Goal: Information Seeking & Learning: Understand process/instructions

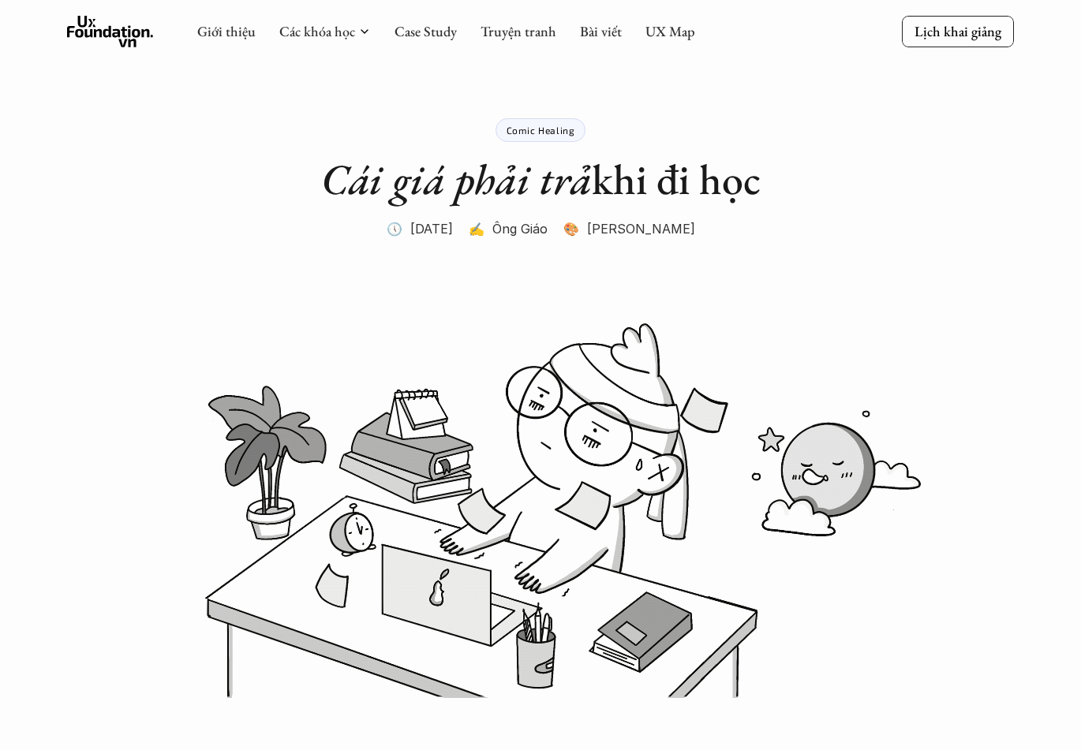
click at [107, 39] on icon at bounding box center [110, 32] width 87 height 32
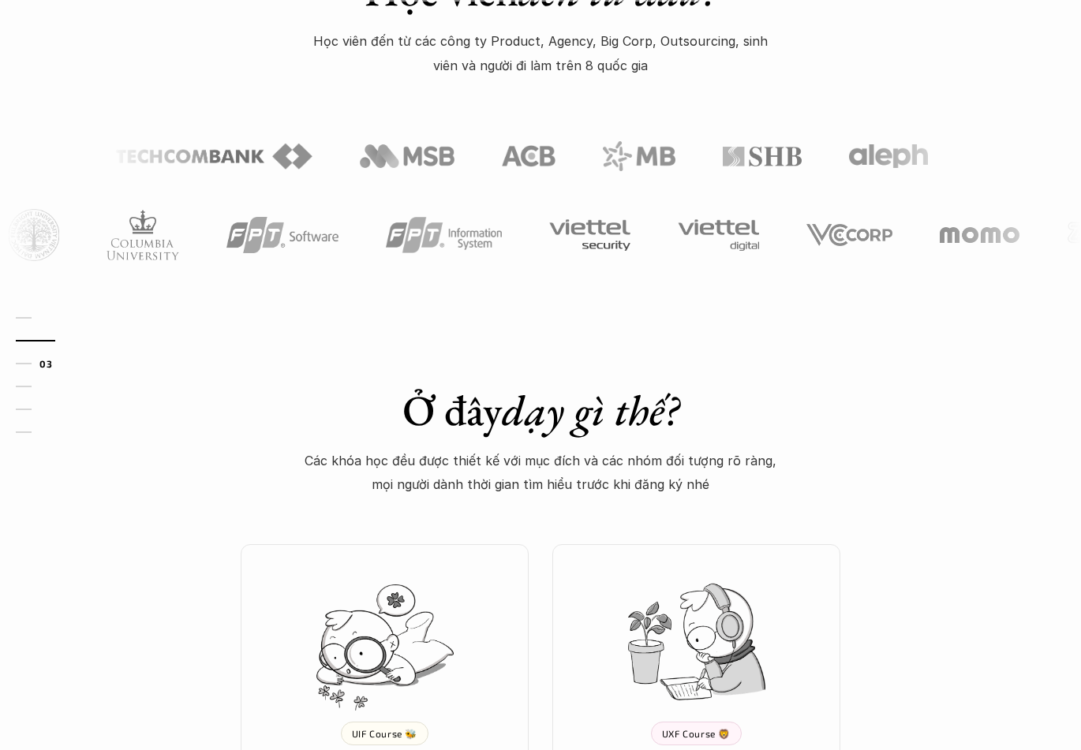
scroll to position [1105, 0]
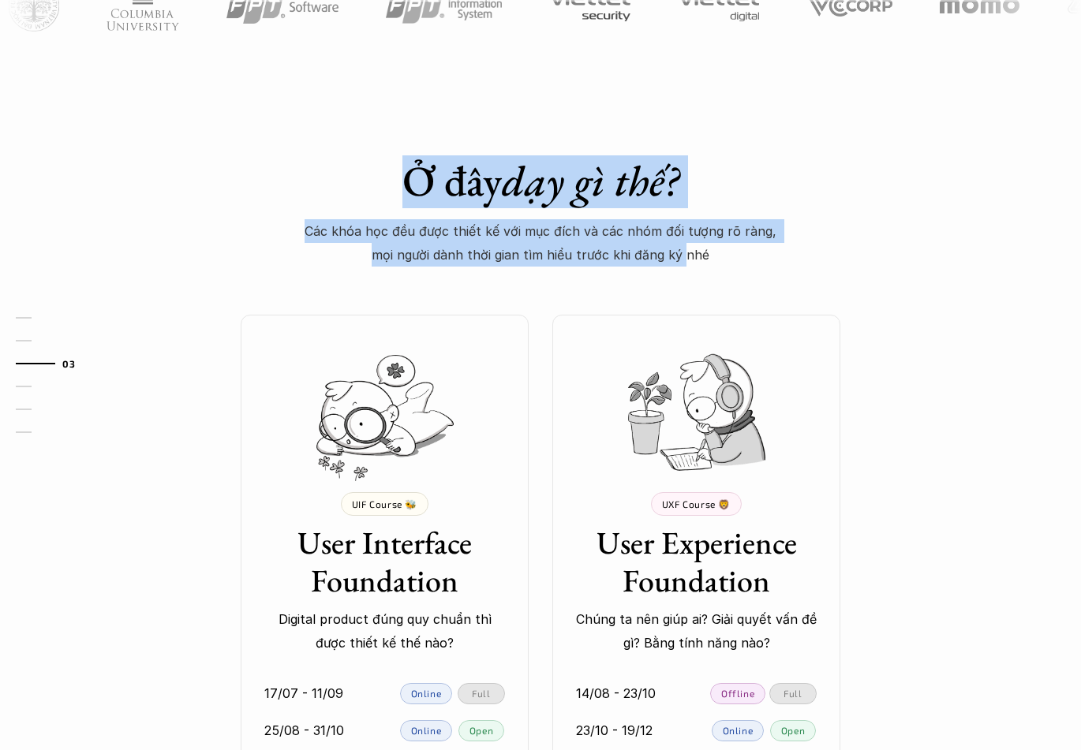
drag, startPoint x: 270, startPoint y: 211, endPoint x: 700, endPoint y: 266, distance: 433.5
click at [700, 266] on div "Ở đây dạy gì thế? Các khóa học đều được thiết kế với mục đích và các nhóm đối t…" at bounding box center [540, 211] width 552 height 112
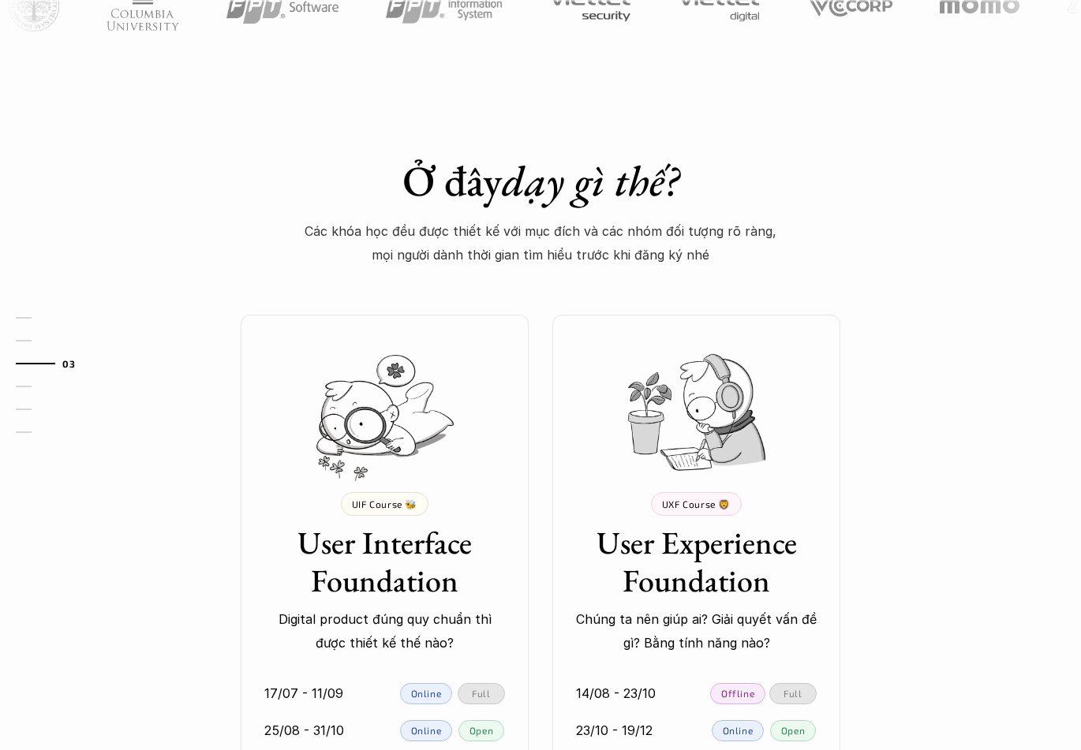
click at [709, 266] on p "Các khóa học đều được thiết kế với mục đích và các nhóm đối tượng rõ ràng, mọi …" at bounding box center [540, 243] width 473 height 48
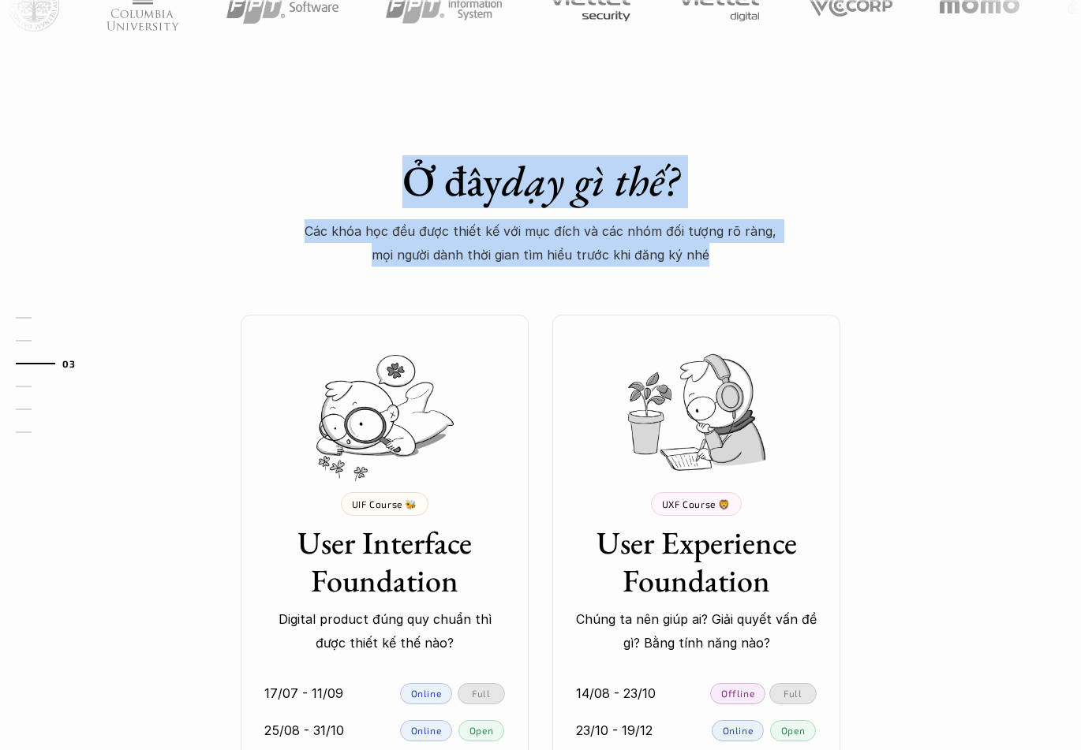
drag, startPoint x: 741, startPoint y: 258, endPoint x: 409, endPoint y: 204, distance: 336.5
click at [409, 204] on div "Ở đây dạy gì thế? Các khóa học đều được thiết kế với mục đích và các nhóm đối t…" at bounding box center [540, 211] width 552 height 112
click at [409, 204] on h1 "Ở đây dạy gì thế?" at bounding box center [540, 180] width 552 height 51
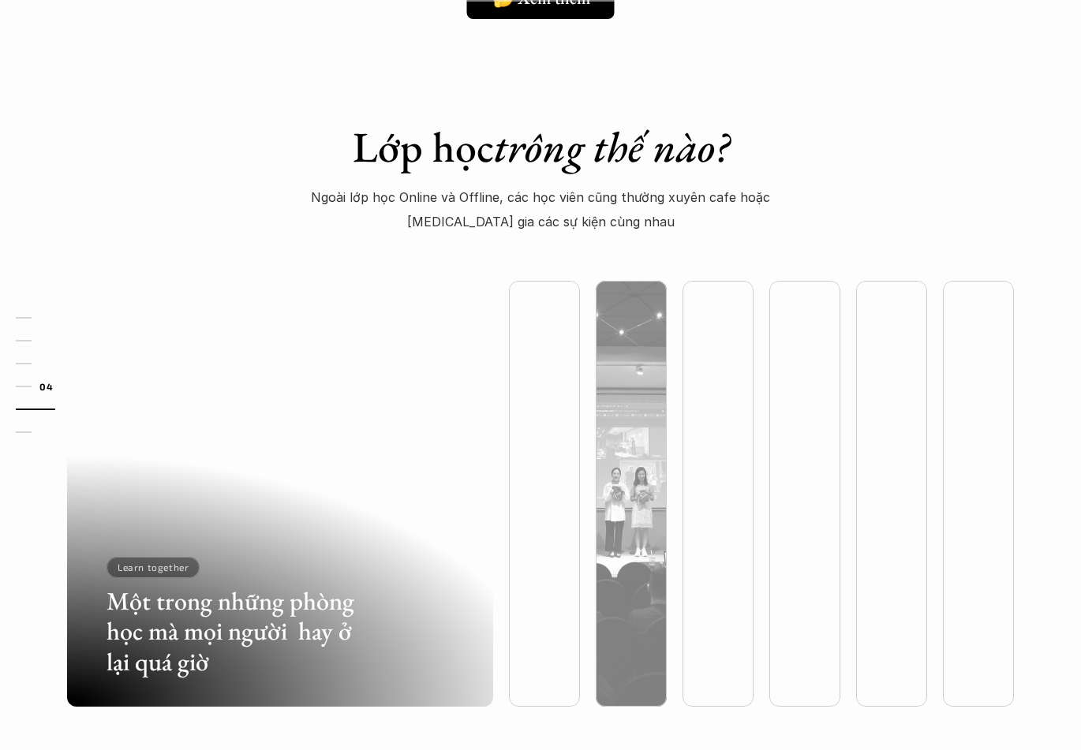
scroll to position [4656, 0]
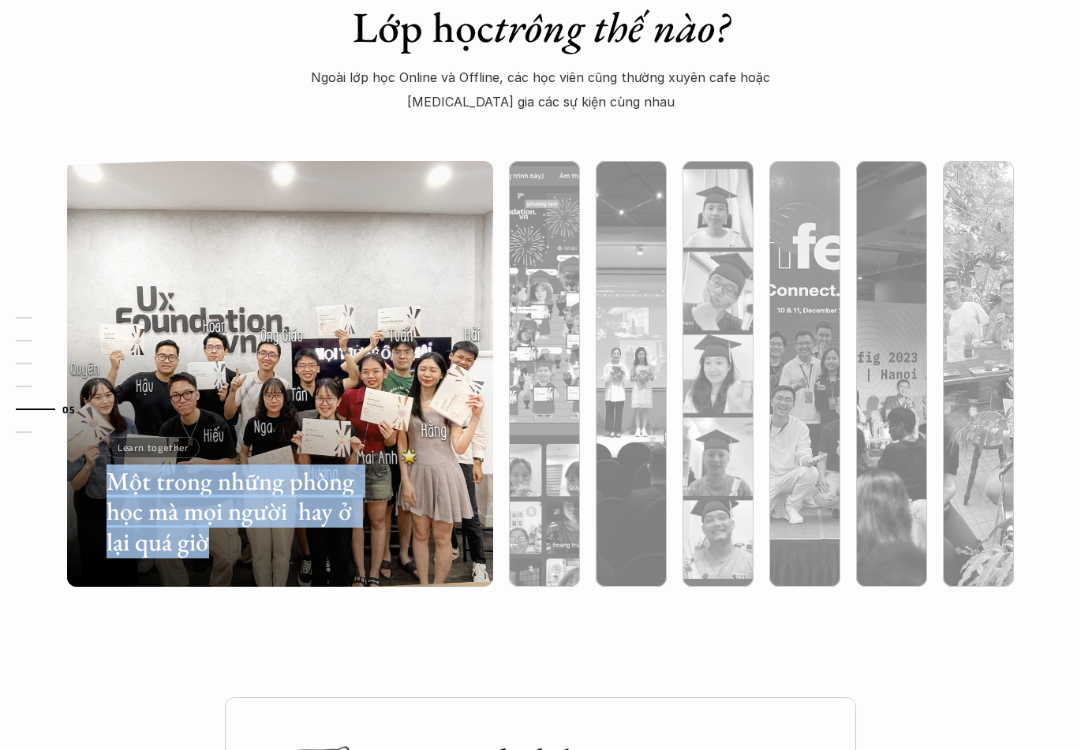
drag, startPoint x: 241, startPoint y: 540, endPoint x: 320, endPoint y: 443, distance: 124.0
click at [320, 443] on div "Một trong những phòng học mà mọi người hay ở lại quá giờ Learn together" at bounding box center [234, 494] width 254 height 114
click at [342, 527] on h3 "Một trong những phòng học mà mọi người hay ở lại quá giờ" at bounding box center [234, 511] width 254 height 91
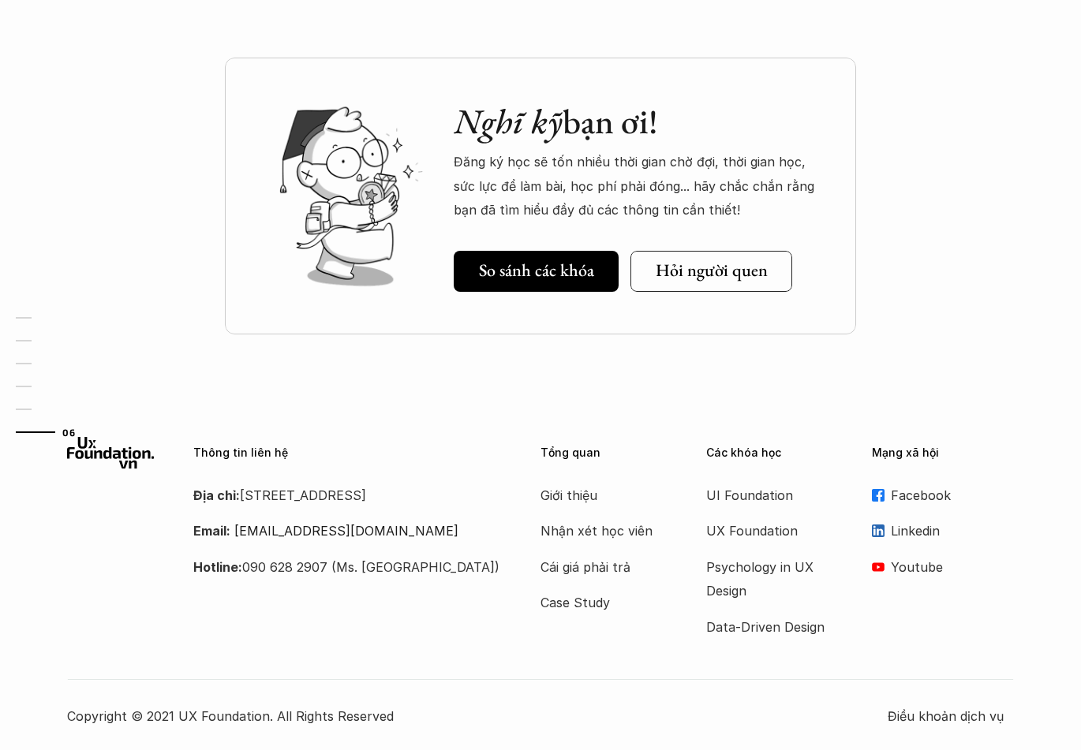
scroll to position [5297, 0]
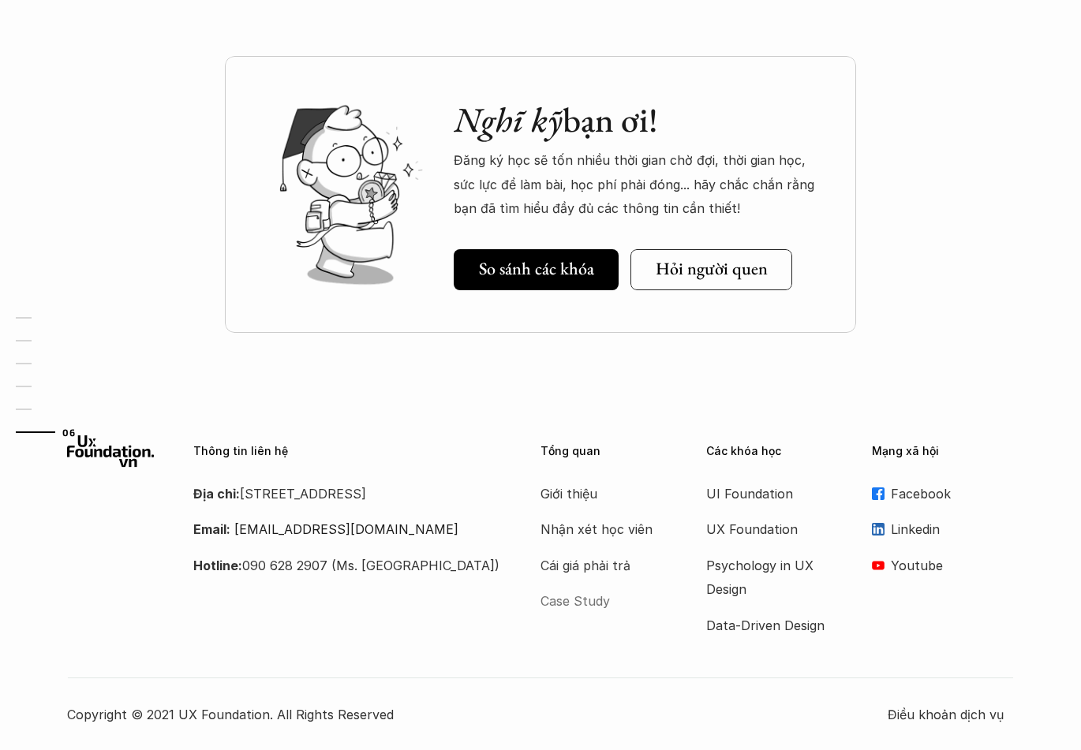
click at [594, 597] on p "Case Study" at bounding box center [604, 601] width 126 height 24
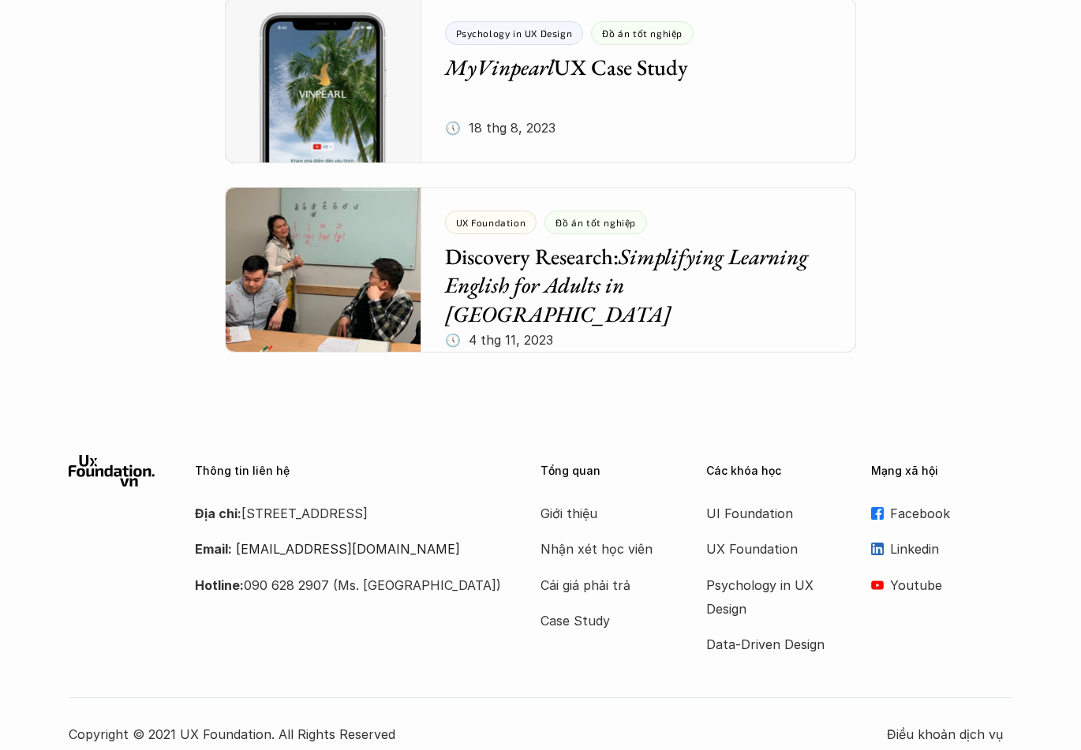
scroll to position [6628, 0]
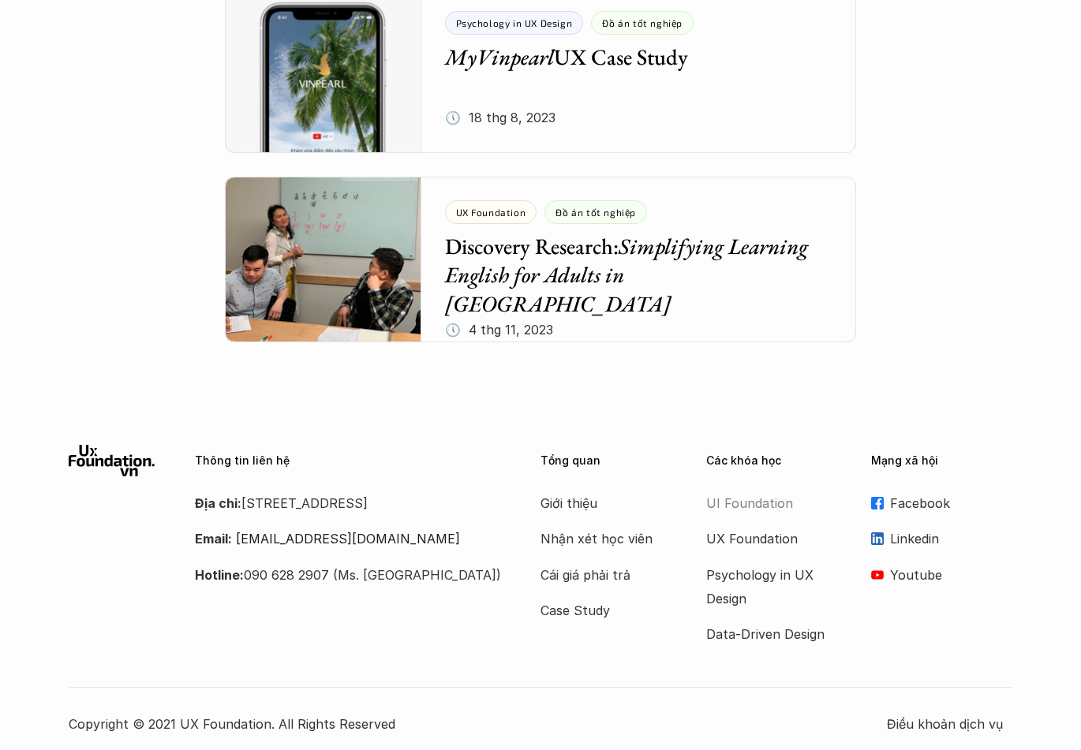
click at [756, 508] on p "UI Foundation" at bounding box center [769, 504] width 126 height 24
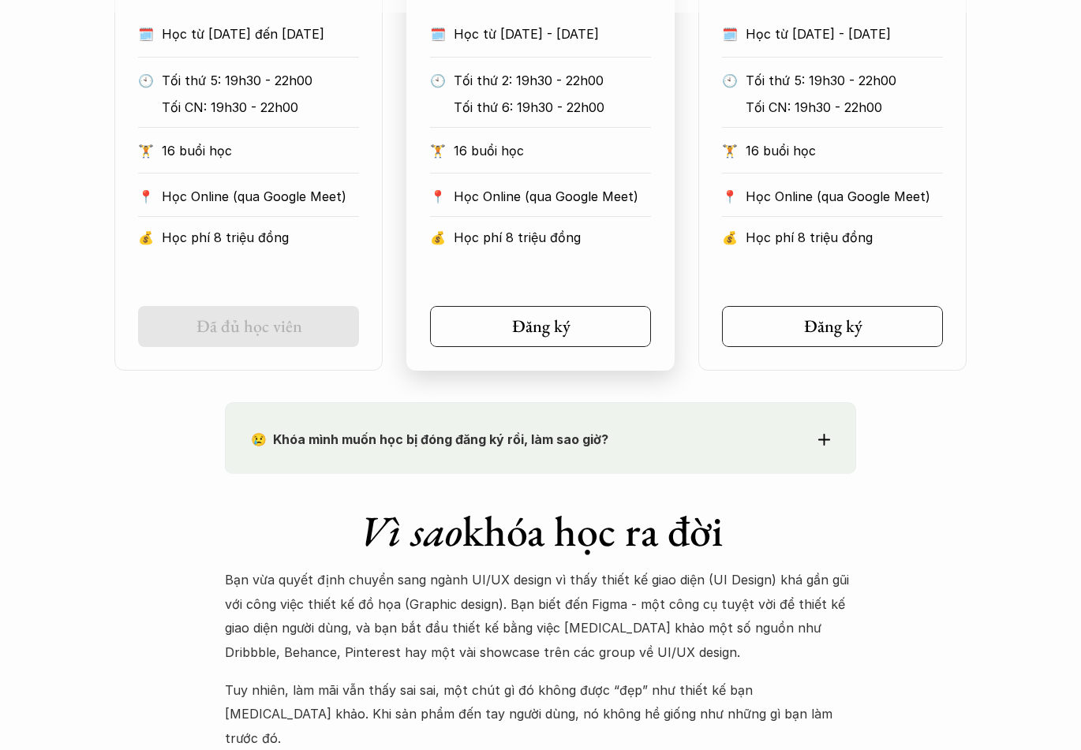
scroll to position [1184, 0]
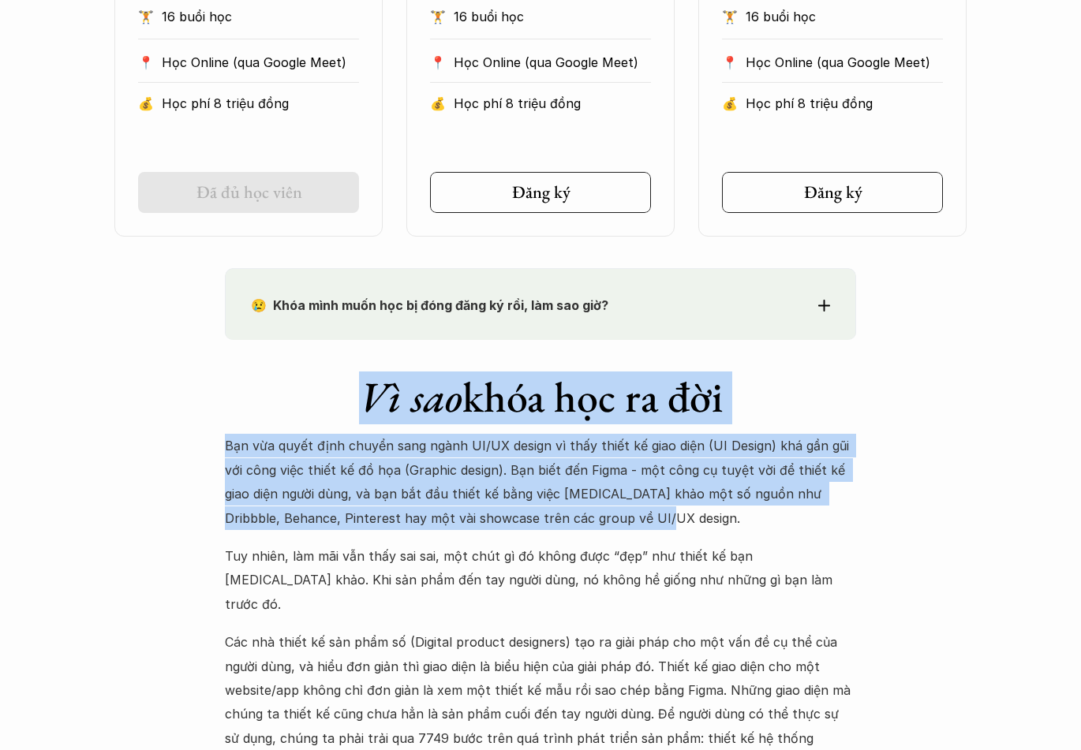
drag, startPoint x: 347, startPoint y: 394, endPoint x: 806, endPoint y: 535, distance: 479.7
click at [806, 535] on div "Vì sao khóa học ra đời Bạn vừa quyết định chuyển sang ngành UI/UX design vì thấ…" at bounding box center [540, 624] width 631 height 569
click at [806, 535] on div "Bạn vừa quyết định chuyển sang ngành UI/UX design vì thấy thiết kế giao diện (U…" at bounding box center [540, 671] width 631 height 474
drag, startPoint x: 752, startPoint y: 517, endPoint x: 313, endPoint y: 398, distance: 454.6
click at [313, 398] on div "Vì sao khóa học ra đời Bạn vừa quyết định chuyển sang ngành UI/UX design vì thấ…" at bounding box center [540, 624] width 631 height 569
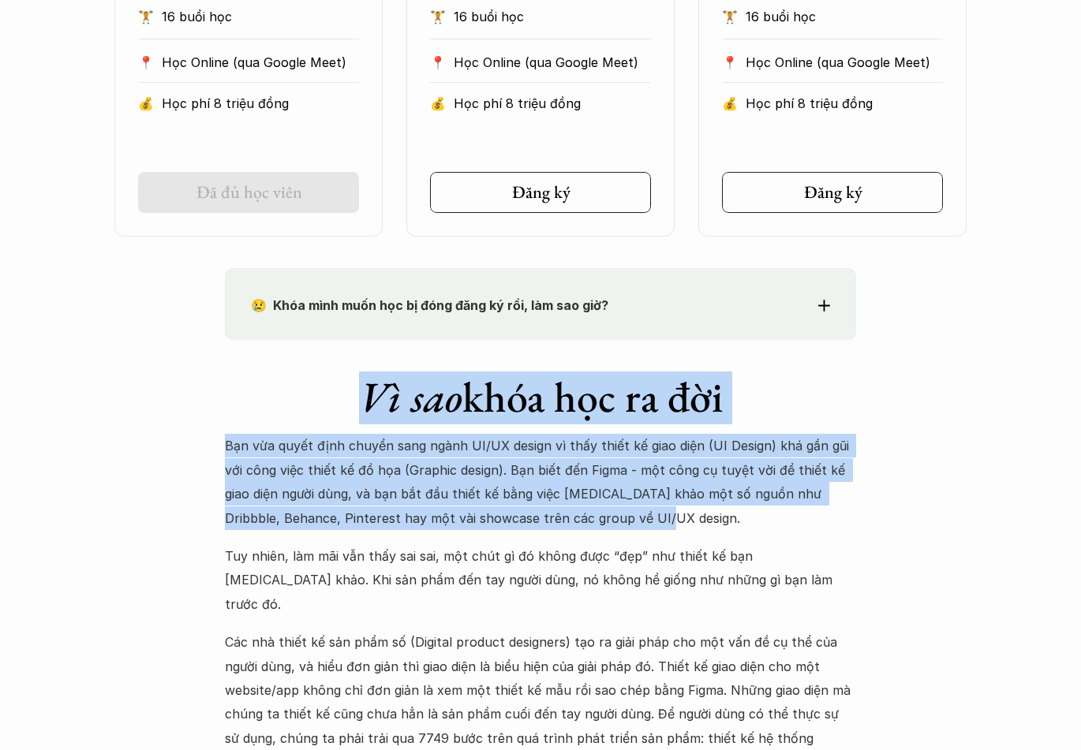
click at [313, 398] on h1 "Vì sao khóa học ra đời" at bounding box center [540, 397] width 631 height 51
drag, startPoint x: 313, startPoint y: 398, endPoint x: 668, endPoint y: 522, distance: 375.6
click at [668, 522] on div "Vì sao khóa học ra đời Bạn vừa quyết định chuyển sang ngành UI/UX design vì thấ…" at bounding box center [540, 624] width 631 height 569
click at [668, 522] on p "Bạn vừa quyết định chuyển sang ngành UI/UX design vì thấy thiết kế giao diện (U…" at bounding box center [540, 482] width 631 height 96
drag, startPoint x: 668, startPoint y: 522, endPoint x: 324, endPoint y: 421, distance: 358.0
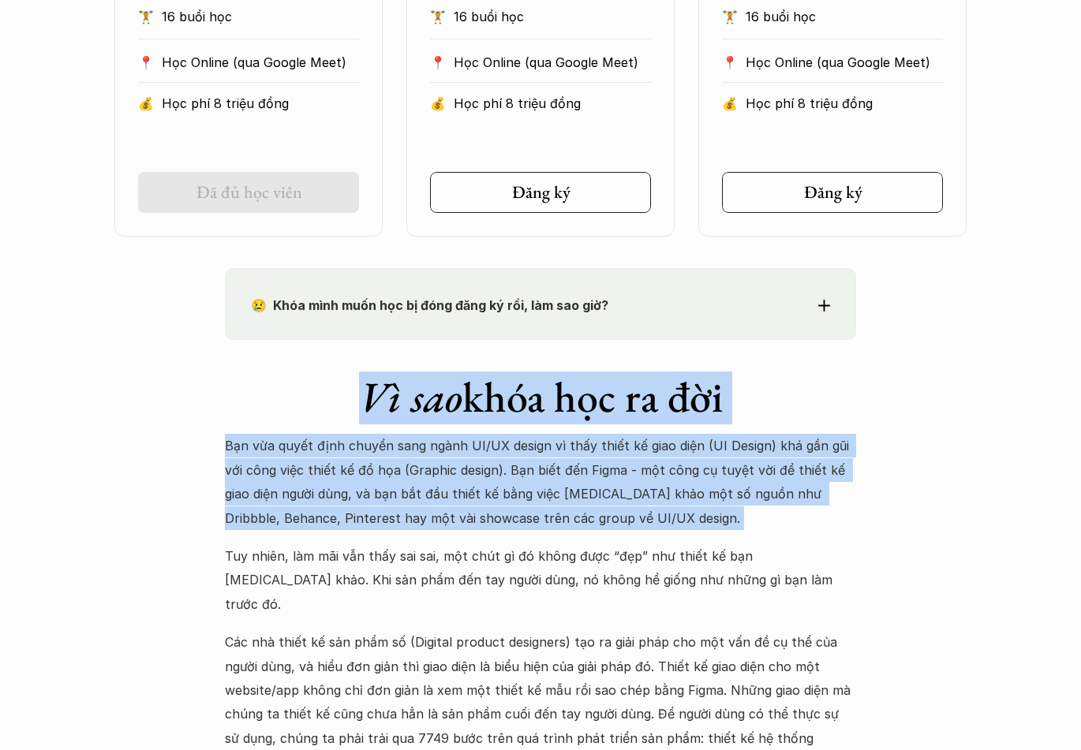
click at [324, 421] on div "Vì sao khóa học ra đời Bạn vừa quyết định chuyển sang ngành UI/UX design vì thấ…" at bounding box center [540, 624] width 631 height 569
click at [324, 421] on h1 "Vì sao khóa học ra đời" at bounding box center [540, 397] width 631 height 51
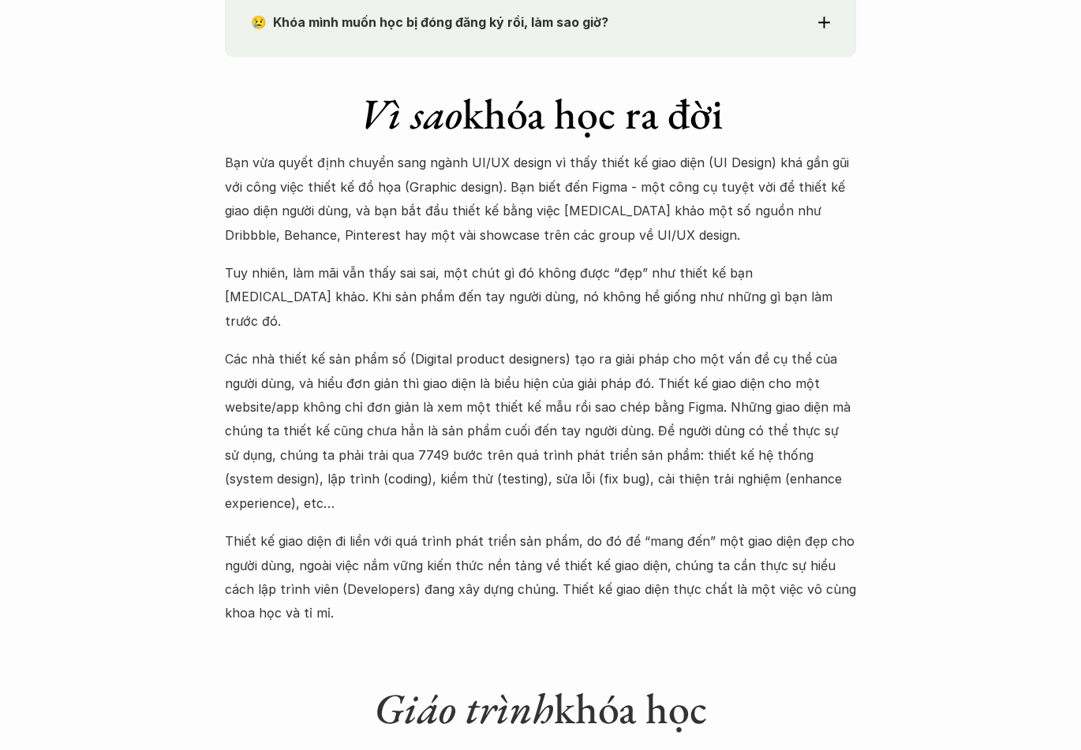
scroll to position [1499, 0]
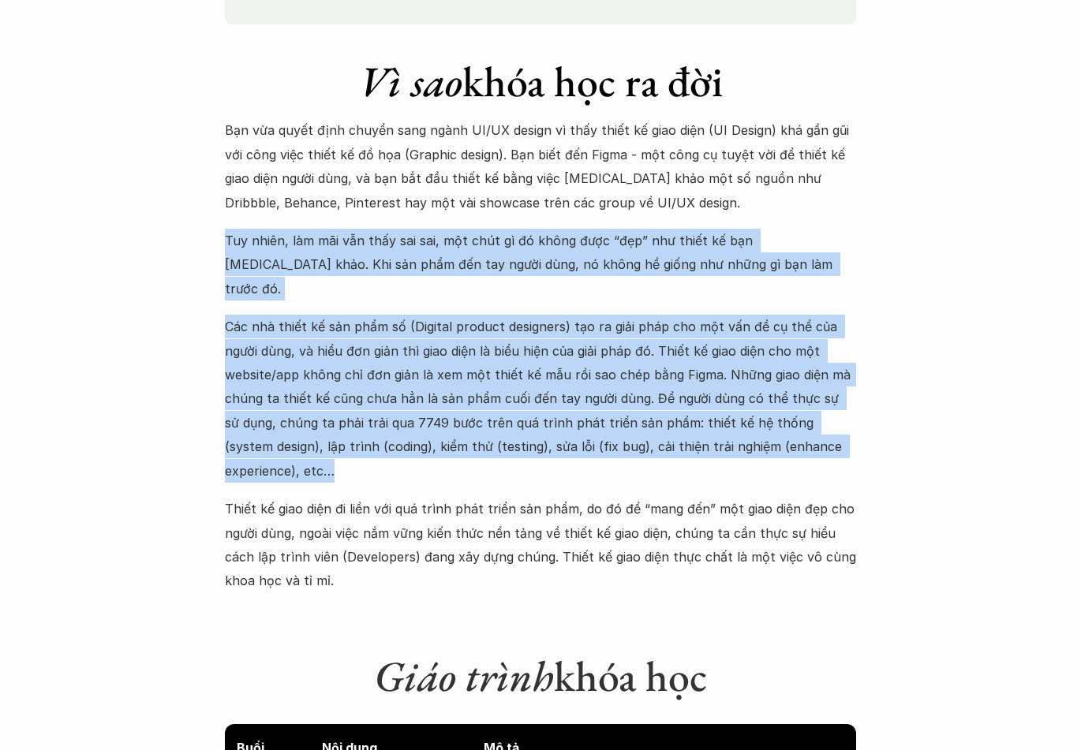
drag, startPoint x: 226, startPoint y: 250, endPoint x: 517, endPoint y: 458, distance: 357.6
click at [517, 458] on div "Bạn vừa quyết định chuyển sang ngành UI/UX design vì thấy thiết kế giao diện (U…" at bounding box center [540, 355] width 631 height 474
click at [517, 458] on p "Các nhà thiết kế sản phẩm số (Digital product designers) tạo ra giải pháp cho m…" at bounding box center [540, 399] width 631 height 168
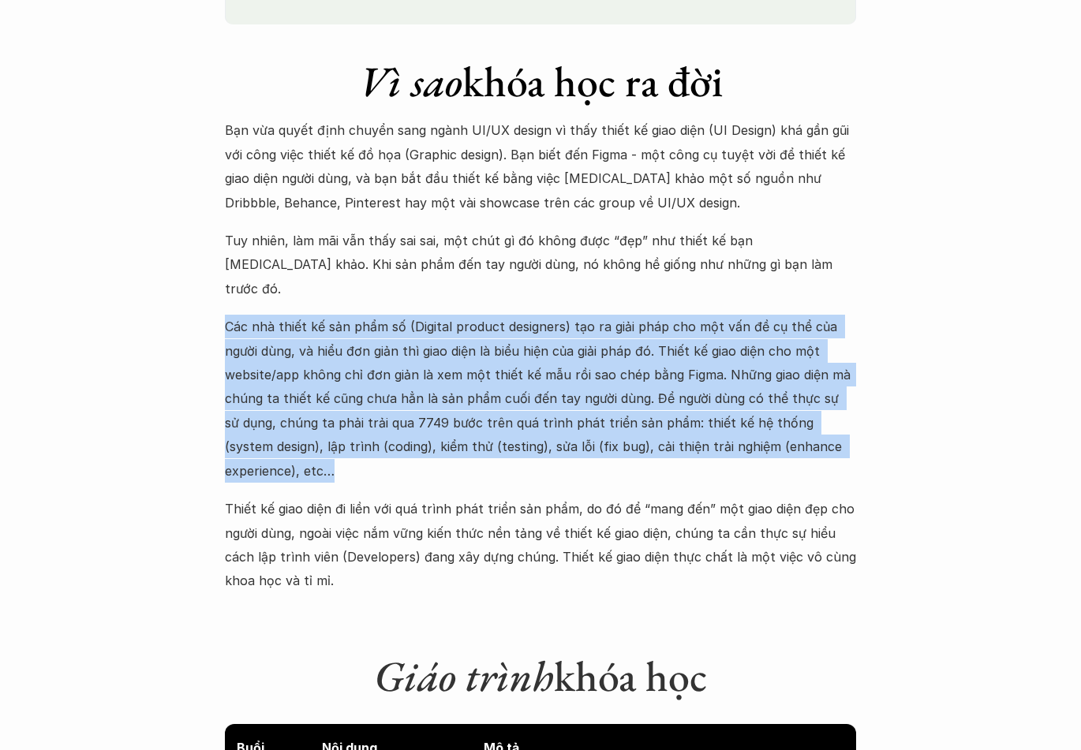
drag, startPoint x: 405, startPoint y: 406, endPoint x: 175, endPoint y: 284, distance: 259.8
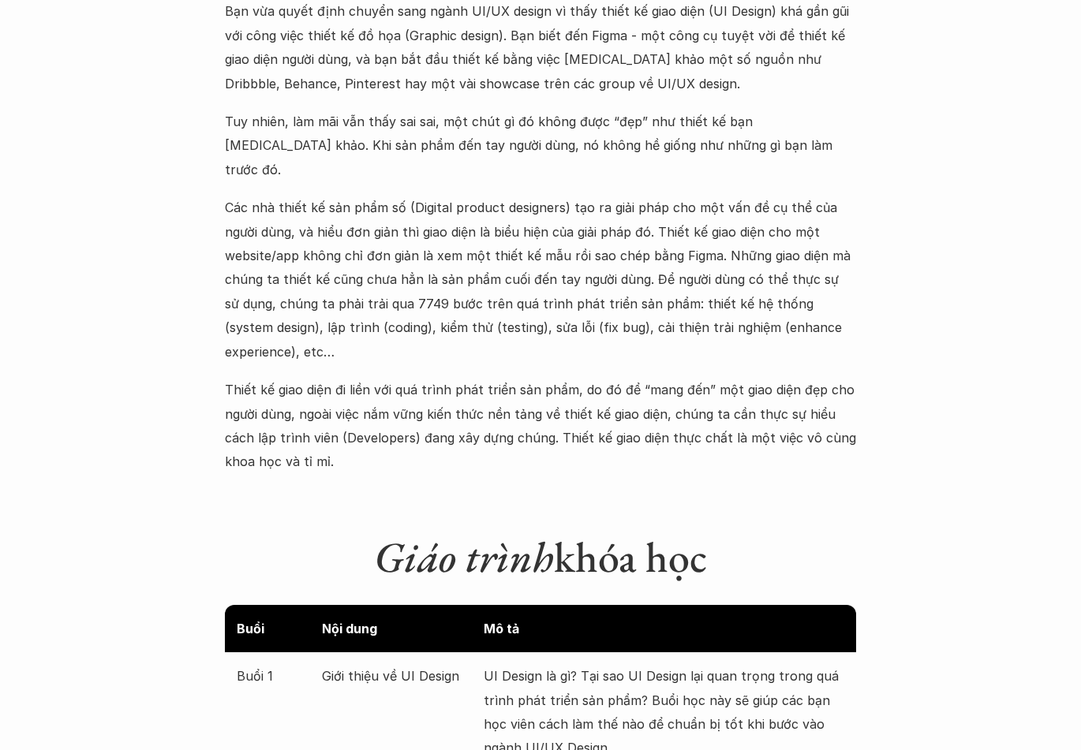
scroll to position [1815, 0]
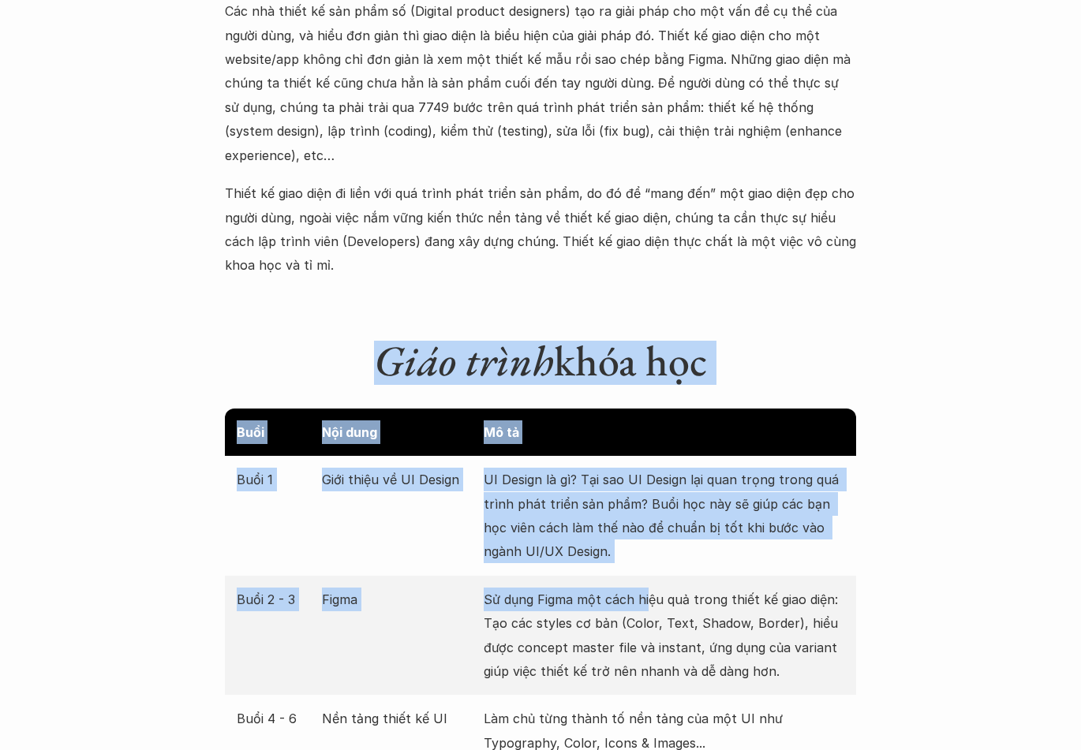
drag, startPoint x: 295, startPoint y: 411, endPoint x: 647, endPoint y: 565, distance: 384.1
click at [647, 588] on p "Sử dụng Figma một cách hiệu quả trong thiết kế giao diện: Tạo các styles cơ bản…" at bounding box center [664, 636] width 361 height 96
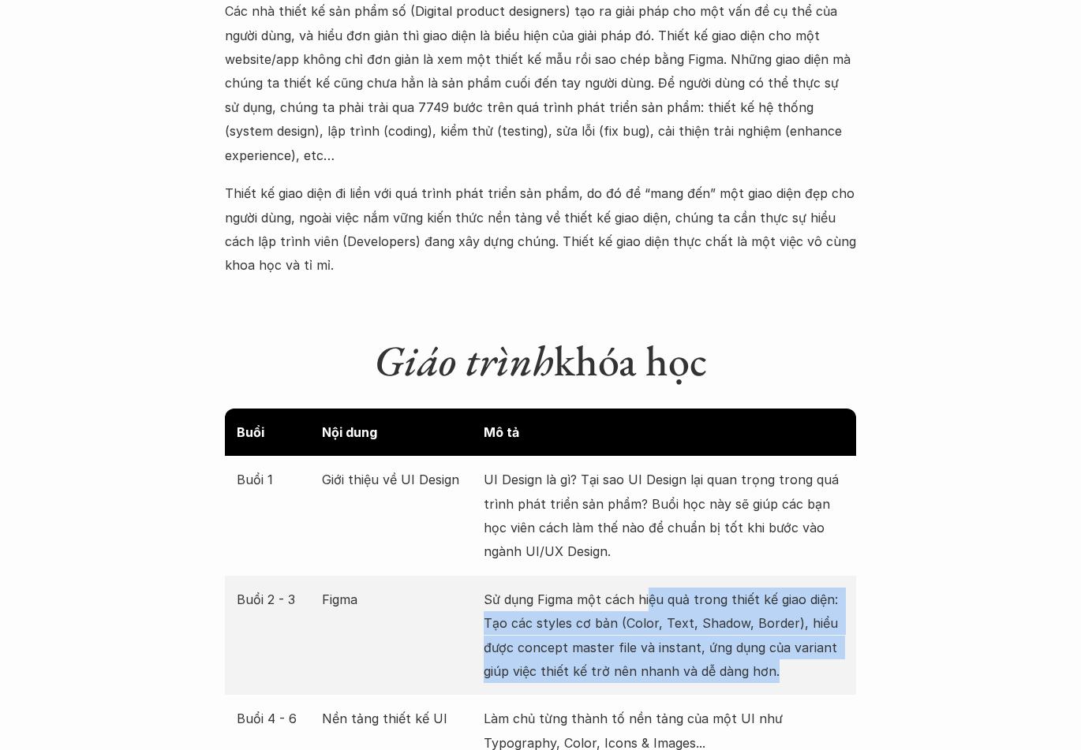
drag, startPoint x: 648, startPoint y: 557, endPoint x: 782, endPoint y: 653, distance: 165.1
click at [782, 653] on div "Buổi 2 - 3 Figma Sử dụng Figma một cách hiệu quả trong thiết kế giao diện: Tạo …" at bounding box center [540, 636] width 631 height 120
click at [782, 653] on p "Sử dụng Figma một cách hiệu quả trong thiết kế giao diện: Tạo các styles cơ bản…" at bounding box center [664, 636] width 361 height 96
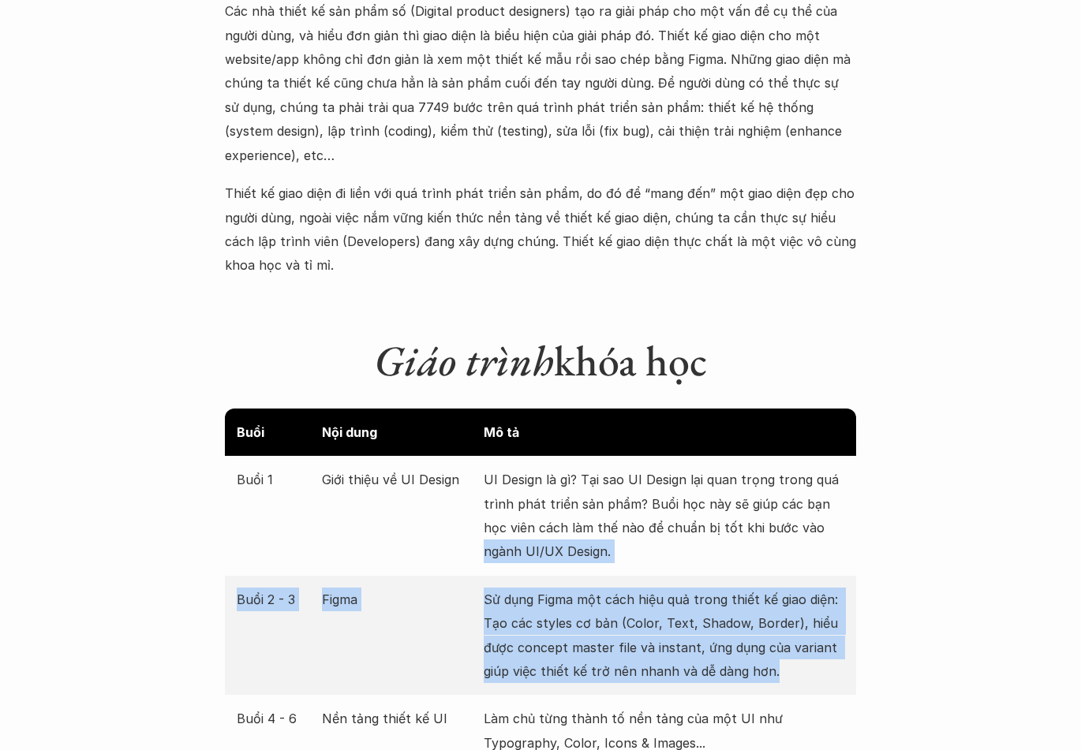
drag, startPoint x: 776, startPoint y: 642, endPoint x: 488, endPoint y: 550, distance: 302.2
click at [488, 550] on div "Buổi 1 Giới thiệu về UI Design UI Design là gì? Tại sao UI Design lại quan trọn…" at bounding box center [540, 516] width 631 height 120
drag, startPoint x: 488, startPoint y: 550, endPoint x: 791, endPoint y: 642, distance: 317.5
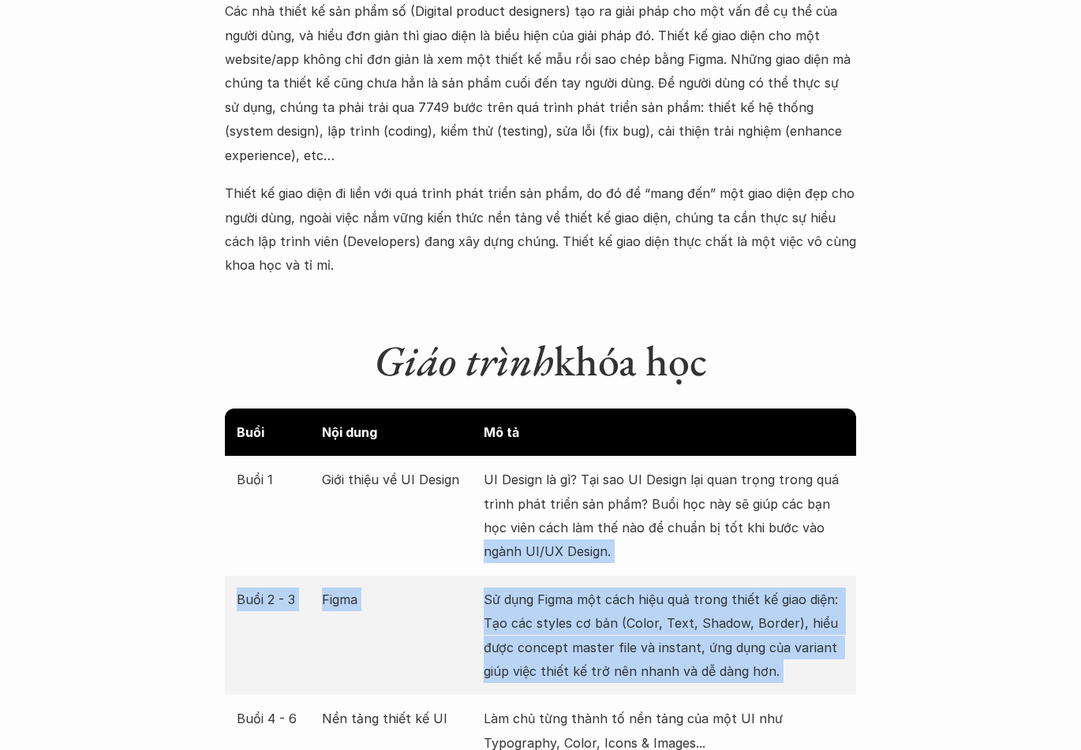
click at [791, 642] on p "Sử dụng Figma một cách hiệu quả trong thiết kế giao diện: Tạo các styles cơ bản…" at bounding box center [664, 636] width 361 height 96
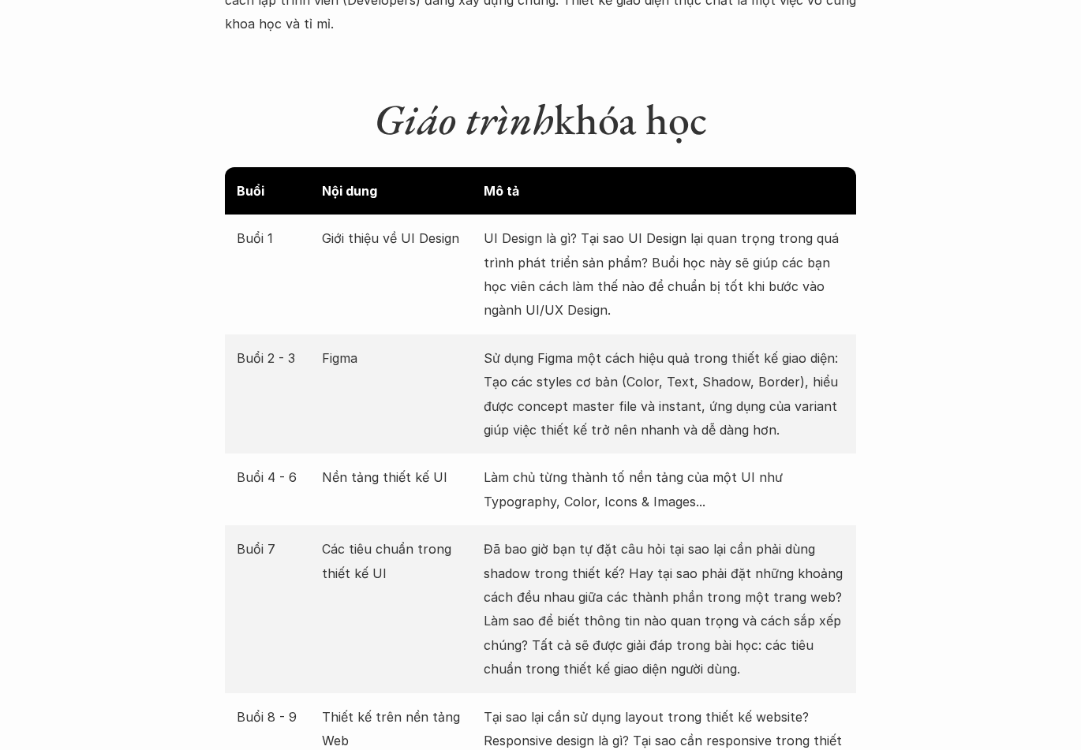
scroll to position [2130, 0]
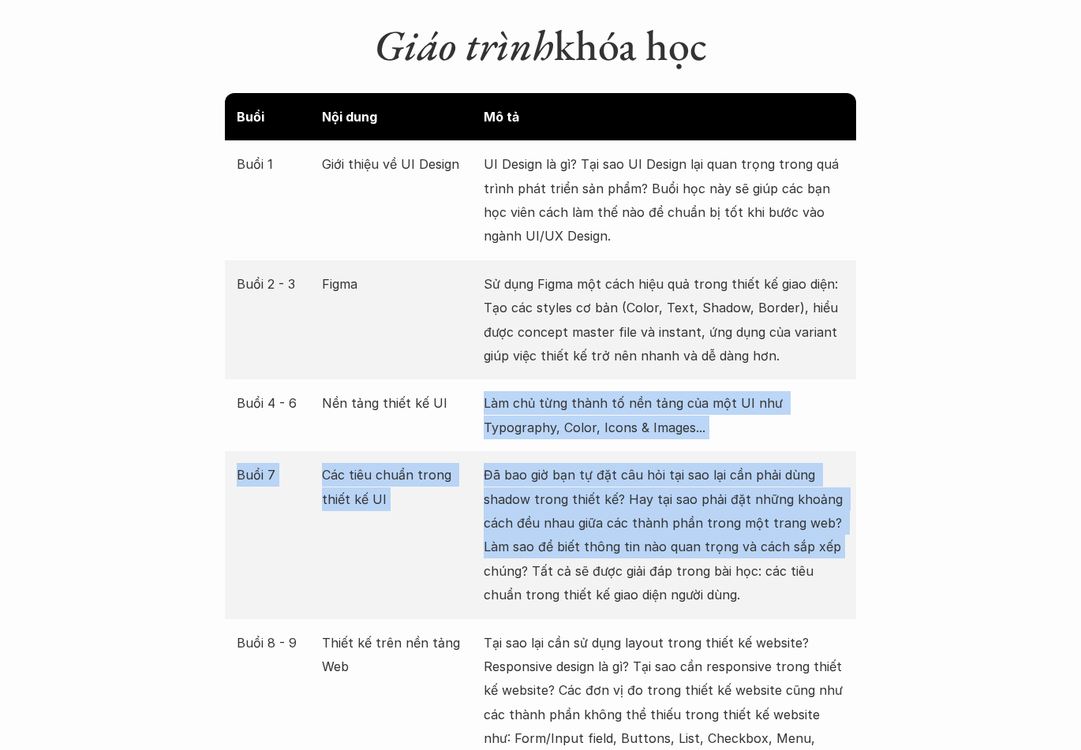
drag, startPoint x: 465, startPoint y: 382, endPoint x: 880, endPoint y: 537, distance: 442.9
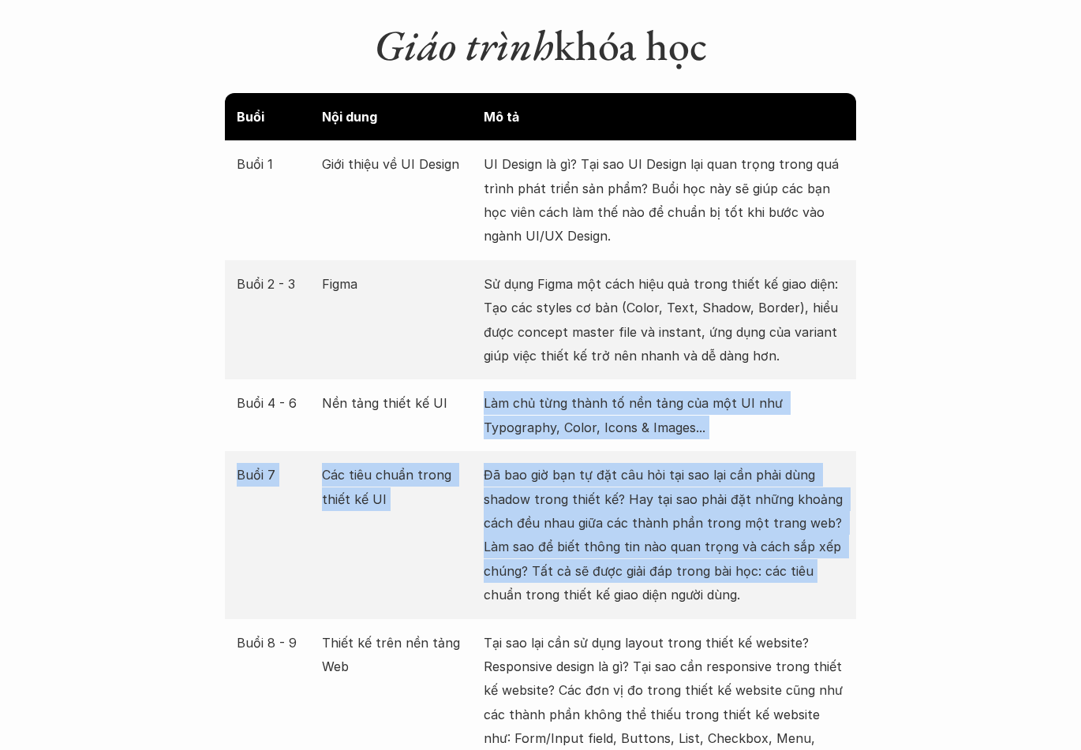
drag, startPoint x: 864, startPoint y: 584, endPoint x: 441, endPoint y: 376, distance: 471.1
click at [441, 391] on p "Nền tảng thiết kế UI" at bounding box center [399, 403] width 155 height 24
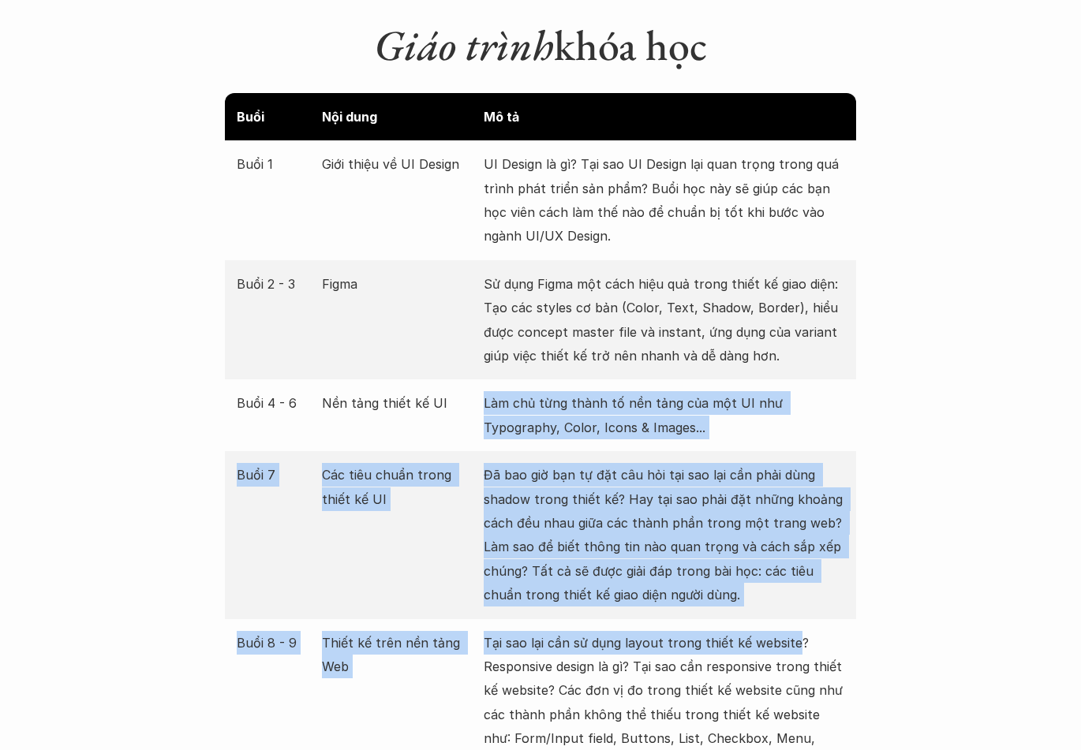
drag, startPoint x: 441, startPoint y: 376, endPoint x: 780, endPoint y: 608, distance: 410.4
click at [780, 608] on div "Buổi Nội dung Mô tả Buổi 1 Giới thiệu về UI Design UI Design là gì? Tại sao UI …" at bounding box center [540, 715] width 631 height 1244
click at [780, 631] on p "Tại sao lại cần sử dụng layout trong thiết kế website? Responsive design là gì?…" at bounding box center [664, 703] width 361 height 144
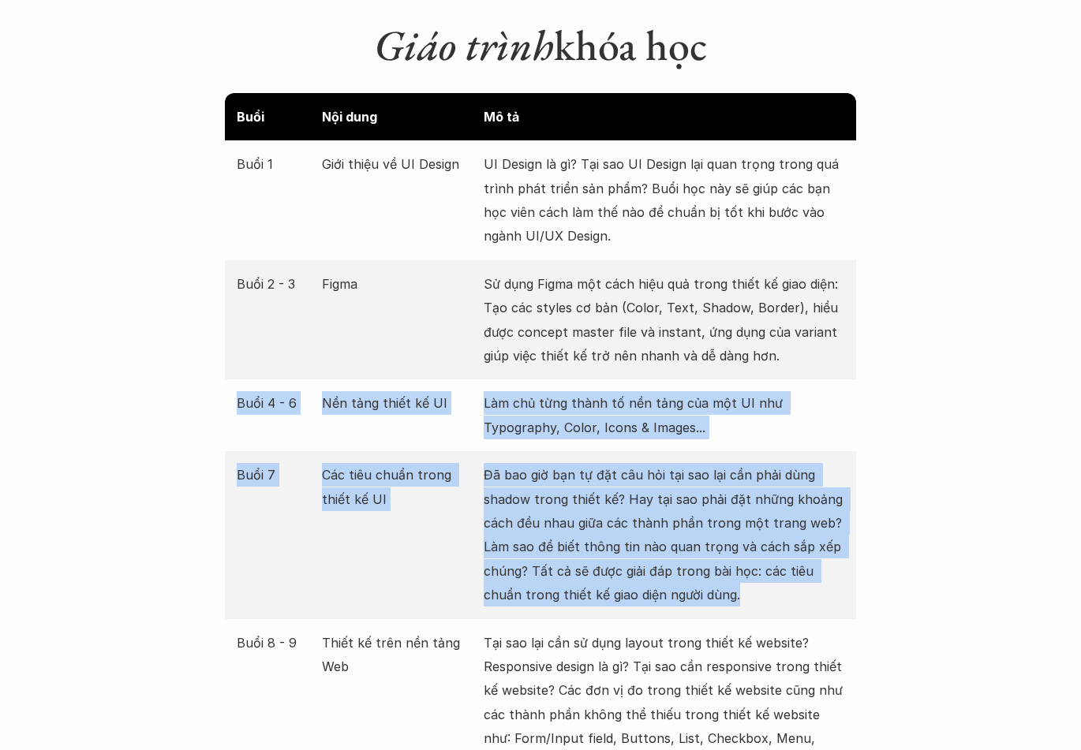
drag, startPoint x: 766, startPoint y: 572, endPoint x: 219, endPoint y: 379, distance: 580.0
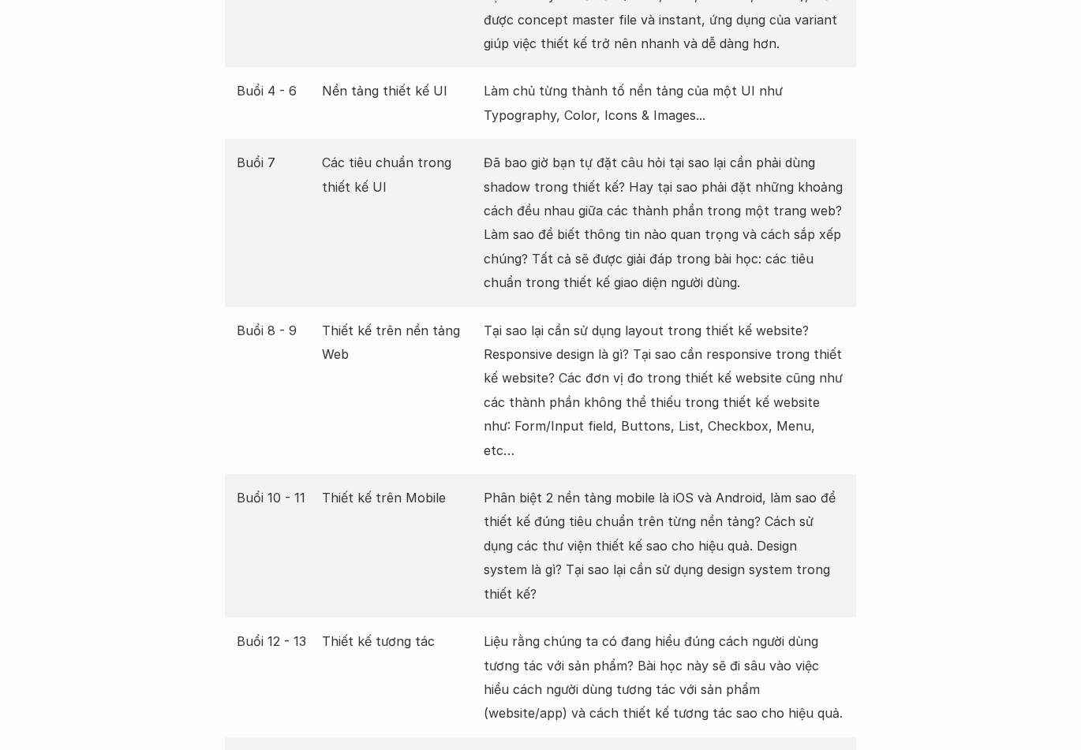
scroll to position [2446, 0]
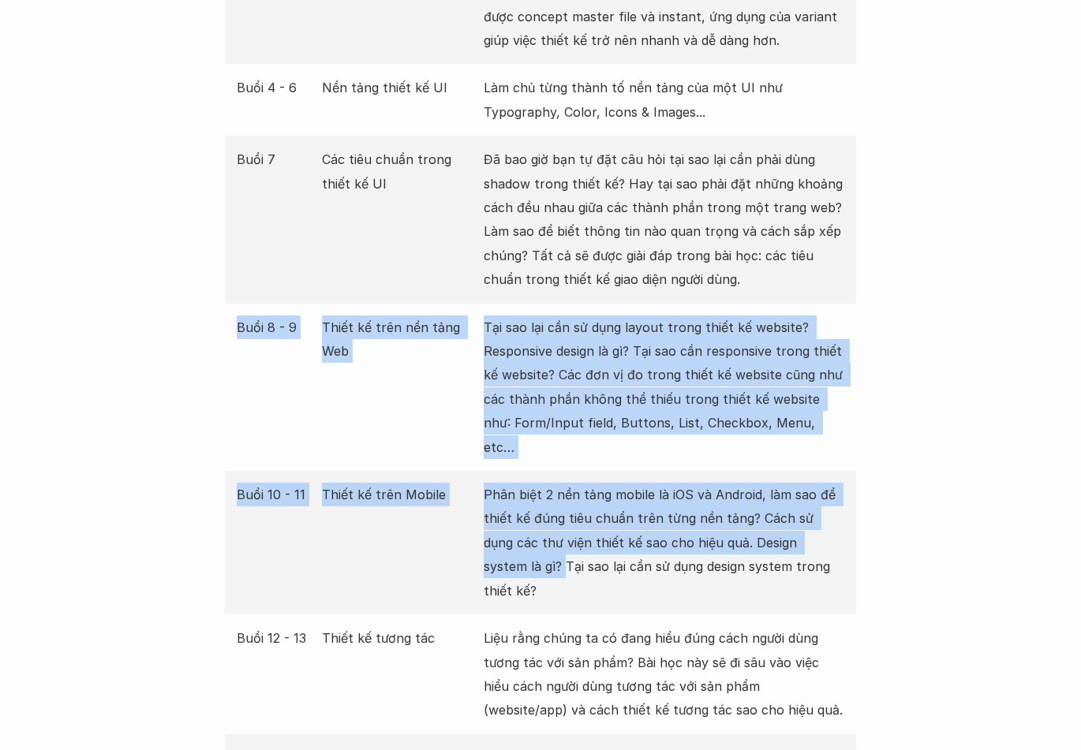
drag, startPoint x: 239, startPoint y: 291, endPoint x: 890, endPoint y: 496, distance: 682.5
drag, startPoint x: 874, startPoint y: 551, endPoint x: 217, endPoint y: 298, distance: 703.4
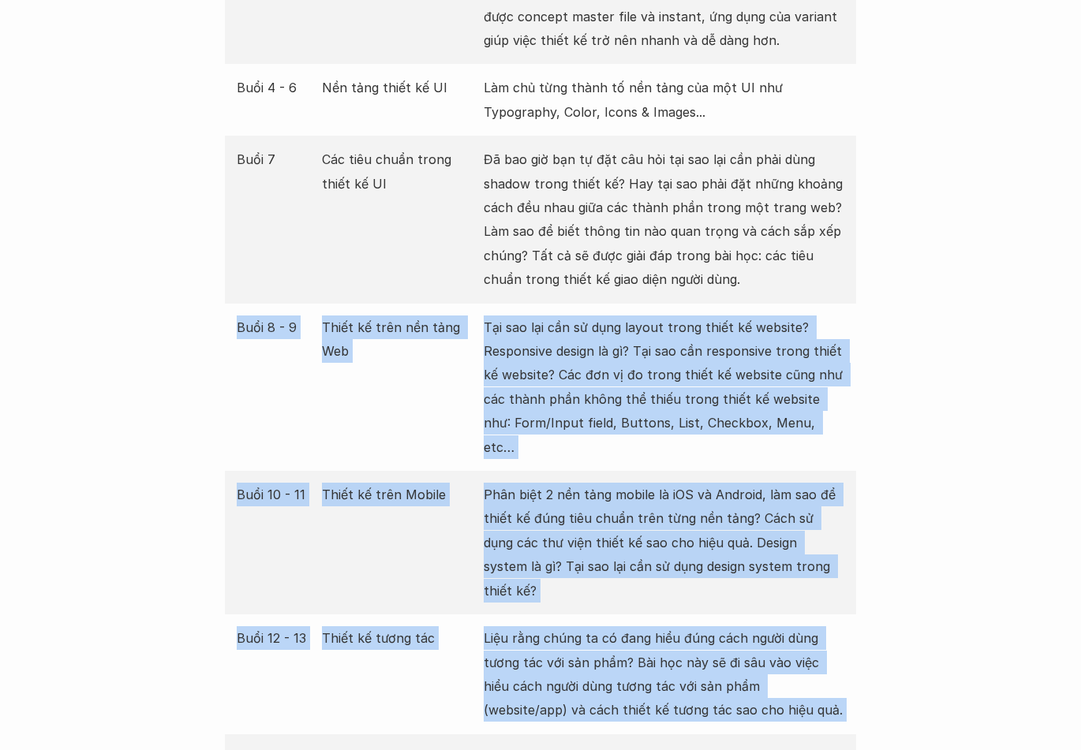
drag, startPoint x: 217, startPoint y: 298, endPoint x: 806, endPoint y: 653, distance: 687.7
click at [806, 653] on div "Buổi 12 - 13 Thiết kế tương tác Liệu rằng chúng ta có đang hiểu đúng cách người…" at bounding box center [540, 675] width 631 height 120
drag, startPoint x: 801, startPoint y: 651, endPoint x: 183, endPoint y: 345, distance: 689.5
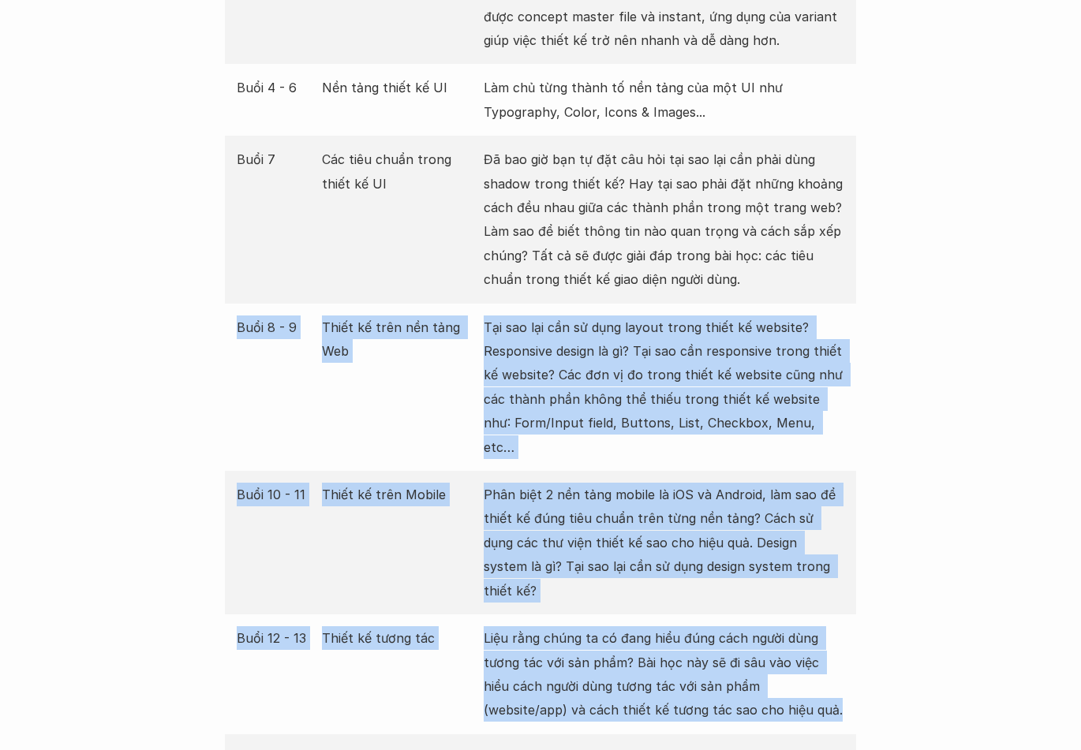
drag, startPoint x: 183, startPoint y: 345, endPoint x: 739, endPoint y: 652, distance: 634.7
click at [739, 652] on div "Buổi 12 - 13 Thiết kế tương tác Liệu rằng chúng ta có đang hiểu đúng cách người…" at bounding box center [540, 675] width 631 height 120
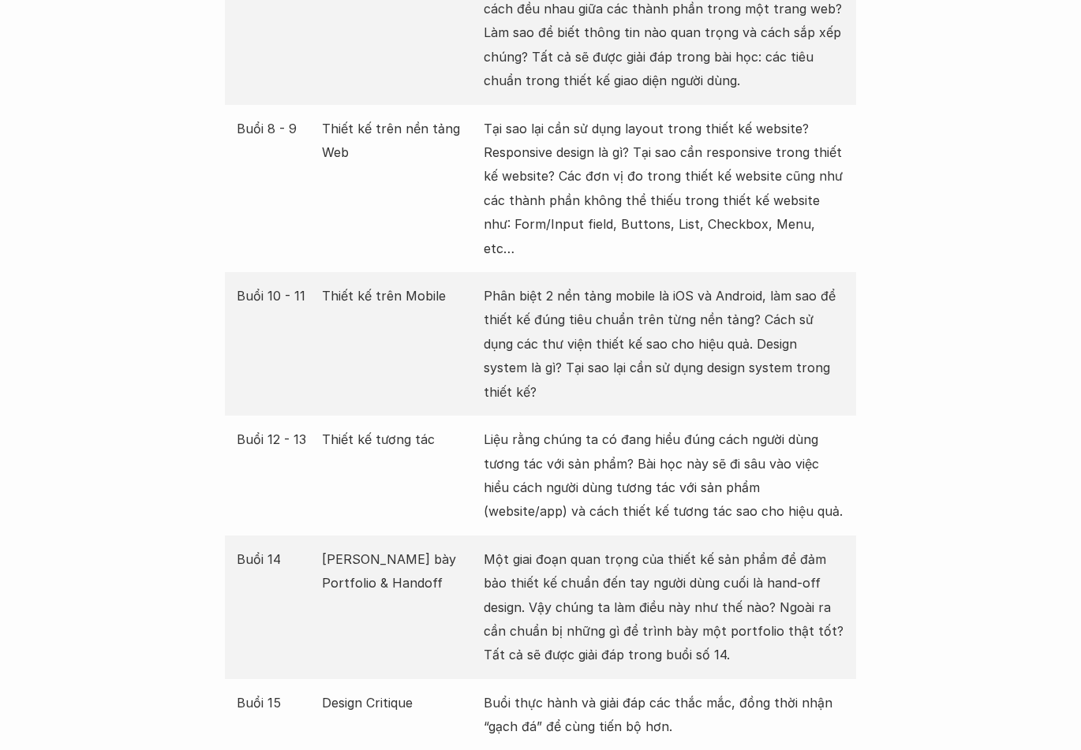
scroll to position [2683, 0]
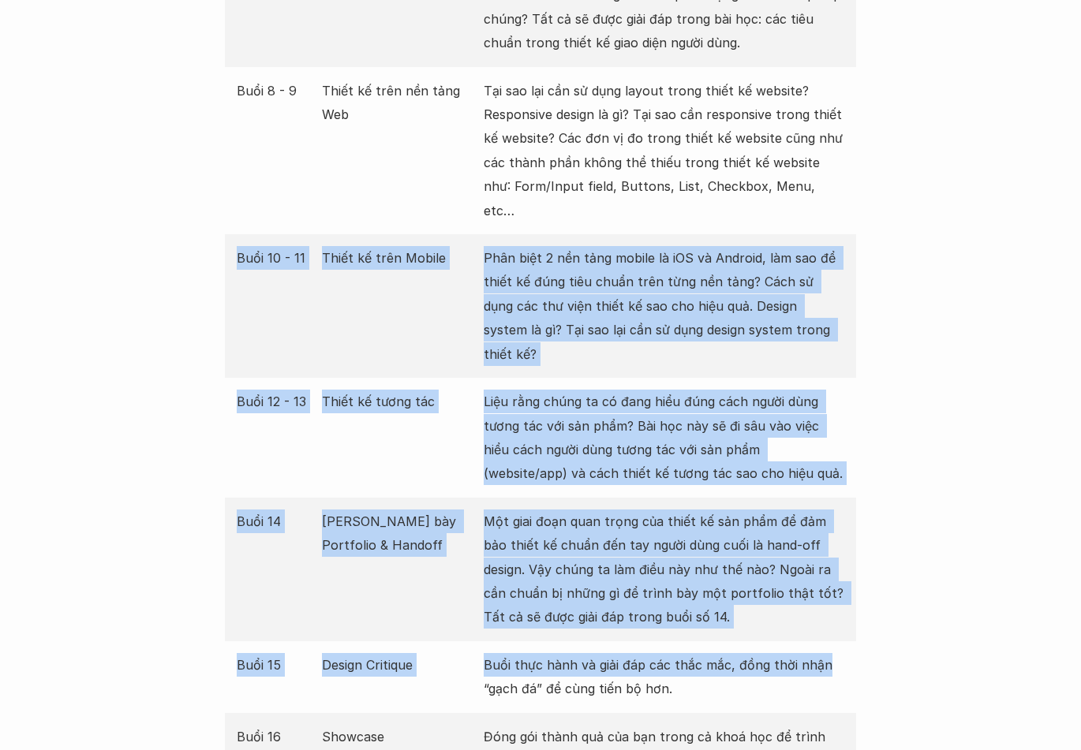
drag, startPoint x: 739, startPoint y: 541, endPoint x: 118, endPoint y: 246, distance: 687.9
click at [118, 246] on div "Giới thiệu Các khóa học Case Study Truyện tranh Bài viết UX Map Lịch khai giảng…" at bounding box center [540, 574] width 1081 height 6515
click at [119, 245] on div "Giới thiệu Các khóa học Case Study Truyện tranh Bài viết UX Map Lịch khai giảng…" at bounding box center [540, 574] width 1081 height 6515
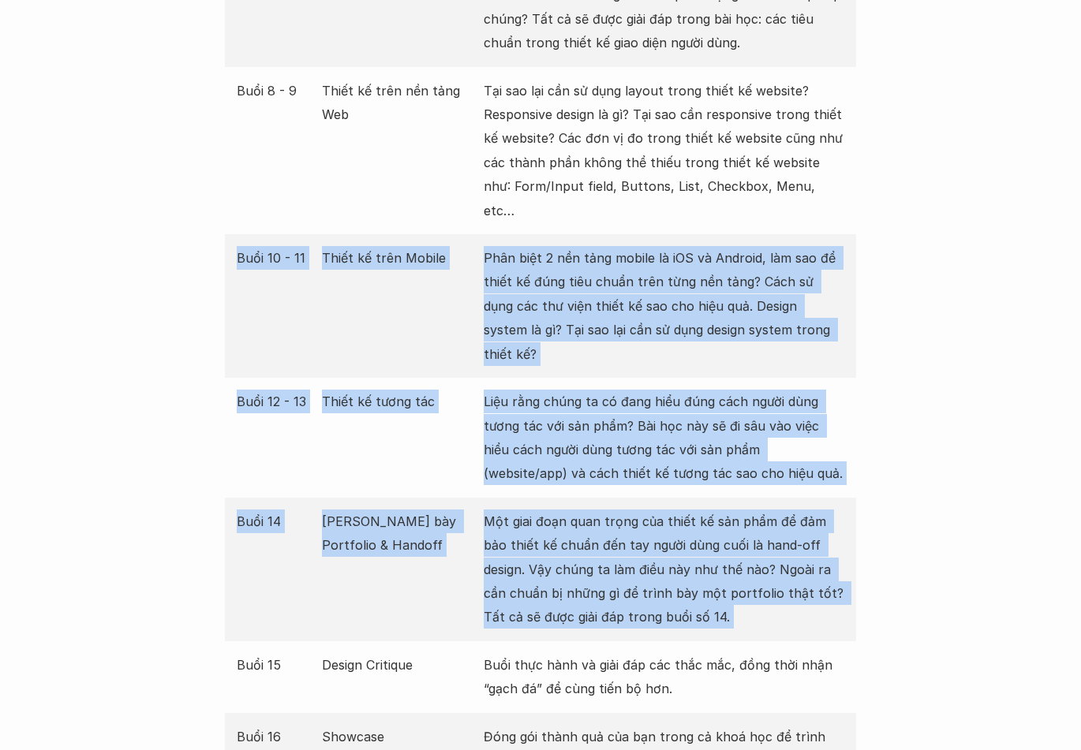
drag, startPoint x: 119, startPoint y: 245, endPoint x: 733, endPoint y: 563, distance: 691.0
click at [733, 563] on div "Giới thiệu Các khóa học Case Study Truyện tranh Bài viết UX Map Lịch khai giảng…" at bounding box center [540, 574] width 1081 height 6515
click at [733, 563] on div "Buổi 14 Trình bày Portfolio & Handoff Một giai đoạn quan trọng của thiết kế sản…" at bounding box center [540, 570] width 631 height 144
drag, startPoint x: 603, startPoint y: 485, endPoint x: 262, endPoint y: 237, distance: 421.9
click at [262, 237] on div "Buổi Nội dung Mô tả Buổi 1 Giới thiệu về UI Design UI Design là gì? Tại sao UI …" at bounding box center [540, 163] width 631 height 1244
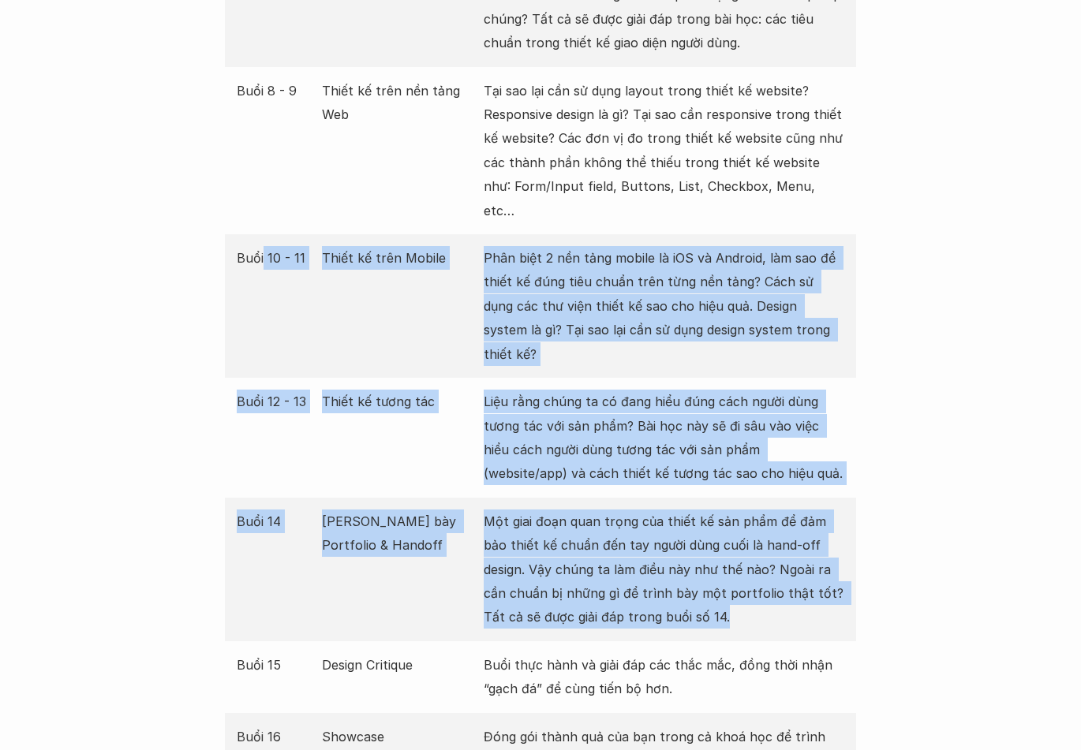
click at [262, 237] on div "Buổi 10 - 11 Thiết kế trên Mobile Phân biệt 2 nền tảng mobile là iOS và Android…" at bounding box center [540, 306] width 631 height 144
drag, startPoint x: 262, startPoint y: 237, endPoint x: 814, endPoint y: 552, distance: 635.8
click at [814, 552] on div "Buổi Nội dung Mô tả Buổi 1 Giới thiệu về UI Design UI Design là gì? Tại sao UI …" at bounding box center [540, 163] width 631 height 1244
click at [814, 552] on p "Một giai đoạn quan trọng của thiết kế sản phẩm để đảm bảo thiết kế chuẩn đến ta…" at bounding box center [664, 570] width 361 height 120
drag, startPoint x: 814, startPoint y: 552, endPoint x: 199, endPoint y: 230, distance: 694.2
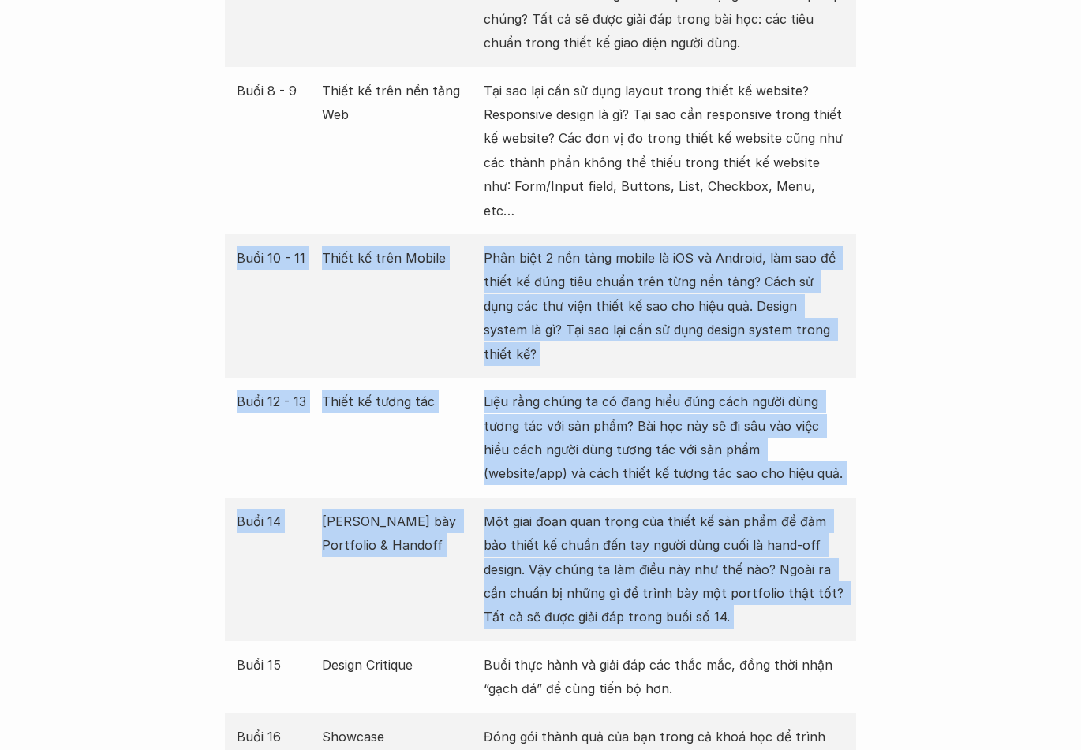
click at [199, 230] on div "Giới thiệu Các khóa học Case Study Truyện tranh Bài viết UX Map Lịch khai giảng…" at bounding box center [540, 574] width 1081 height 6515
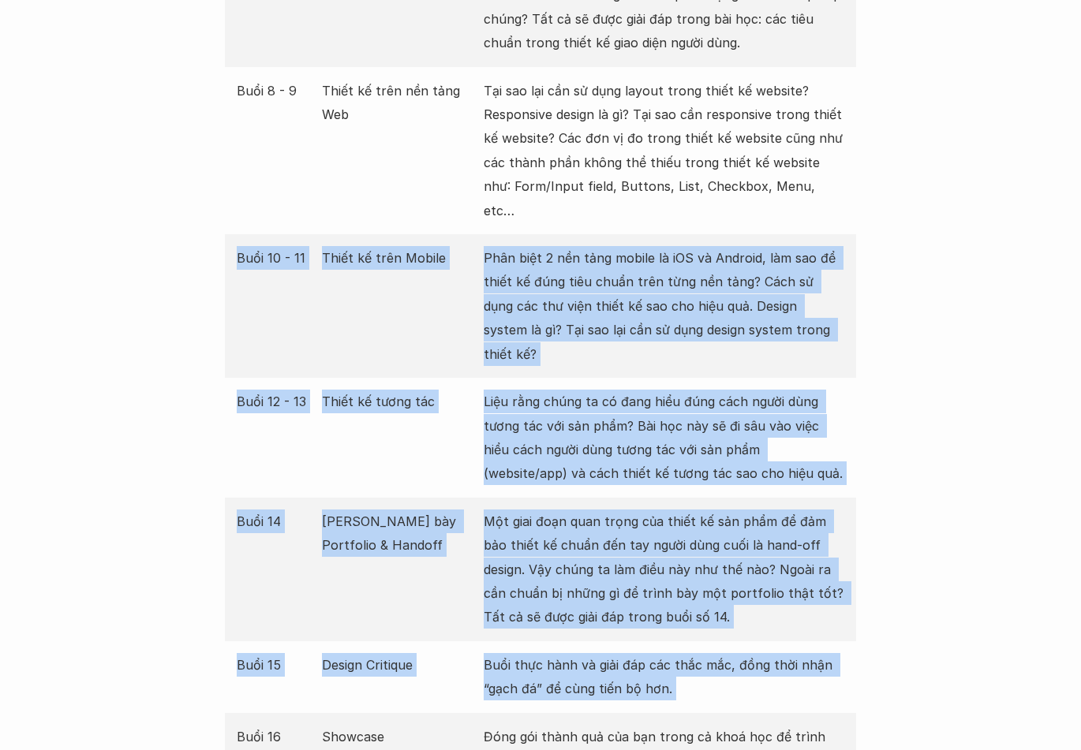
drag, startPoint x: 199, startPoint y: 230, endPoint x: 698, endPoint y: 608, distance: 626.4
click at [698, 608] on div "Giới thiệu Các khóa học Case Study Truyện tranh Bài viết UX Map Lịch khai giảng…" at bounding box center [540, 574] width 1081 height 6515
click at [698, 653] on p "Buổi thực hành và giải đáp các thắc mắc, đồng thời nhận “gạch đá” để cùng tiến …" at bounding box center [664, 677] width 361 height 48
drag, startPoint x: 698, startPoint y: 608, endPoint x: 234, endPoint y: 230, distance: 599.1
click at [234, 230] on div "Buổi Nội dung Mô tả Buổi 1 Giới thiệu về UI Design UI Design là gì? Tại sao UI …" at bounding box center [540, 163] width 631 height 1244
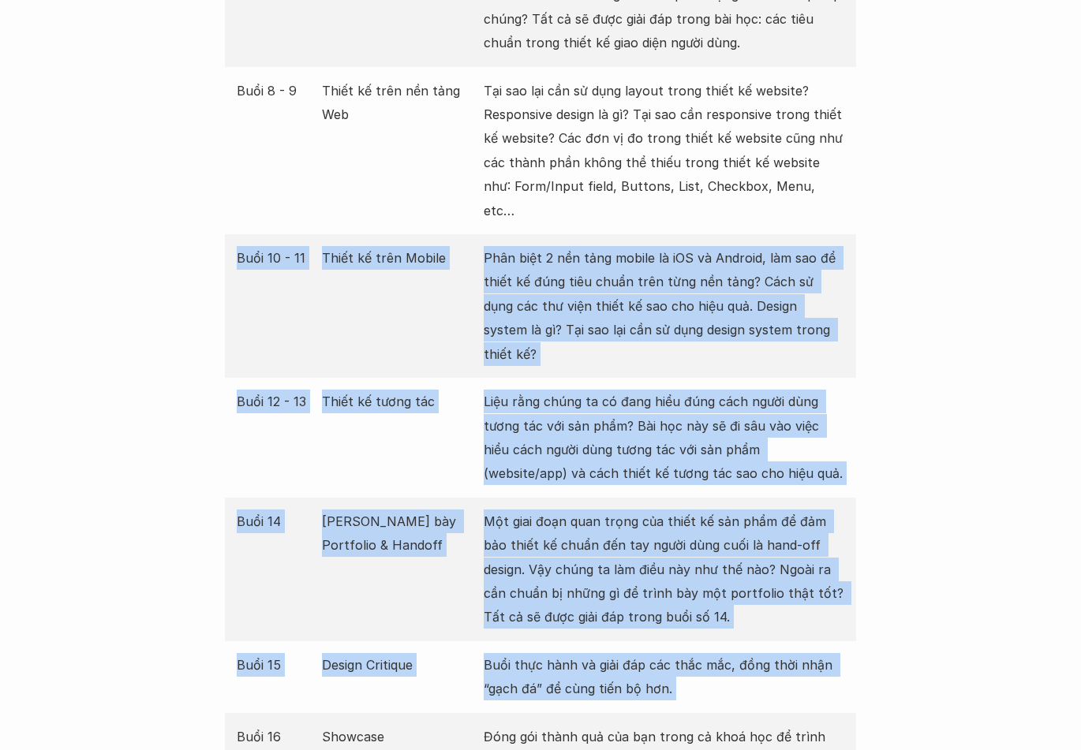
click at [234, 234] on div "Buổi 10 - 11 Thiết kế trên Mobile Phân biệt 2 nền tảng mobile là iOS và Android…" at bounding box center [540, 306] width 631 height 144
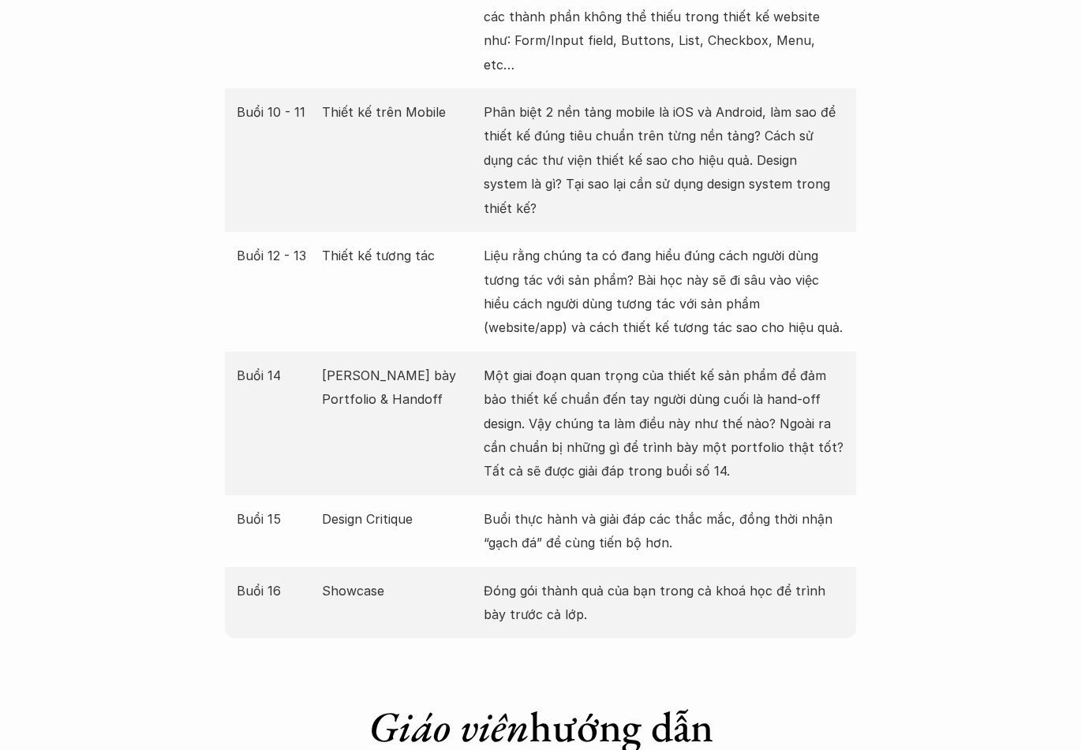
scroll to position [2841, 0]
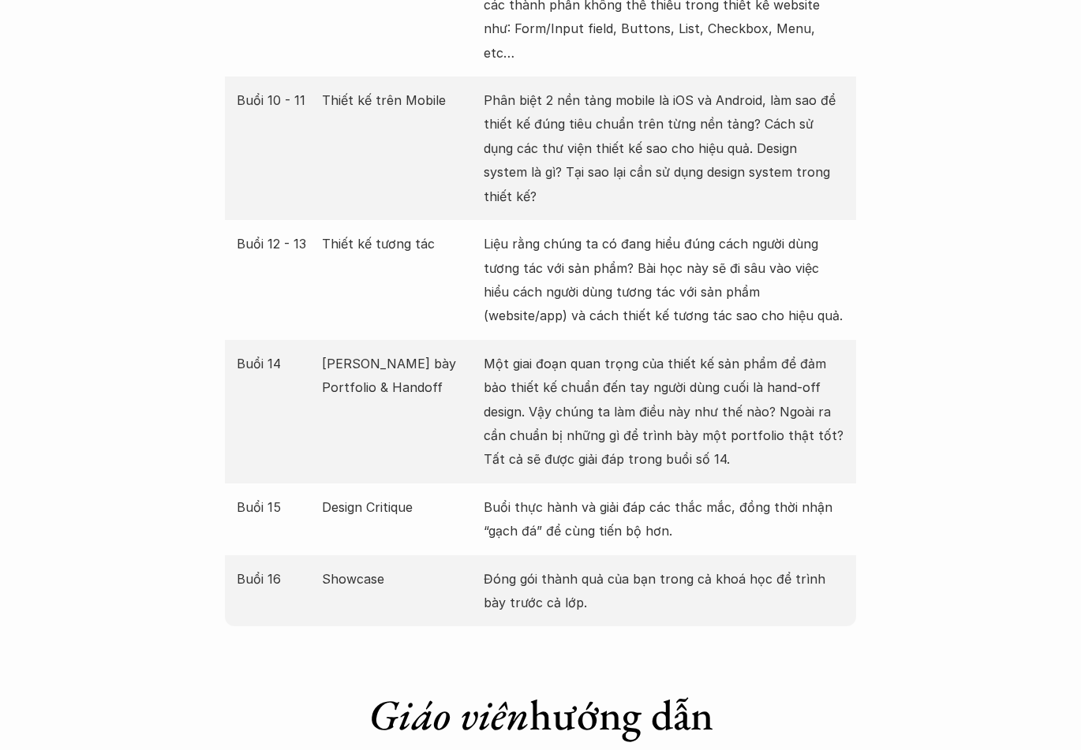
drag, startPoint x: 233, startPoint y: 230, endPoint x: 744, endPoint y: 572, distance: 615.4
click at [744, 572] on div "Giới thiệu Các khóa học Case Study Truyện tranh Bài viết UX Map Lịch khai giảng…" at bounding box center [540, 416] width 1081 height 6515
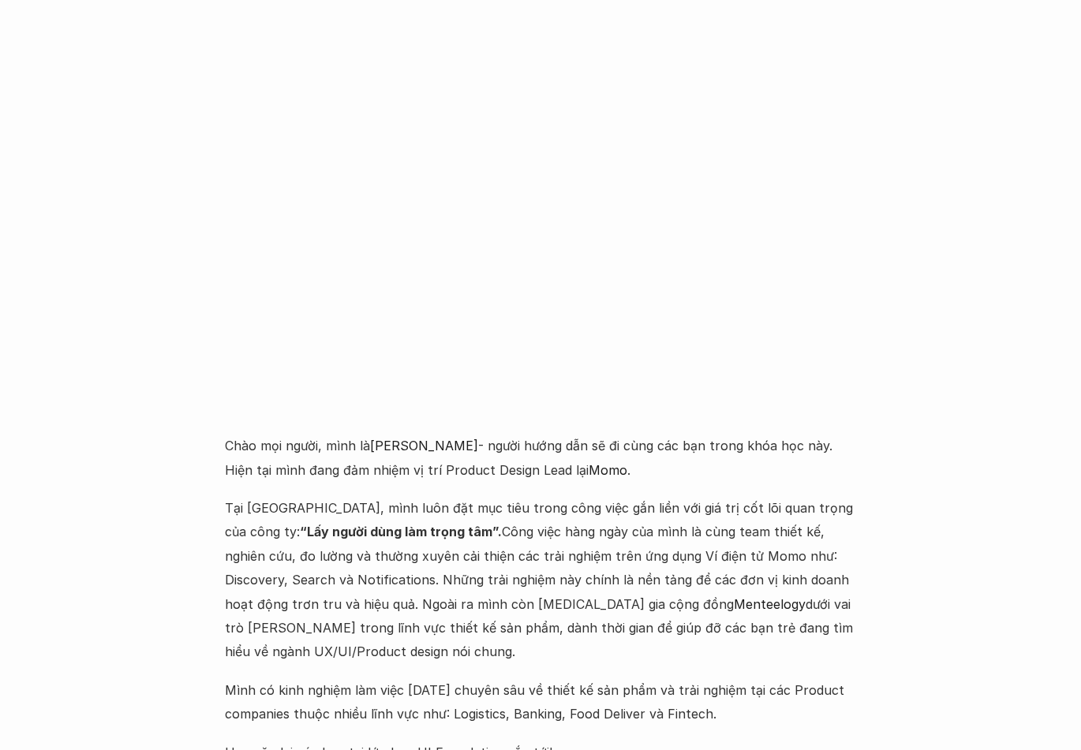
scroll to position [3788, 0]
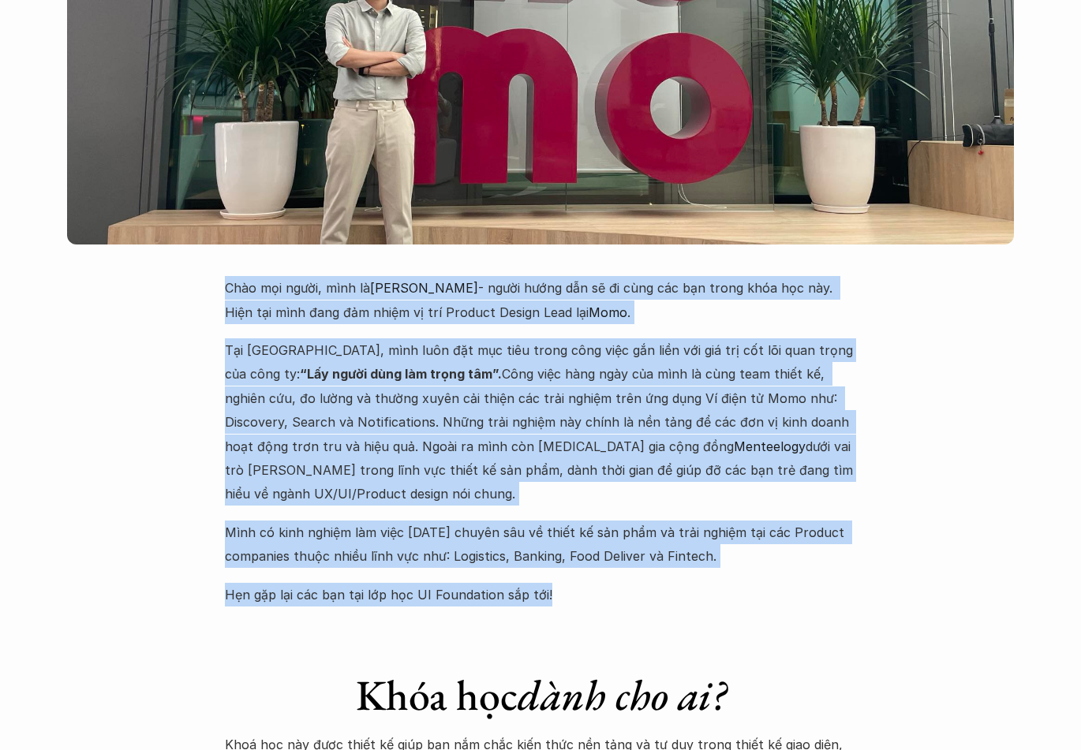
drag, startPoint x: 675, startPoint y: 481, endPoint x: 204, endPoint y: 213, distance: 541.4
drag, startPoint x: 204, startPoint y: 213, endPoint x: 595, endPoint y: 518, distance: 495.3
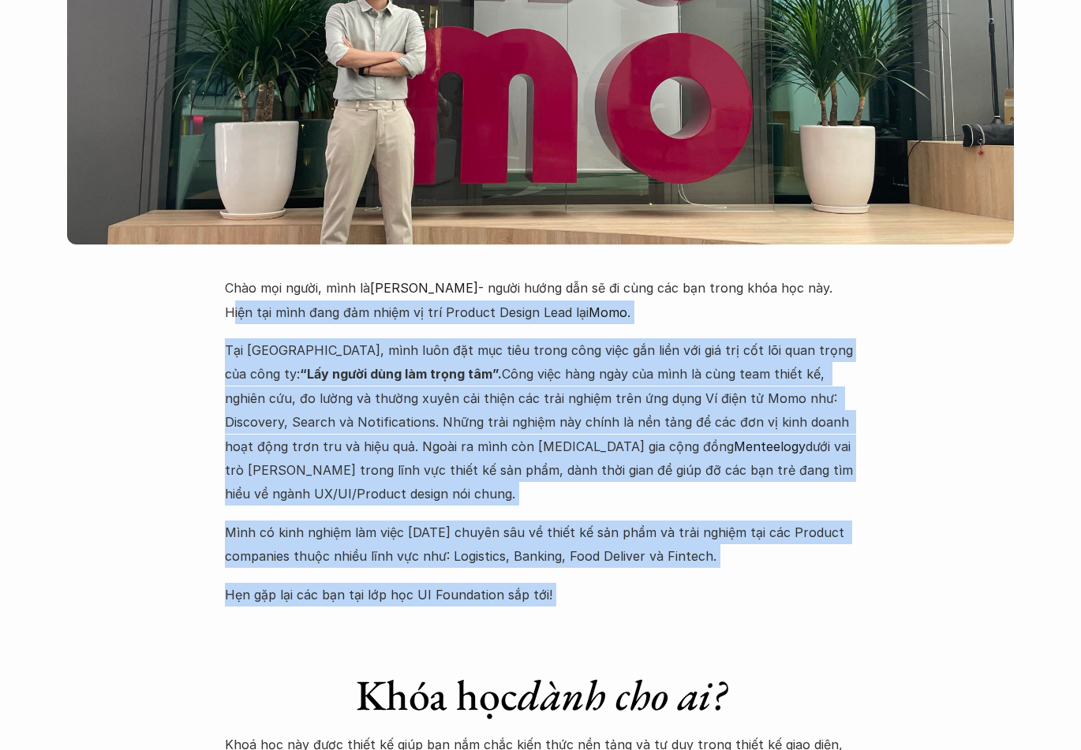
drag, startPoint x: 595, startPoint y: 518, endPoint x: 172, endPoint y: 238, distance: 506.9
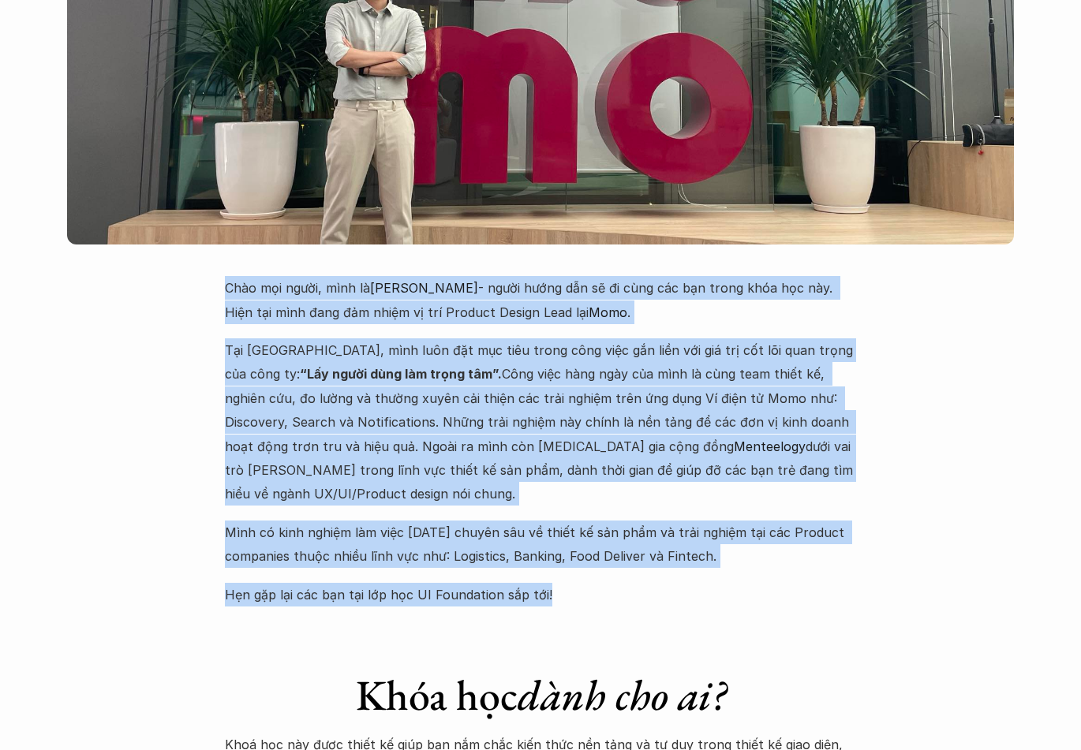
drag
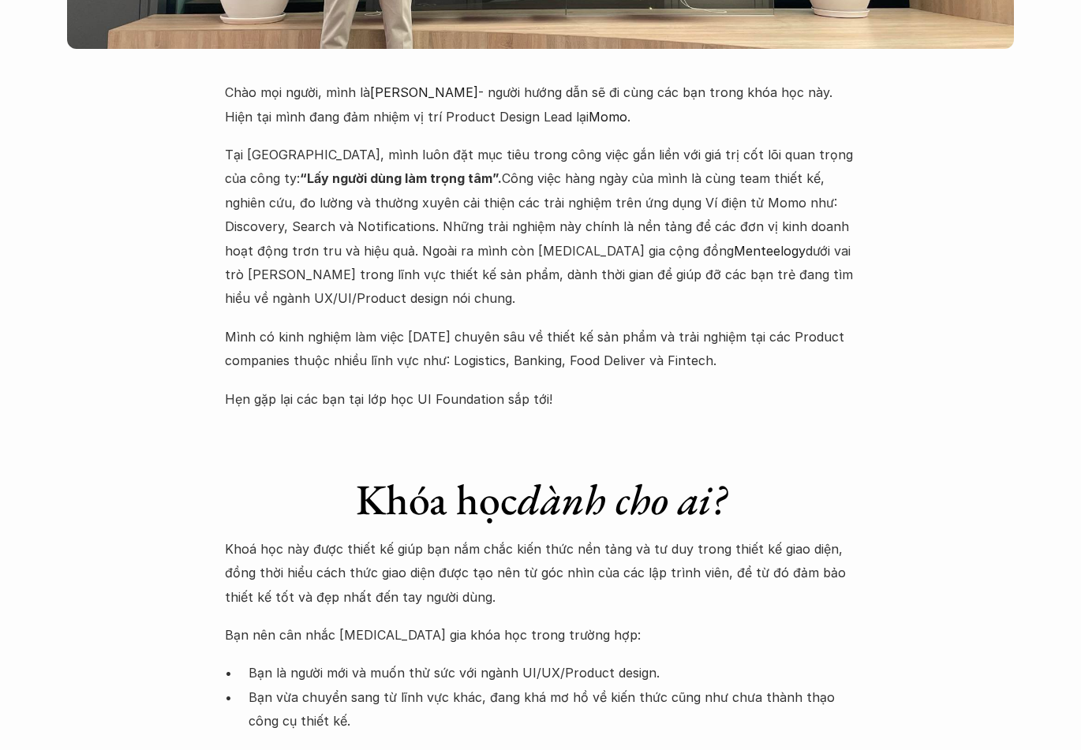
scroll to position [4024, 0]
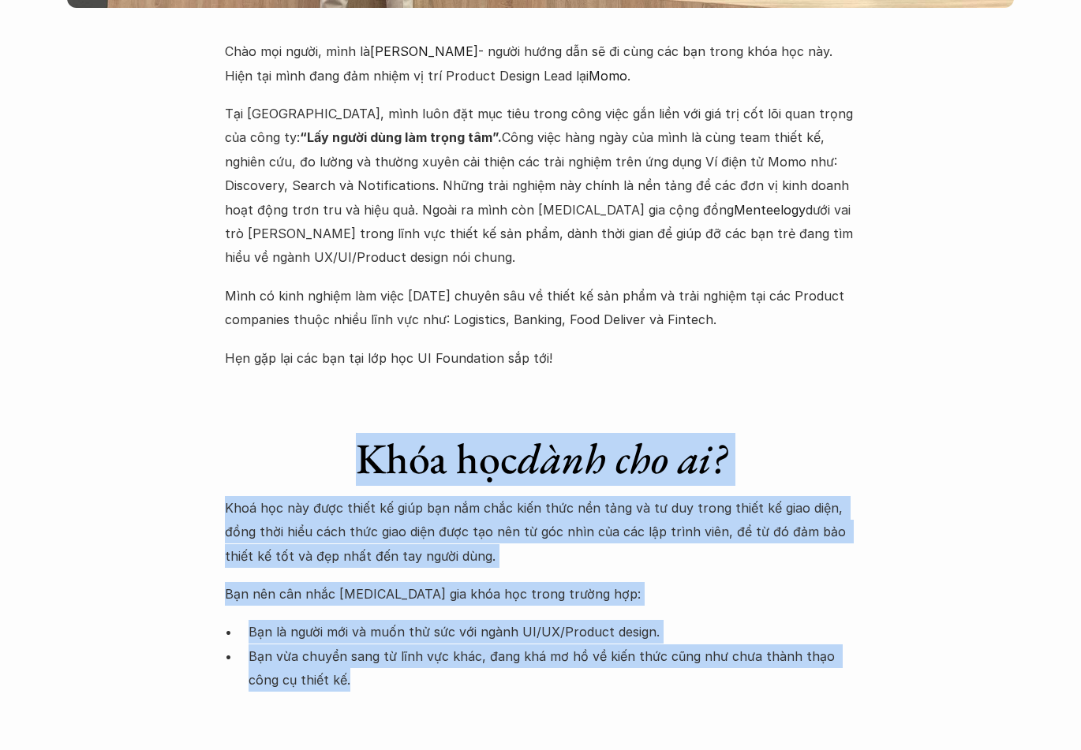
click at [617, 573] on div "Khóa học dành cho ai? Khoá học này được thiết kế giúp bạn nắm chắc kiến thức nề…" at bounding box center [540, 547] width 631 height 291
click at [617, 645] on p "Bạn vừa chuyển sang từ lĩnh vực khác, đang khá mơ hồ về kiến thức cũng như chưa…" at bounding box center [553, 669] width 608 height 48
click at [323, 402] on div "Khóa học dành cho ai? Khoá học này được thiết kế giúp bạn nắm chắc kiến thức nề…" at bounding box center [540, 547] width 631 height 291
click at [323, 433] on h1 "Khóa học dành cho ai?" at bounding box center [540, 458] width 631 height 51
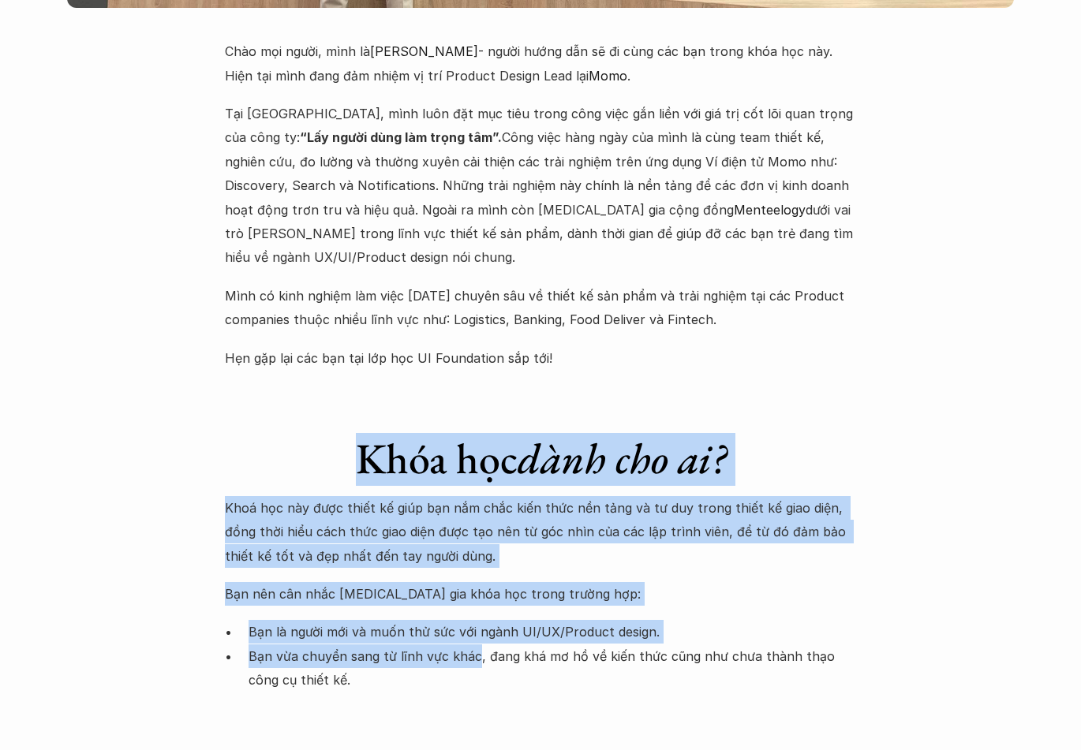
click at [470, 567] on div "Khóa học dành cho ai? Khoá học này được thiết kế giúp bạn nắm chắc kiến thức nề…" at bounding box center [540, 547] width 631 height 291
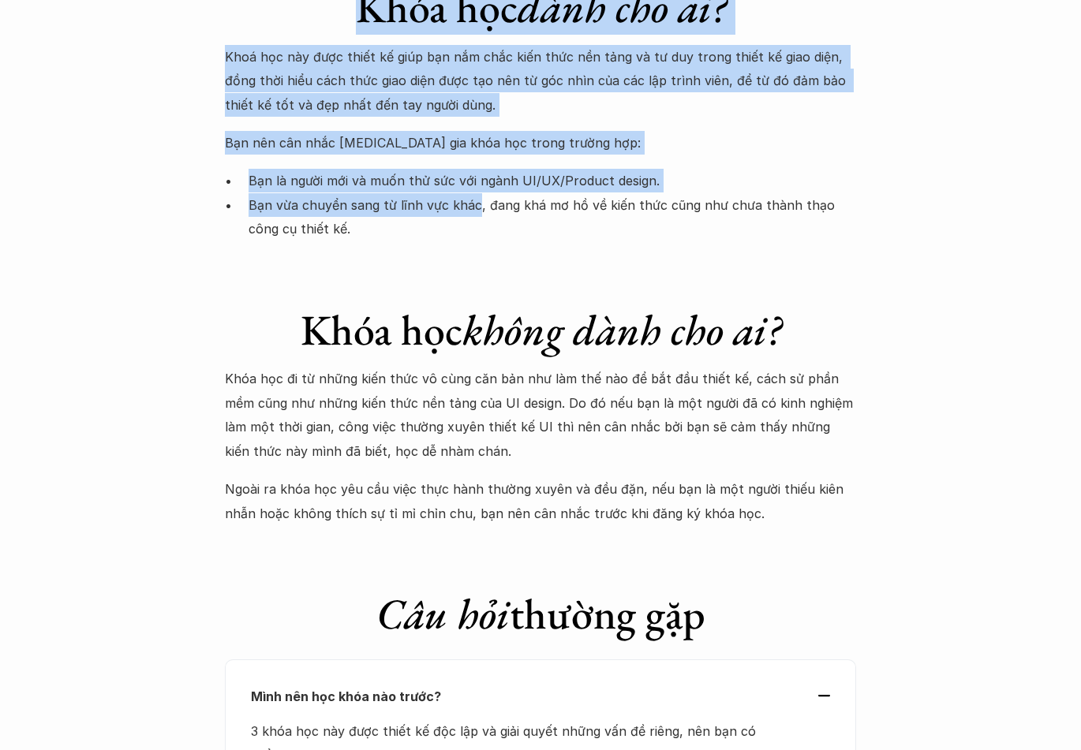
scroll to position [4498, 0]
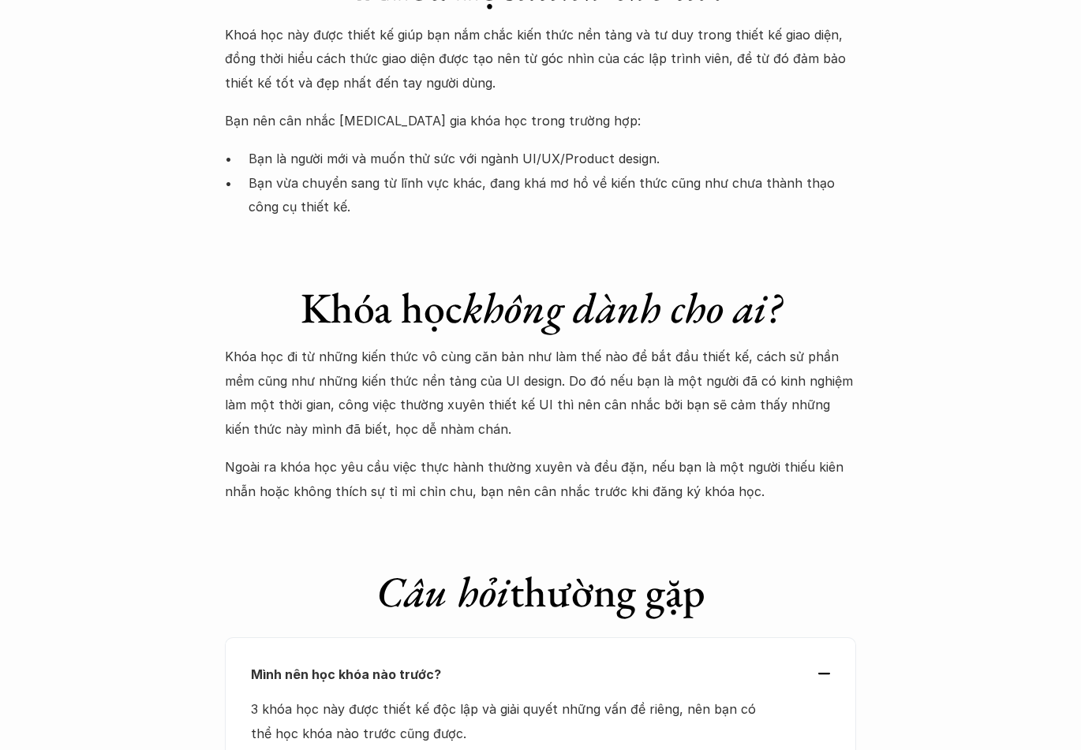
click at [267, 345] on p "Khóa học đi từ những kiến thức vô cùng căn bản như làm thế nào để bắt đầu thiết…" at bounding box center [540, 393] width 631 height 96
click at [699, 567] on div "Câu hỏi thường gặp" at bounding box center [540, 594] width 631 height 55
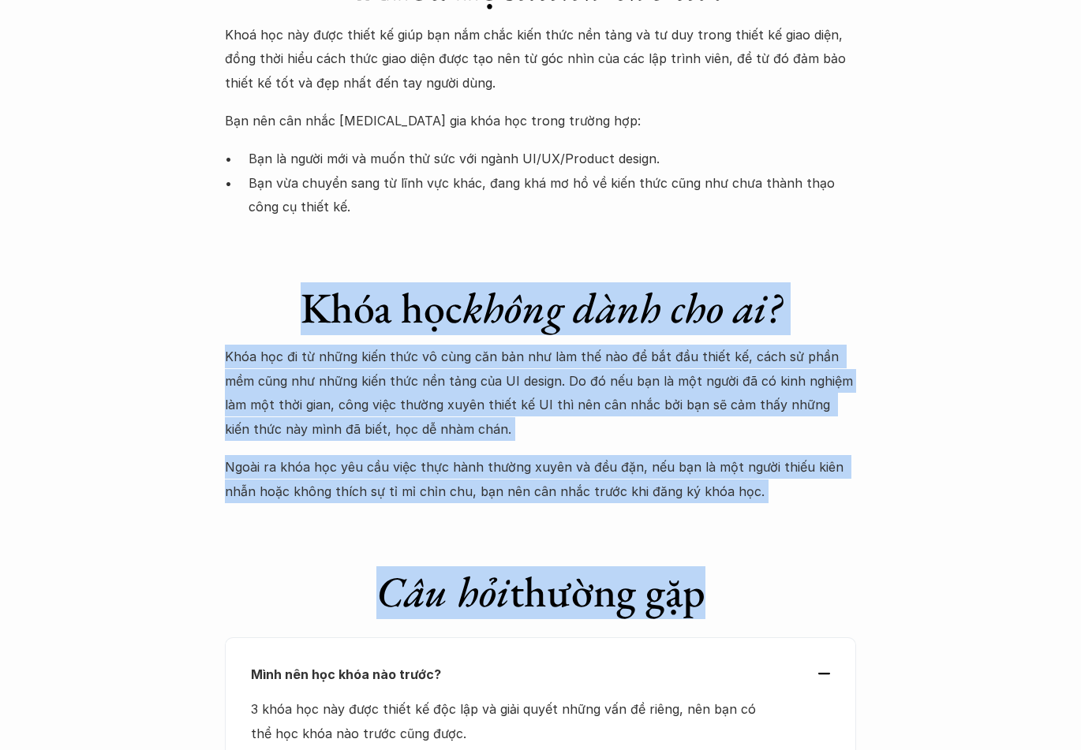
click at [233, 282] on h1 "Khóa học không dành cho ai?" at bounding box center [540, 307] width 631 height 51
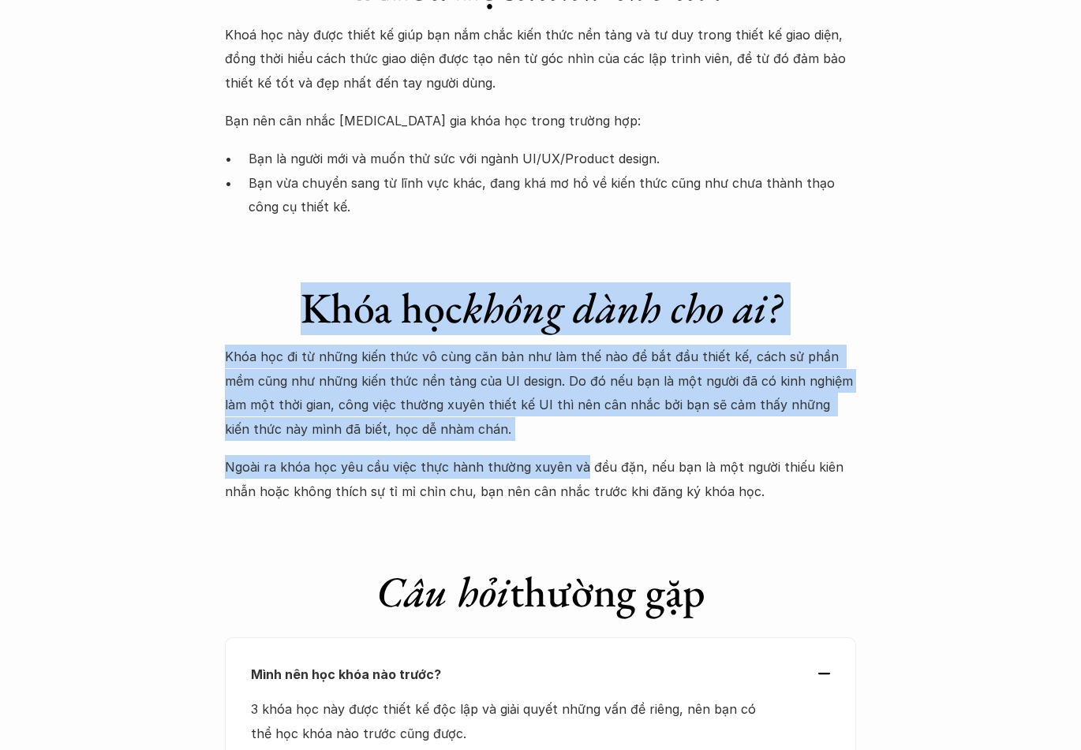
click at [567, 355] on div "Khóa học không dành cho ai? Khóa học đi từ những kiến thức vô cùng căn bản như …" at bounding box center [540, 377] width 631 height 253
click at [567, 355] on div "Khóa học đi từ những kiến thức vô cùng căn bản như làm thế nào để bắt đầu thiết…" at bounding box center [540, 424] width 631 height 158
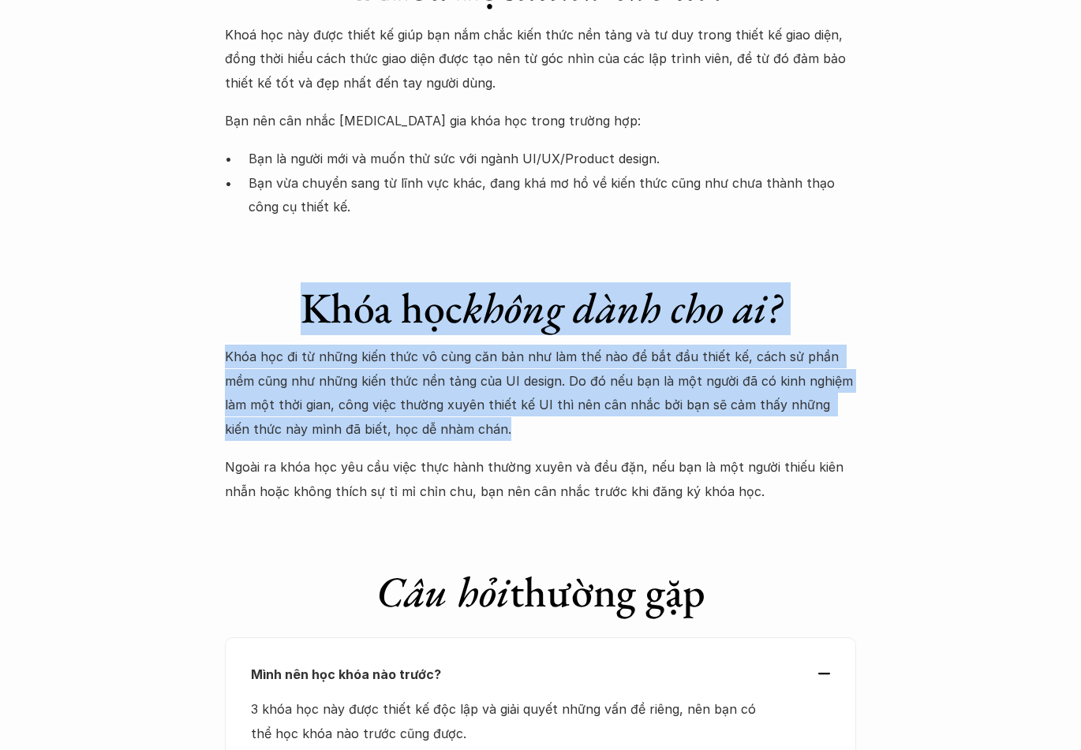
click at [304, 251] on div "Khóa học không dành cho ai? Khóa học đi từ những kiến thức vô cùng căn bản như …" at bounding box center [540, 377] width 631 height 253
click at [303, 282] on h1 "Khóa học không dành cho ai?" at bounding box center [540, 307] width 631 height 51
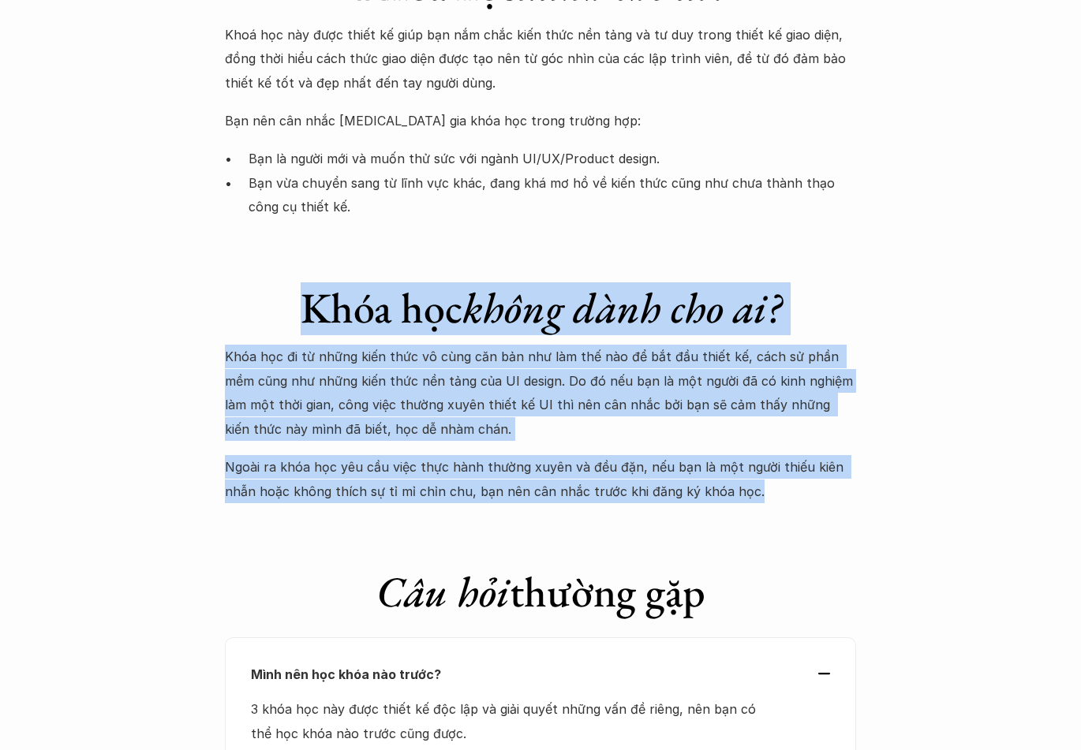
click at [271, 282] on h1 "Khóa học không dành cho ai?" at bounding box center [540, 307] width 631 height 51
click at [780, 401] on div "Khóa học không dành cho ai? Khóa học đi từ những kiến thức vô cùng căn bản như …" at bounding box center [540, 377] width 631 height 253
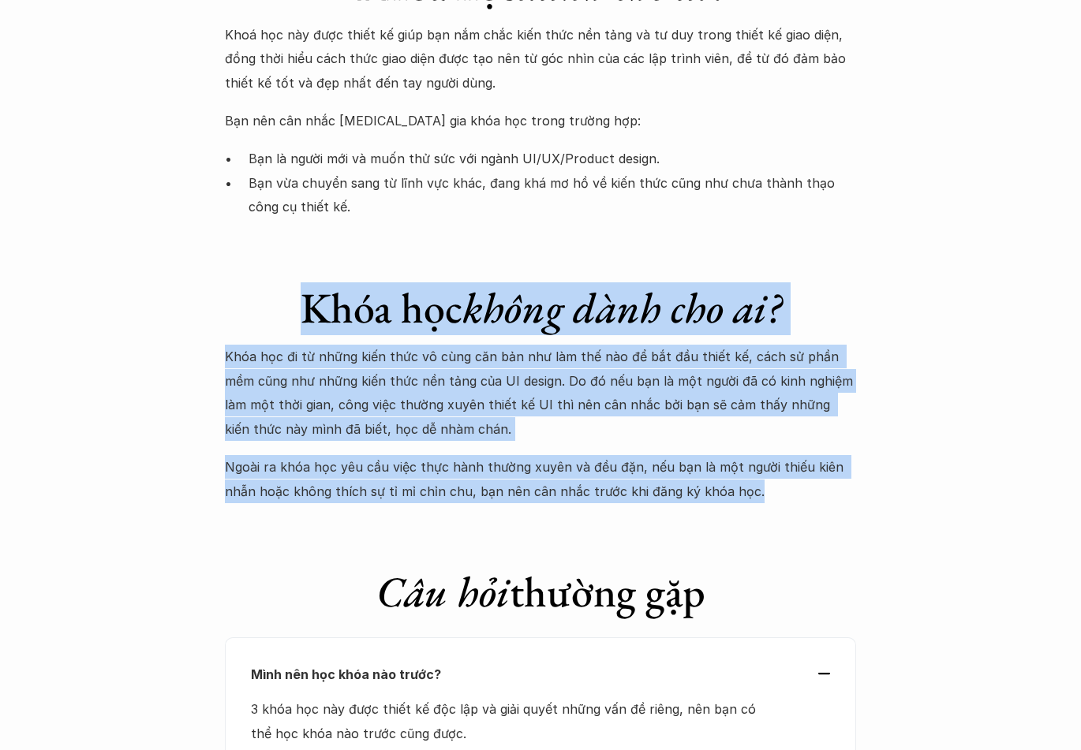
click at [780, 455] on p "Ngoài ra khóa học yêu cầu việc thực hành thường xuyên và đều đặn, nếu bạn là mộ…" at bounding box center [540, 479] width 631 height 48
click at [270, 251] on div "Khóa học không dành cho ai? Khóa học đi từ những kiến thức vô cùng căn bản như …" at bounding box center [540, 377] width 631 height 253
click at [270, 282] on h1 "Khóa học không dành cho ai?" at bounding box center [540, 307] width 631 height 51
click at [774, 393] on div "Khóa học không dành cho ai? Khóa học đi từ những kiến thức vô cùng căn bản như …" at bounding box center [540, 377] width 631 height 253
click at [774, 455] on p "Ngoài ra khóa học yêu cầu việc thực hành thường xuyên và đều đặn, nếu bạn là mộ…" at bounding box center [540, 479] width 631 height 48
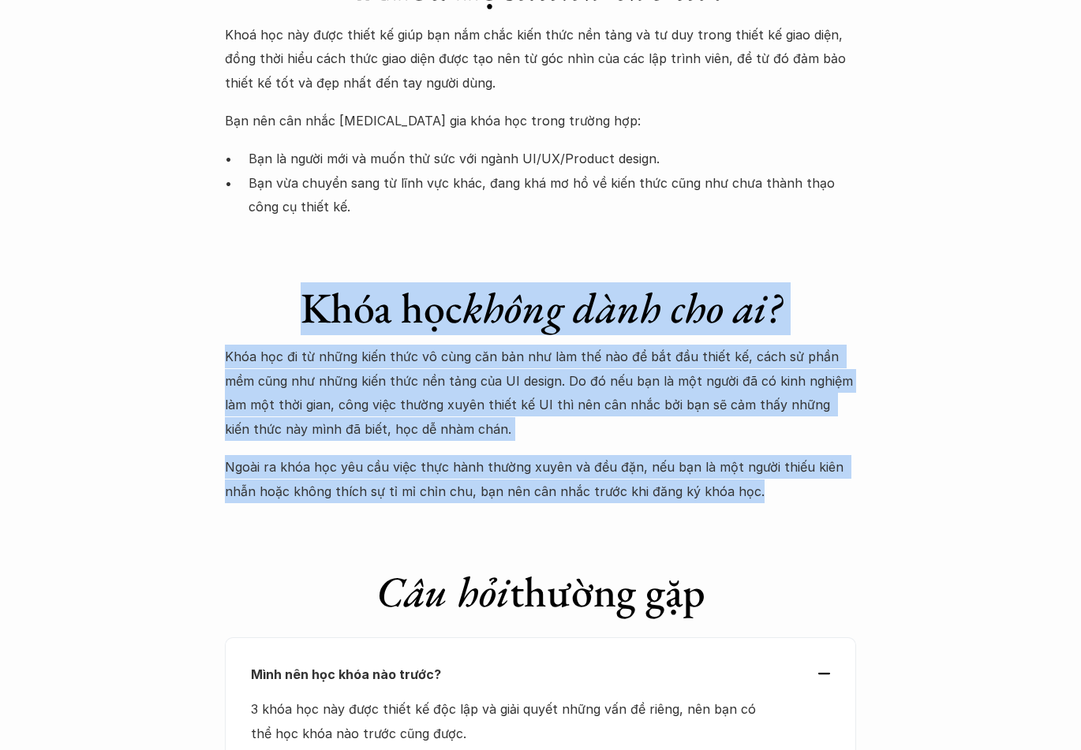
click at [291, 251] on div "Khóa học không dành cho ai? Khóa học đi từ những kiến thức vô cùng căn bản như …" at bounding box center [540, 377] width 631 height 253
click at [812, 402] on div "Khóa học không dành cho ai? Khóa học đi từ những kiến thức vô cùng căn bản như …" at bounding box center [540, 377] width 631 height 253
click at [812, 455] on p "Ngoài ra khóa học yêu cầu việc thực hành thường xuyên và đều đặn, nếu bạn là mộ…" at bounding box center [540, 479] width 631 height 48
click at [303, 251] on div "Khóa học không dành cho ai? Khóa học đi từ những kiến thức vô cùng căn bản như …" at bounding box center [540, 377] width 631 height 253
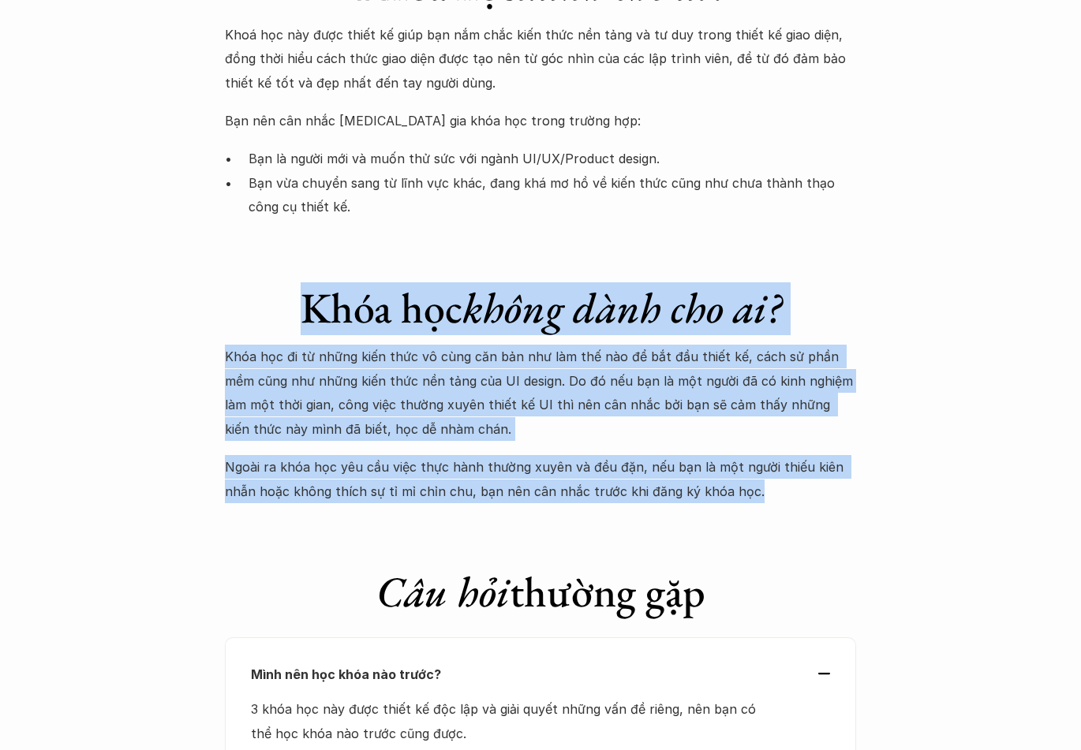
click at [303, 282] on h1 "Khóa học không dành cho ai?" at bounding box center [540, 307] width 631 height 51
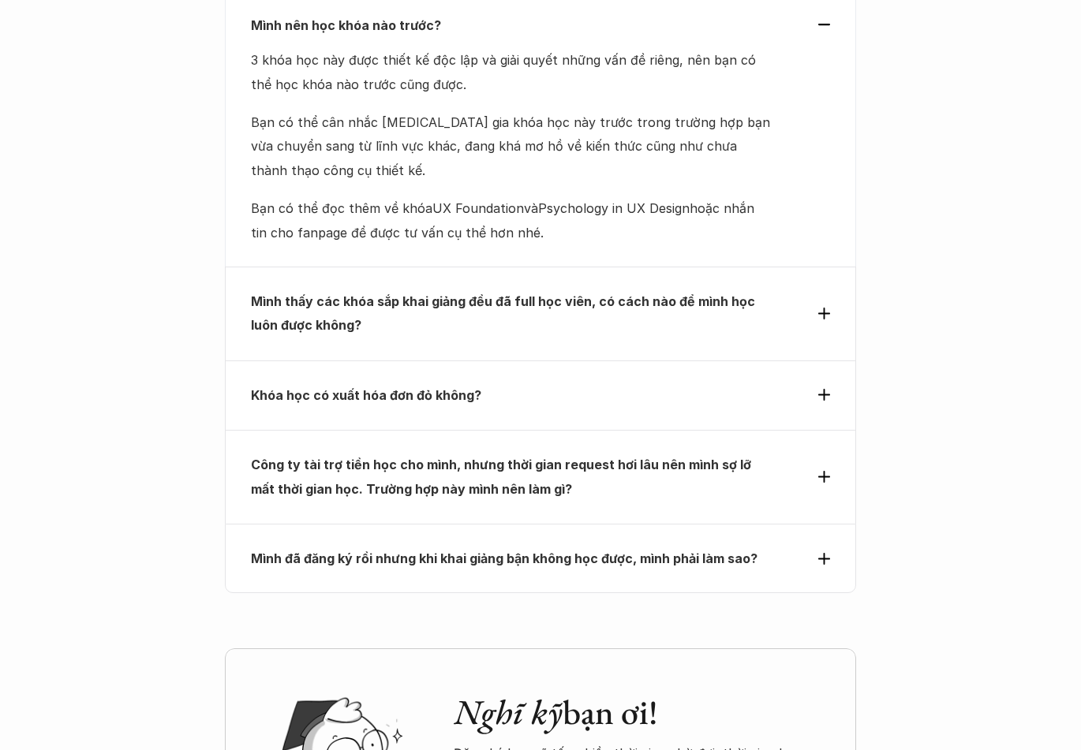
scroll to position [5208, 0]
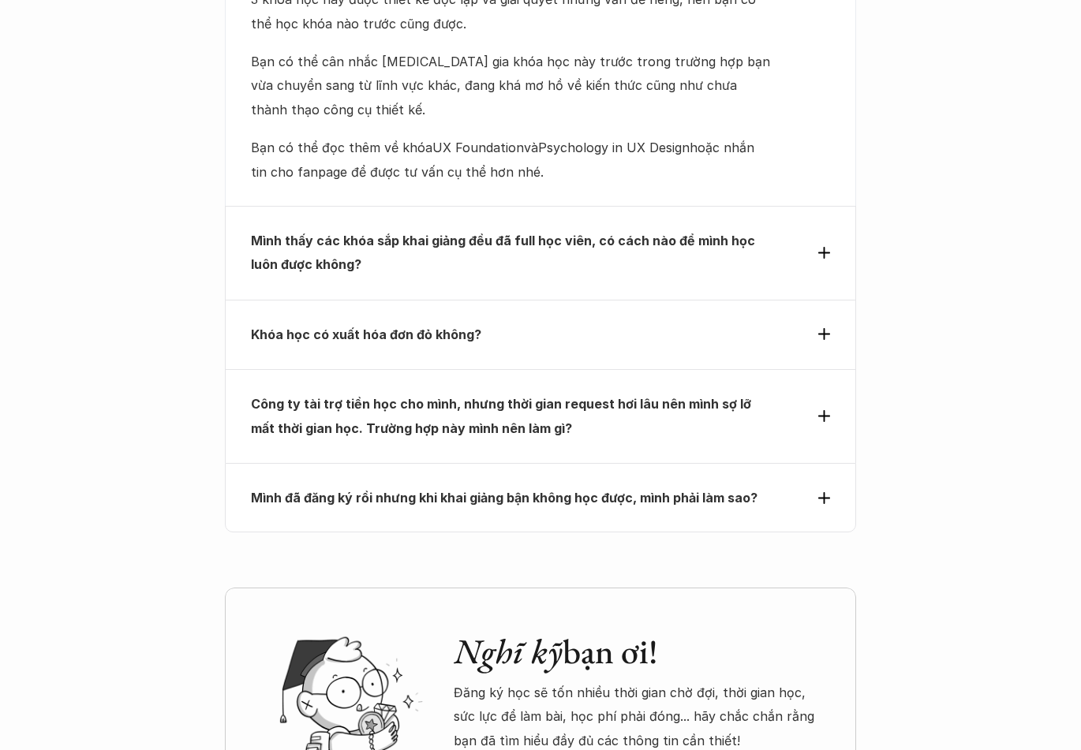
click at [478, 396] on strong "Công ty tài trợ tiền học cho mình, nhưng thời gian request hơi lâu nên mình sợ …" at bounding box center [502, 415] width 503 height 39
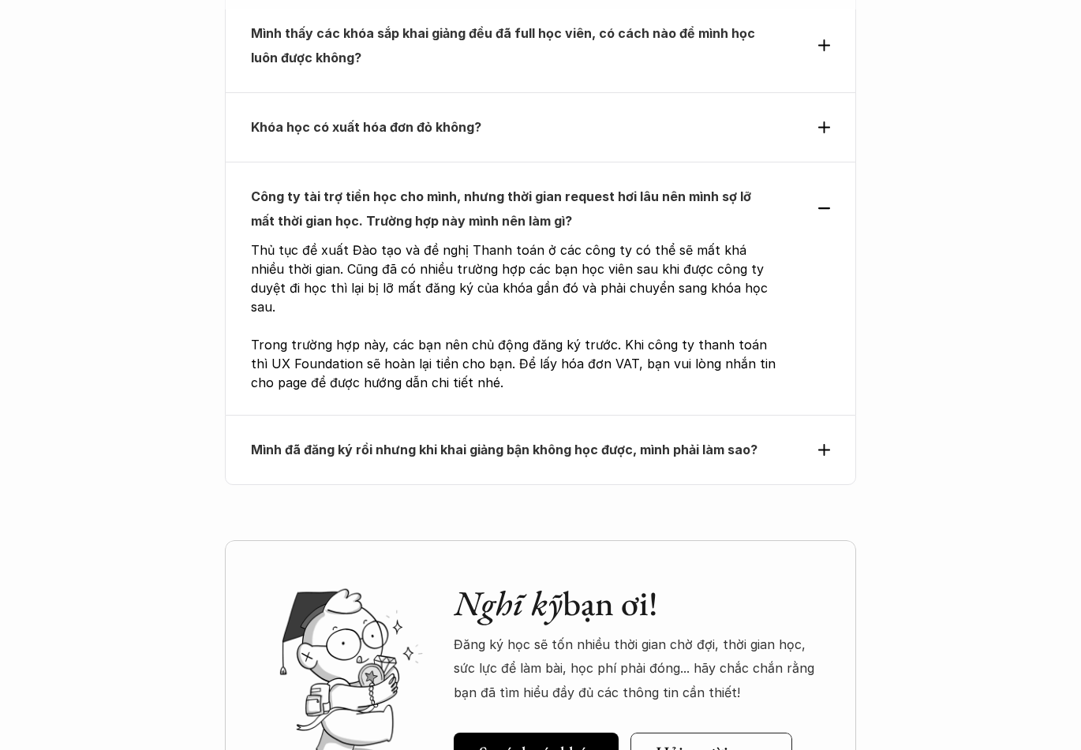
scroll to position [5129, 0]
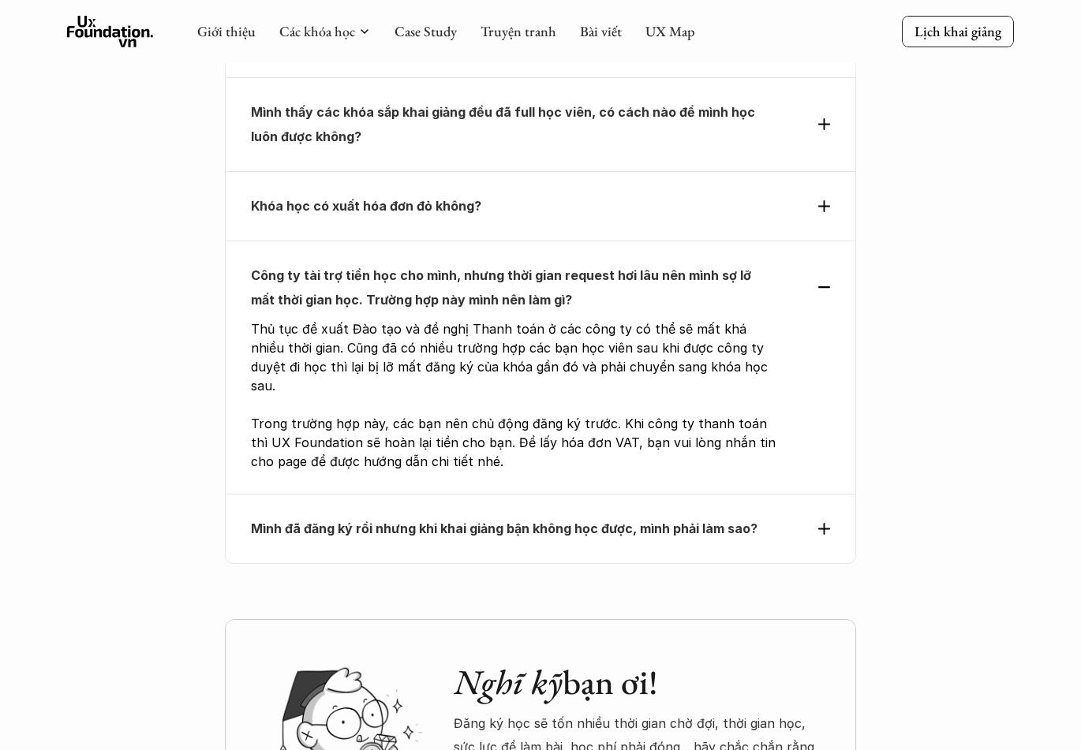
click at [464, 521] on strong "Mình đã đăng ký rồi nhưng khi khai giảng bận không học được, mình phải làm sao?" at bounding box center [504, 529] width 507 height 16
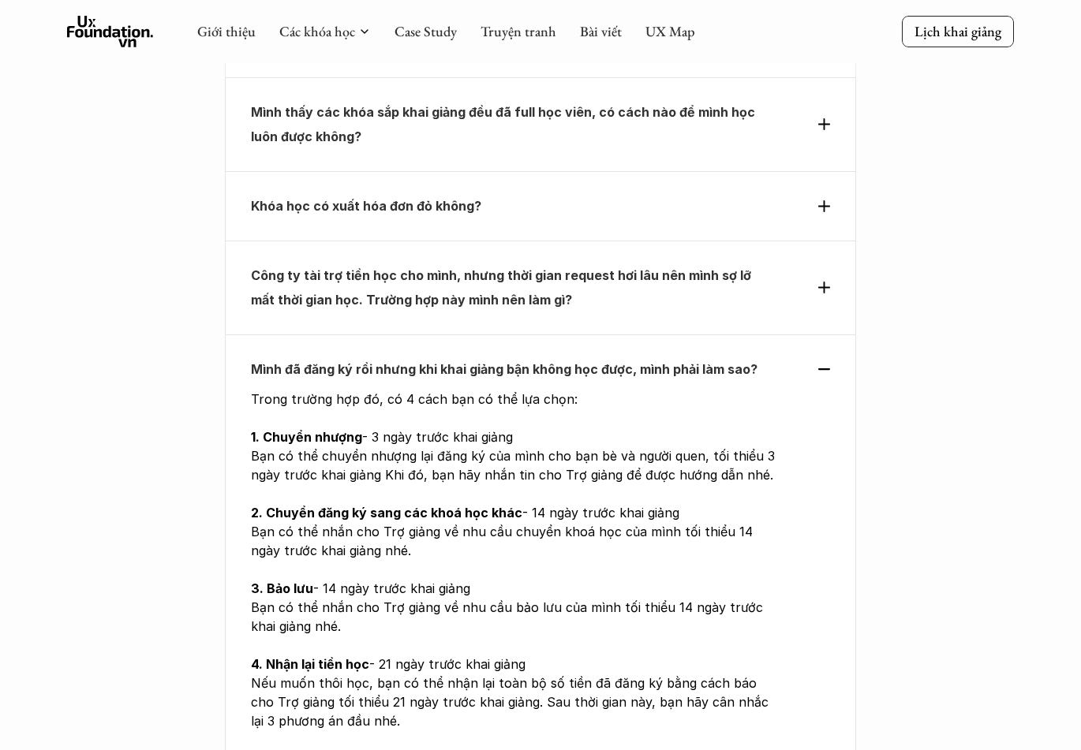
click at [447, 267] on strong "Công ty tài trợ tiền học cho mình, nhưng thời gian request hơi lâu nên mình sợ …" at bounding box center [502, 286] width 503 height 39
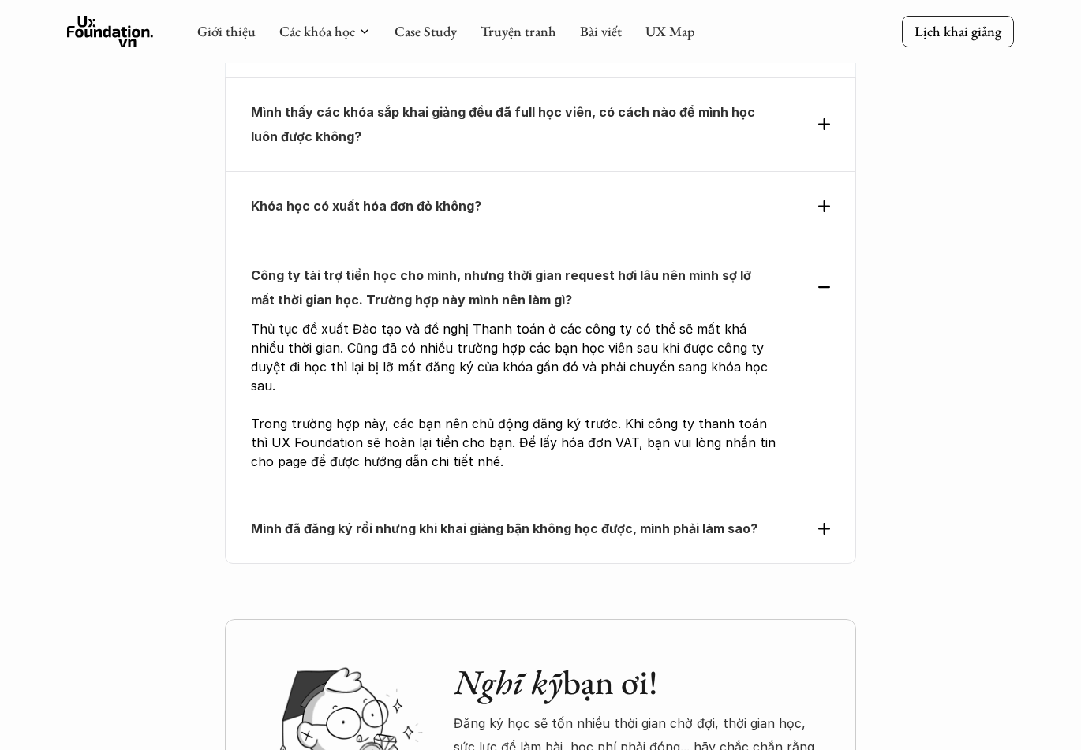
click at [544, 521] on strong "Mình đã đăng ký rồi nhưng khi khai giảng bận không học được, mình phải làm sao?" at bounding box center [504, 529] width 507 height 16
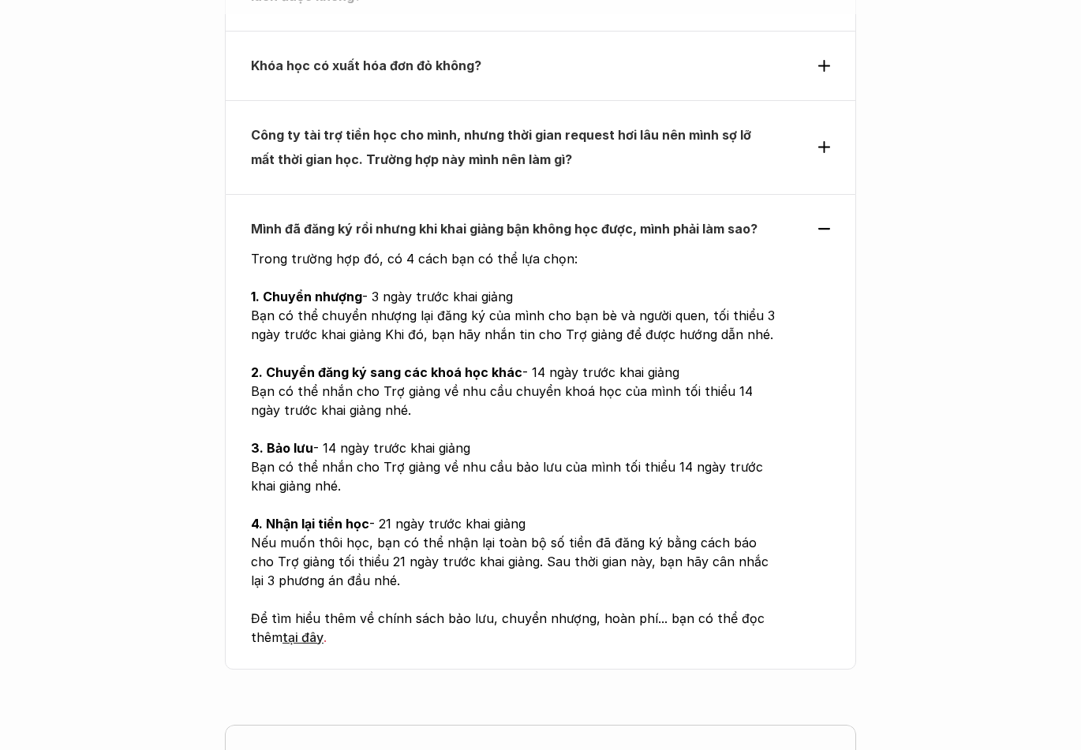
scroll to position [5287, 0]
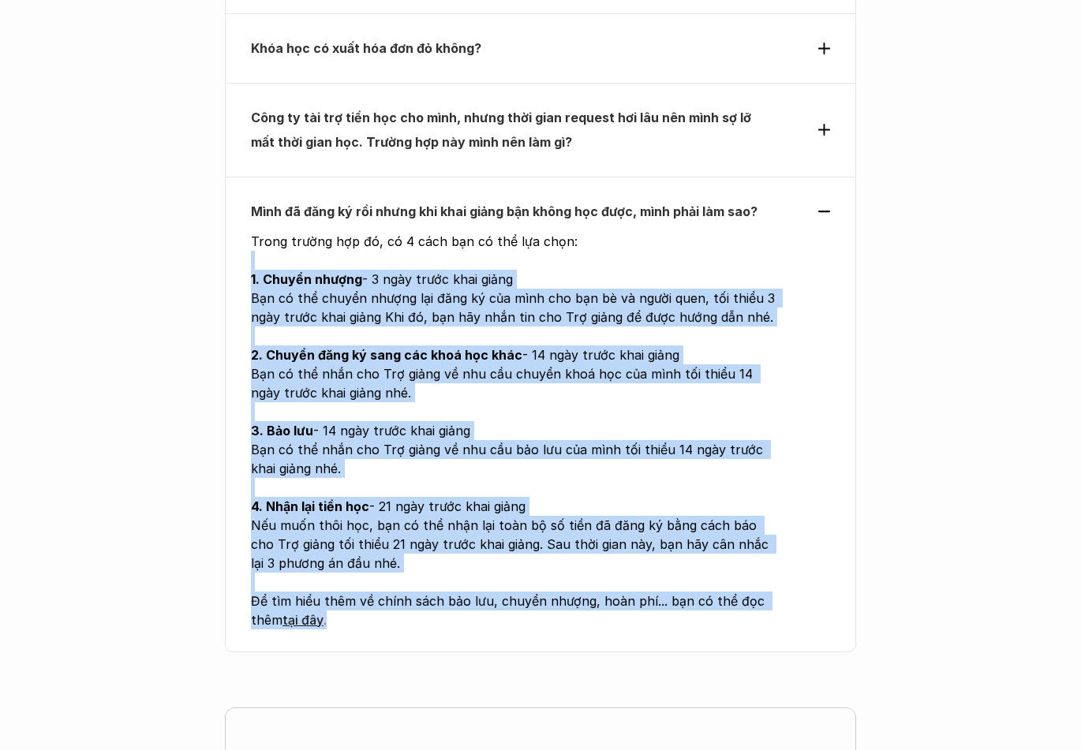
drag, startPoint x: 241, startPoint y: 171, endPoint x: 923, endPoint y: 543, distance: 777.2
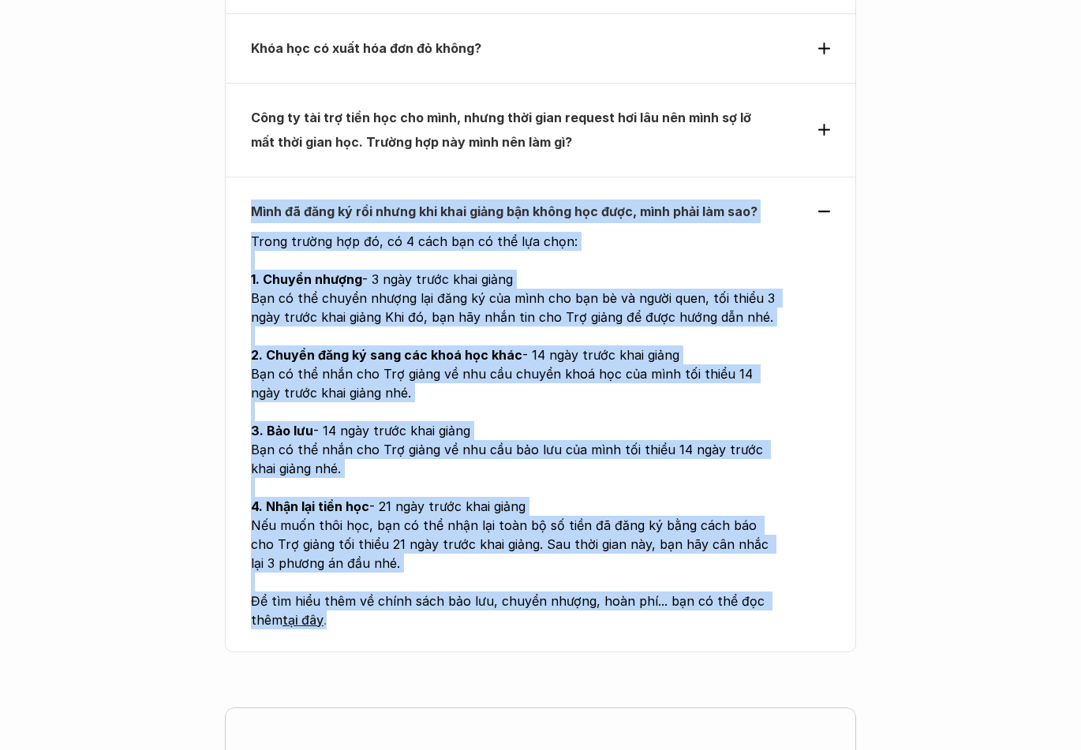
drag, startPoint x: 888, startPoint y: 544, endPoint x: 225, endPoint y: 113, distance: 791.0
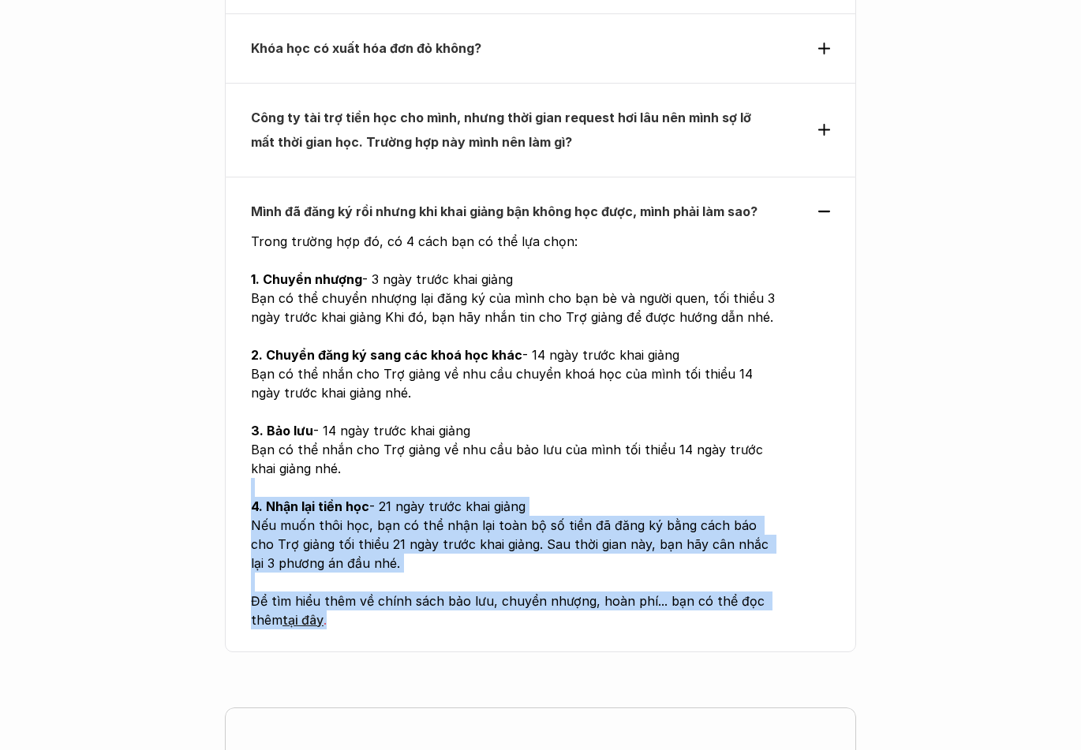
drag, startPoint x: 152, startPoint y: 387, endPoint x: 533, endPoint y: 533, distance: 408.1
click at [807, 532] on div "Mình đã đăng ký rồi nhưng khi khai giảng bận không học được, mình phải làm sao?…" at bounding box center [540, 414] width 631 height 475
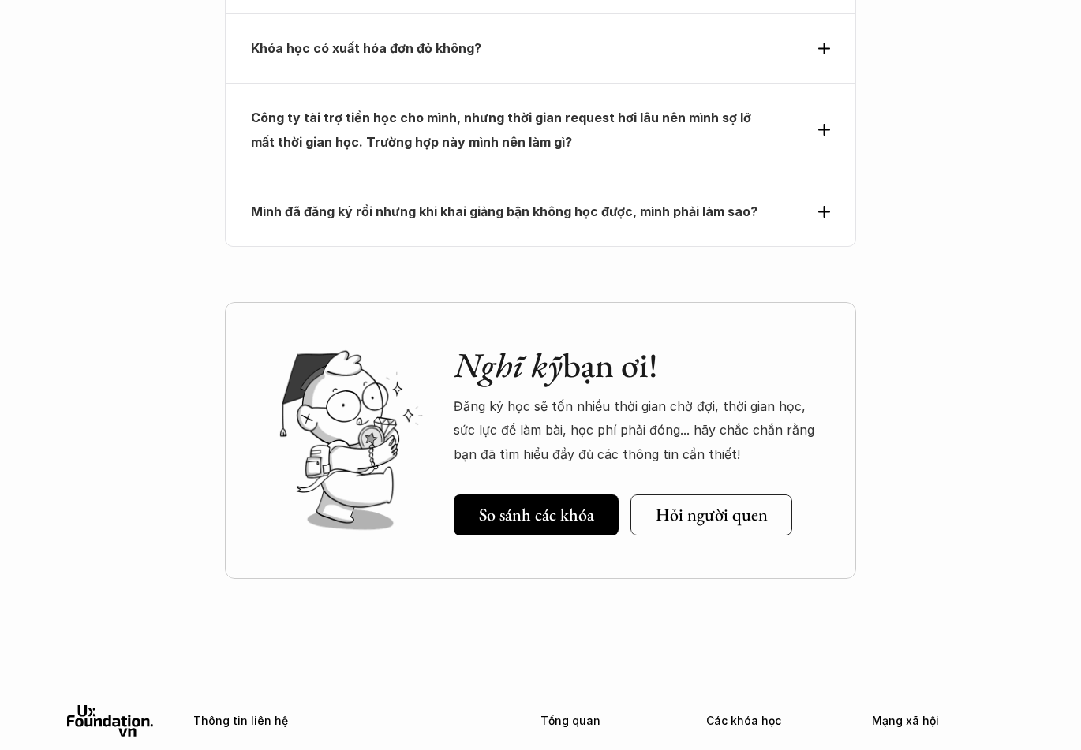
drag, startPoint x: 851, startPoint y: 526, endPoint x: 887, endPoint y: 506, distance: 41.0
click at [420, 200] on p "Mình đã đăng ký rồi nhưng khi khai giảng bận không học được, mình phải làm sao?" at bounding box center [512, 212] width 522 height 24
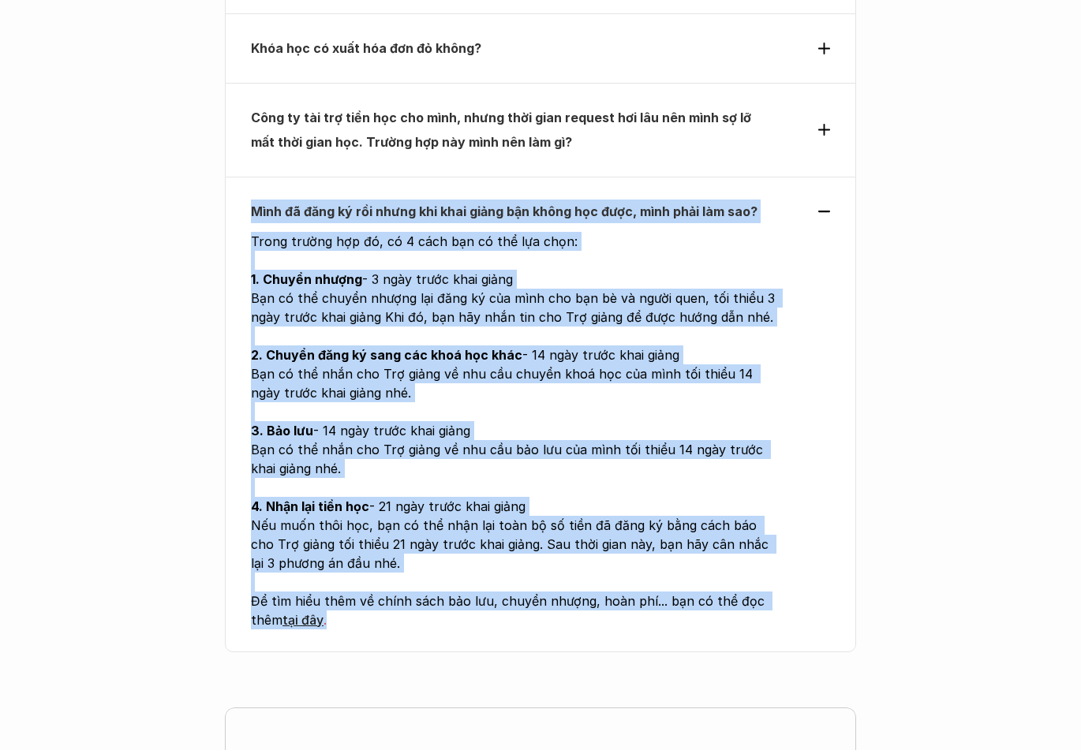
drag, startPoint x: 170, startPoint y: 104, endPoint x: 772, endPoint y: 518, distance: 729.7
drag, startPoint x: 906, startPoint y: 519, endPoint x: 216, endPoint y: 120, distance: 796.9
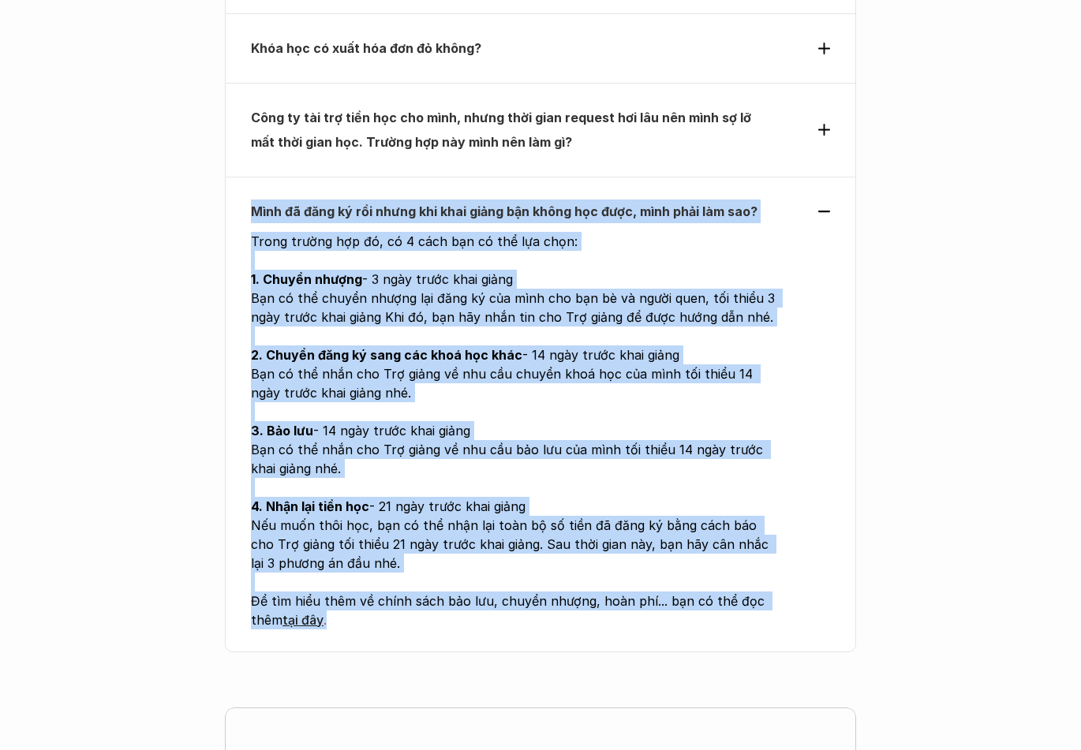
drag, startPoint x: 216, startPoint y: 120, endPoint x: 806, endPoint y: 529, distance: 717.7
drag, startPoint x: 765, startPoint y: 469, endPoint x: 176, endPoint y: 110, distance: 689.8
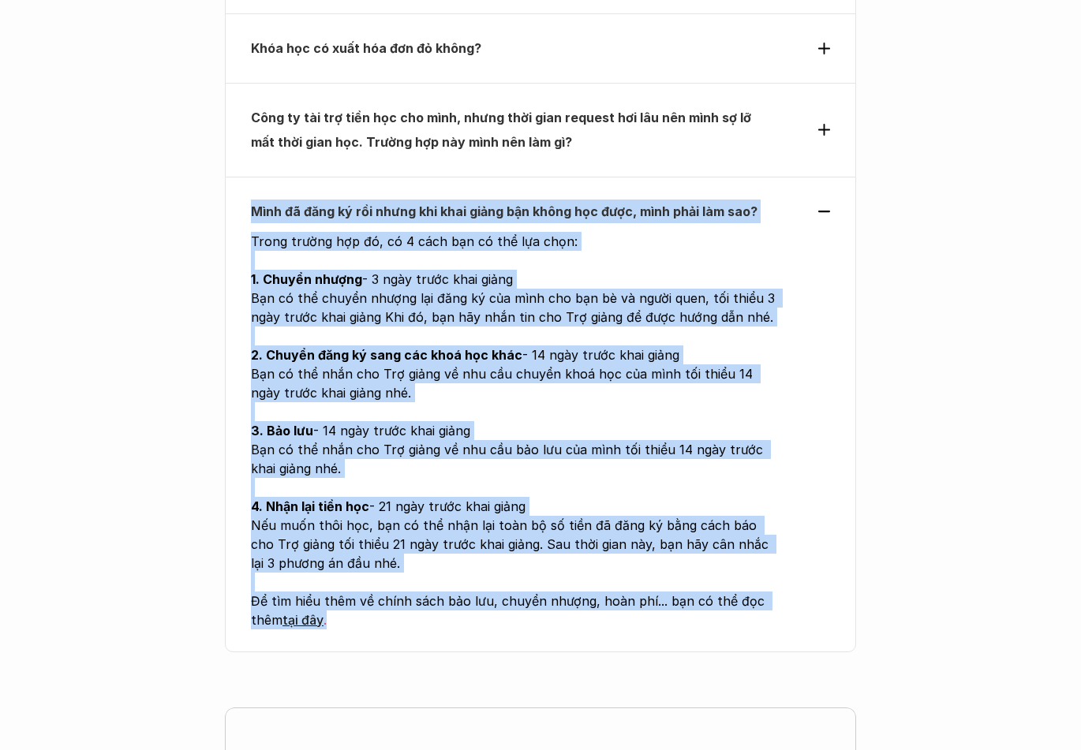
drag, startPoint x: 176, startPoint y: 110, endPoint x: 614, endPoint y: 520, distance: 599.6
click at [614, 592] on p "Để tìm hiểu thêm về chính sách bảo lưu, chuyển nhượng, hoàn phí... bạn có thể đ…" at bounding box center [514, 611] width 527 height 38
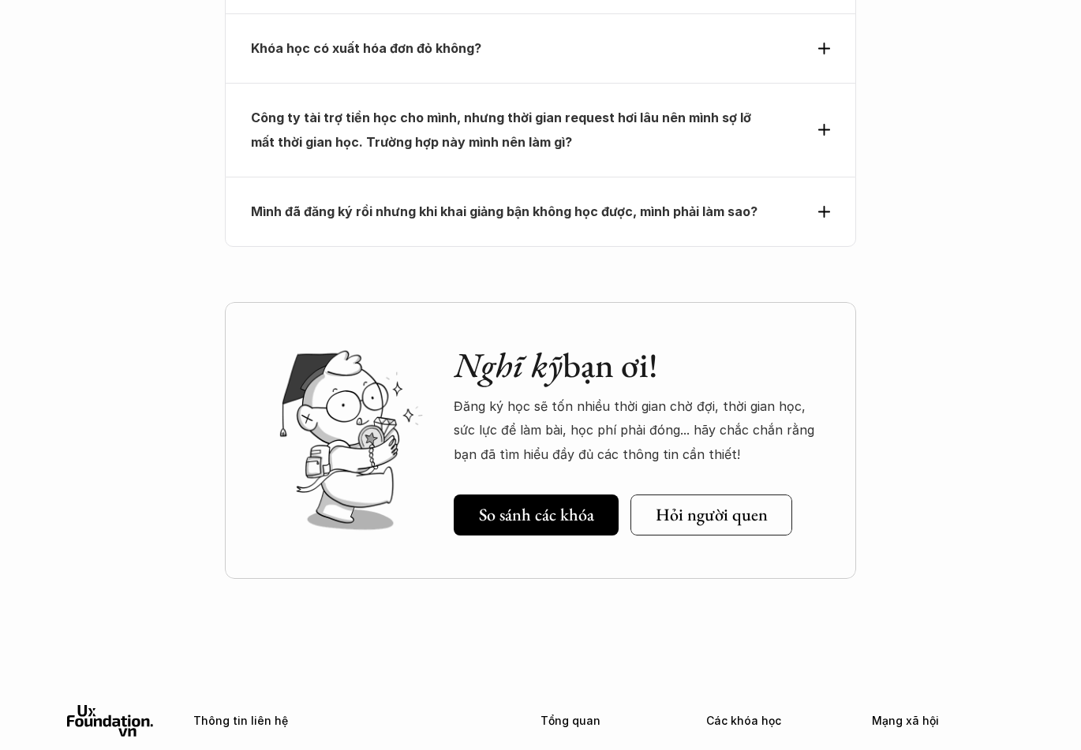
click at [425, 204] on strong "Mình đã đăng ký rồi nhưng khi khai giảng bận không học được, mình phải làm sao?" at bounding box center [504, 212] width 507 height 16
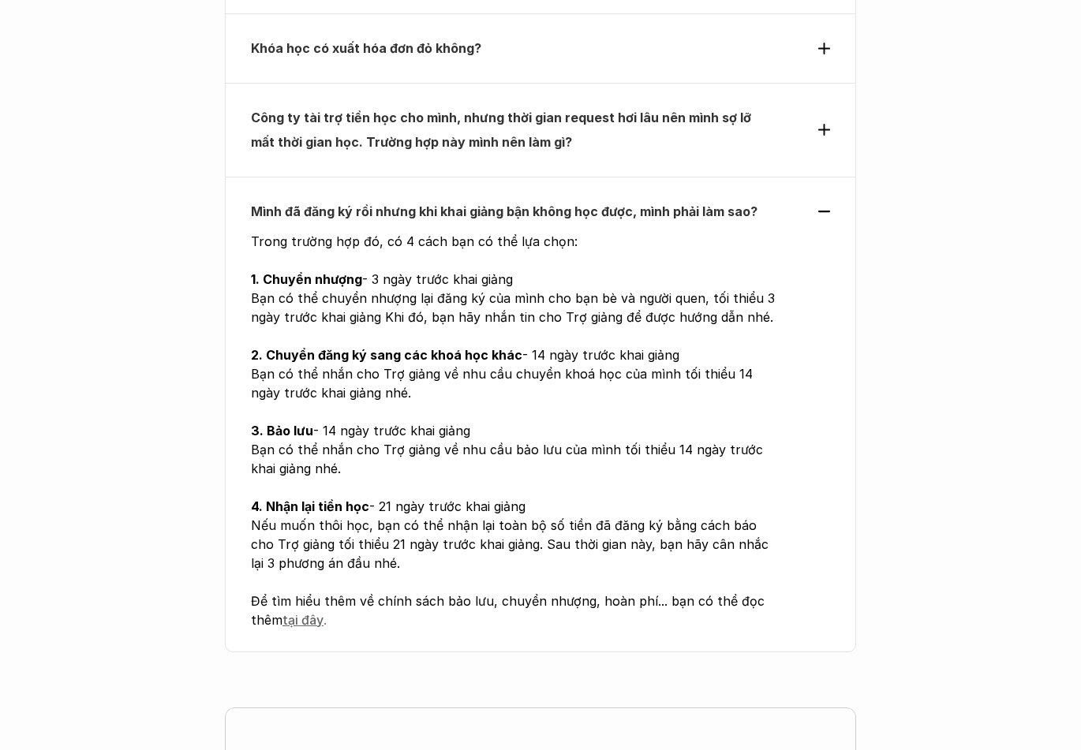
click at [315, 612] on span "tại đây" at bounding box center [302, 620] width 41 height 16
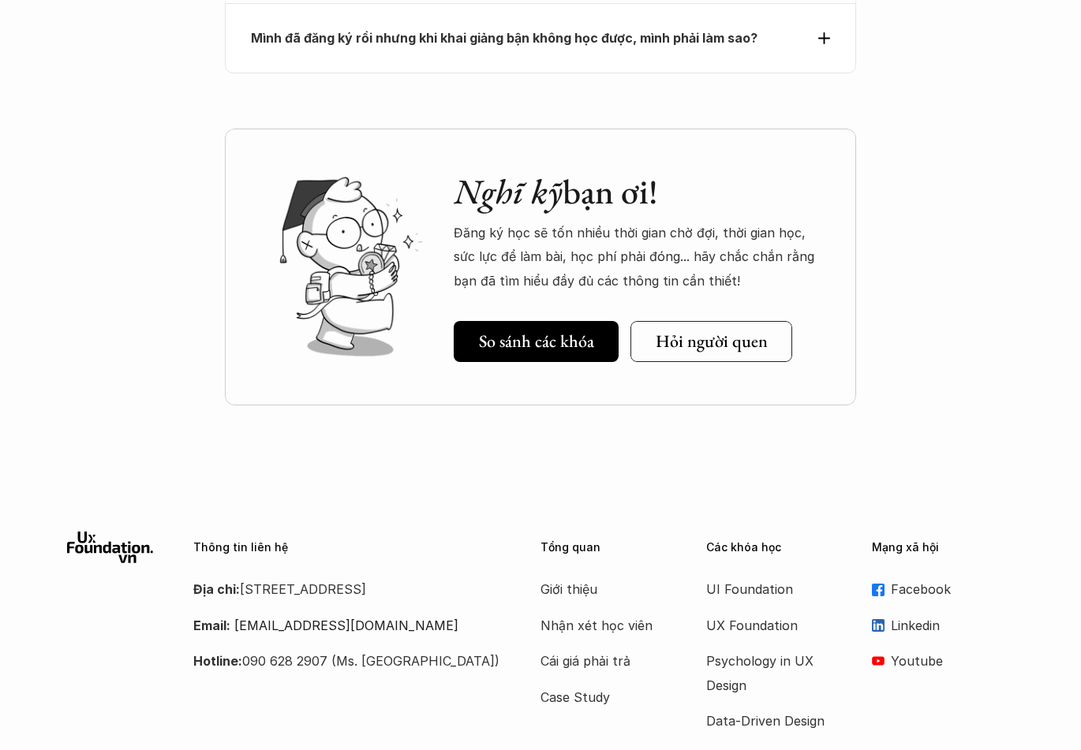
scroll to position [5381, 0]
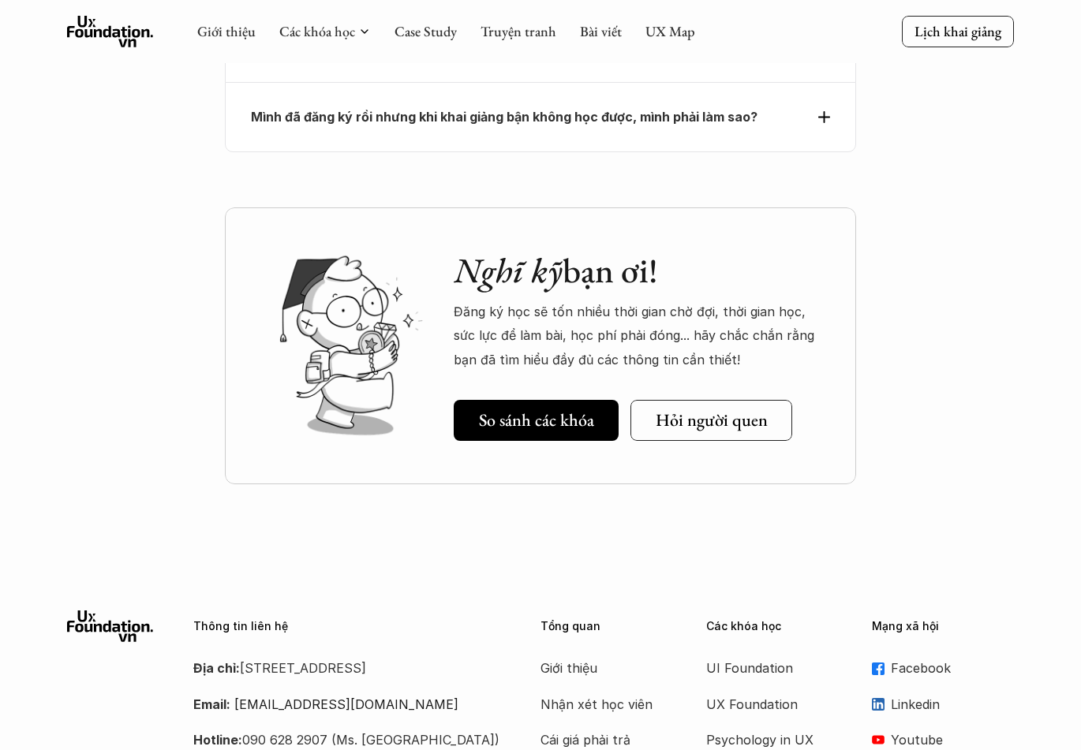
click at [892, 657] on link "Facebook" at bounding box center [943, 669] width 142 height 24
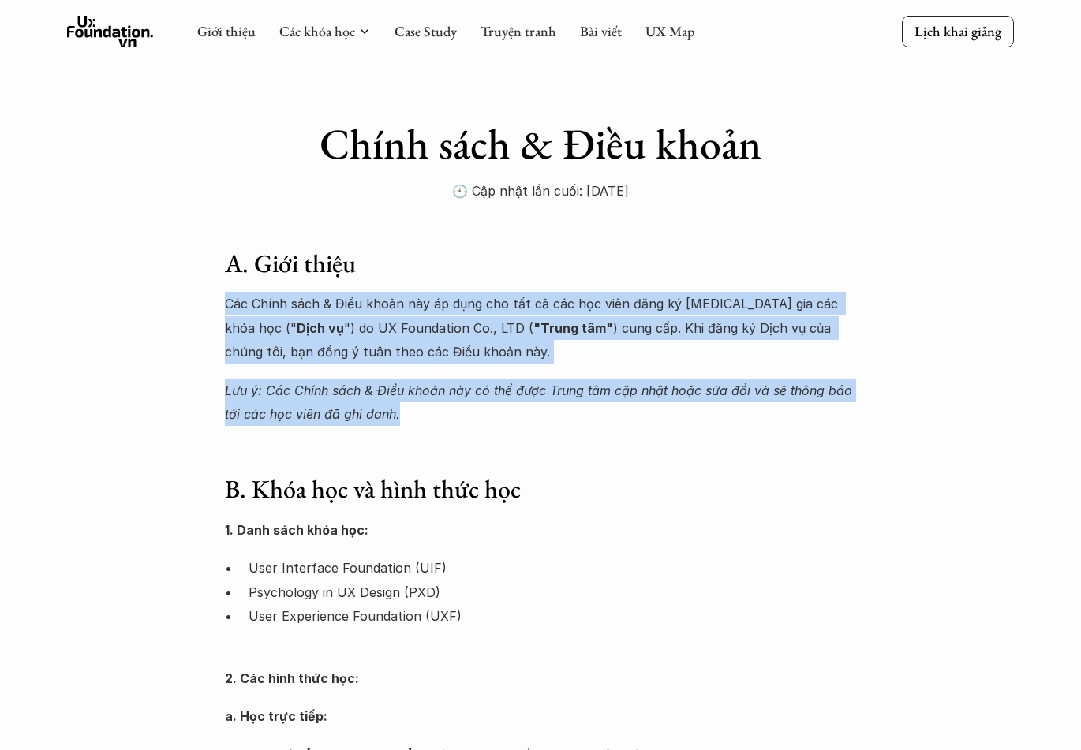
drag, startPoint x: 482, startPoint y: 263, endPoint x: 600, endPoint y: 437, distance: 210.8
drag, startPoint x: 571, startPoint y: 417, endPoint x: 466, endPoint y: 270, distance: 181.5
click at [466, 270] on div "A. Giới thiệu Các Chính sách & Điều khoản này áp dụng cho tất cả các học viên đ…" at bounding box center [540, 337] width 631 height 179
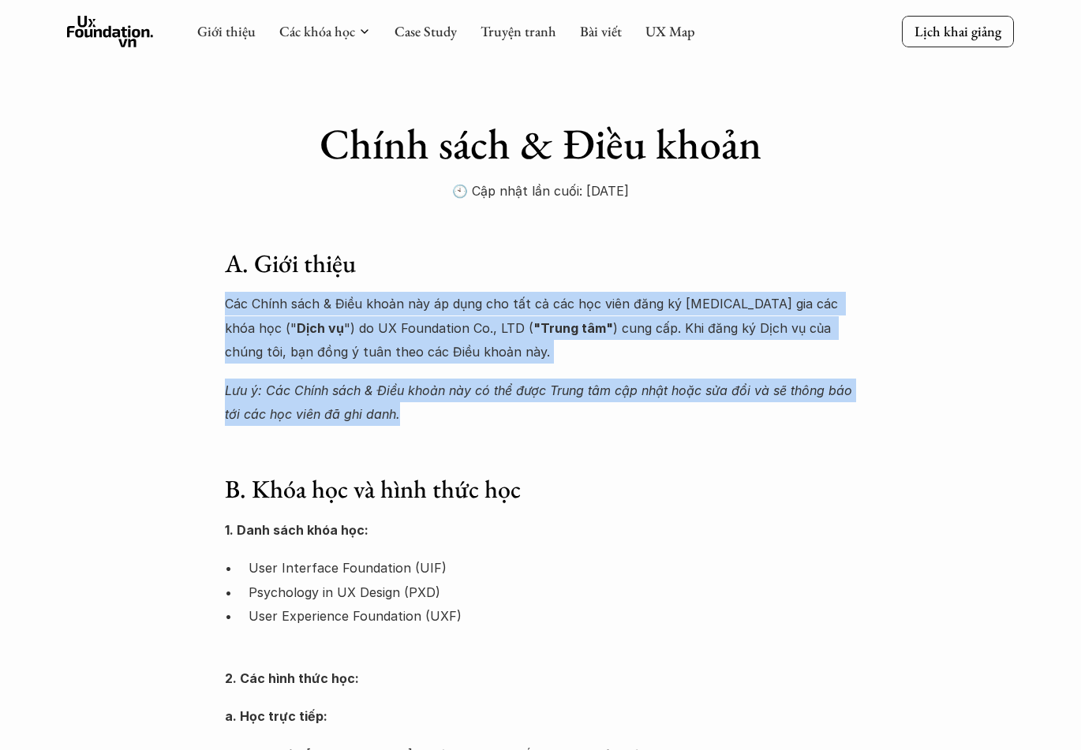
click at [466, 270] on h3 "A. Giới thiệu" at bounding box center [540, 264] width 631 height 33
drag, startPoint x: 466, startPoint y: 270, endPoint x: 510, endPoint y: 408, distance: 145.0
click at [510, 408] on div "A. Giới thiệu Các Chính sách & Điều khoản này áp dụng cho tất cả các học viên đ…" at bounding box center [540, 337] width 631 height 179
click at [510, 408] on p "Lưu ý: Các Chính sách & Điều khoản này có thể được Trung tâm cập nhật hoặc sửa …" at bounding box center [540, 403] width 631 height 48
drag, startPoint x: 510, startPoint y: 408, endPoint x: 469, endPoint y: 264, distance: 149.9
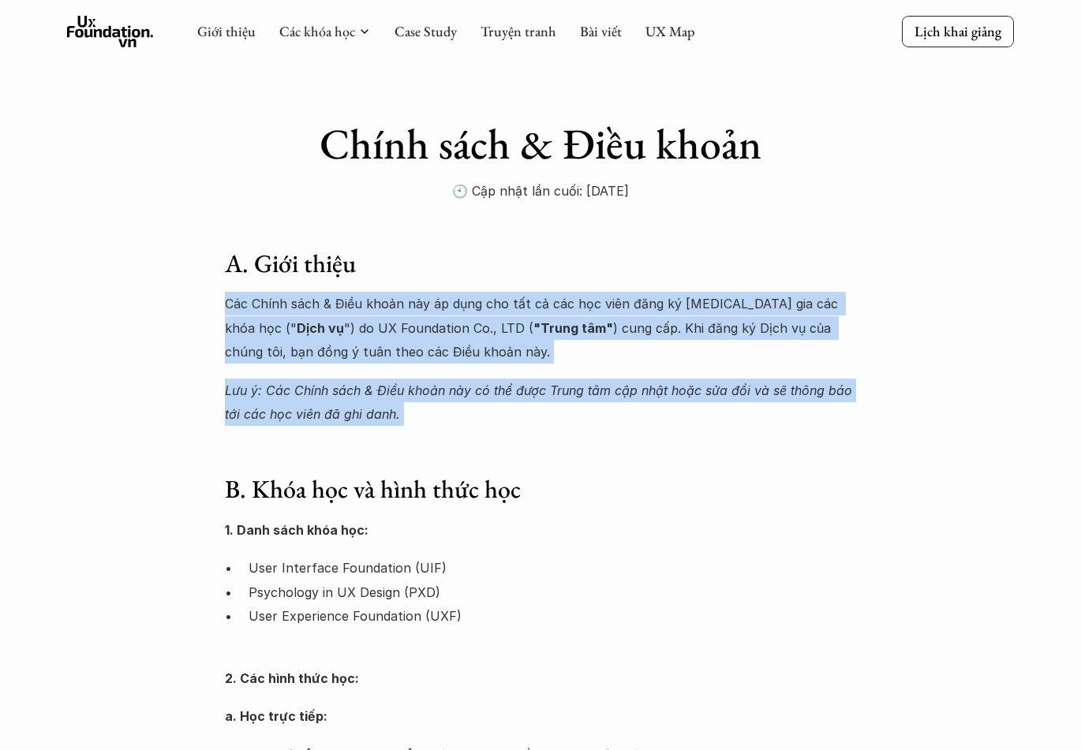
click at [469, 264] on div "A. Giới thiệu Các Chính sách & Điều khoản này áp dụng cho tất cả các học viên đ…" at bounding box center [540, 337] width 631 height 179
click at [469, 264] on h3 "A. Giới thiệu" at bounding box center [540, 264] width 631 height 33
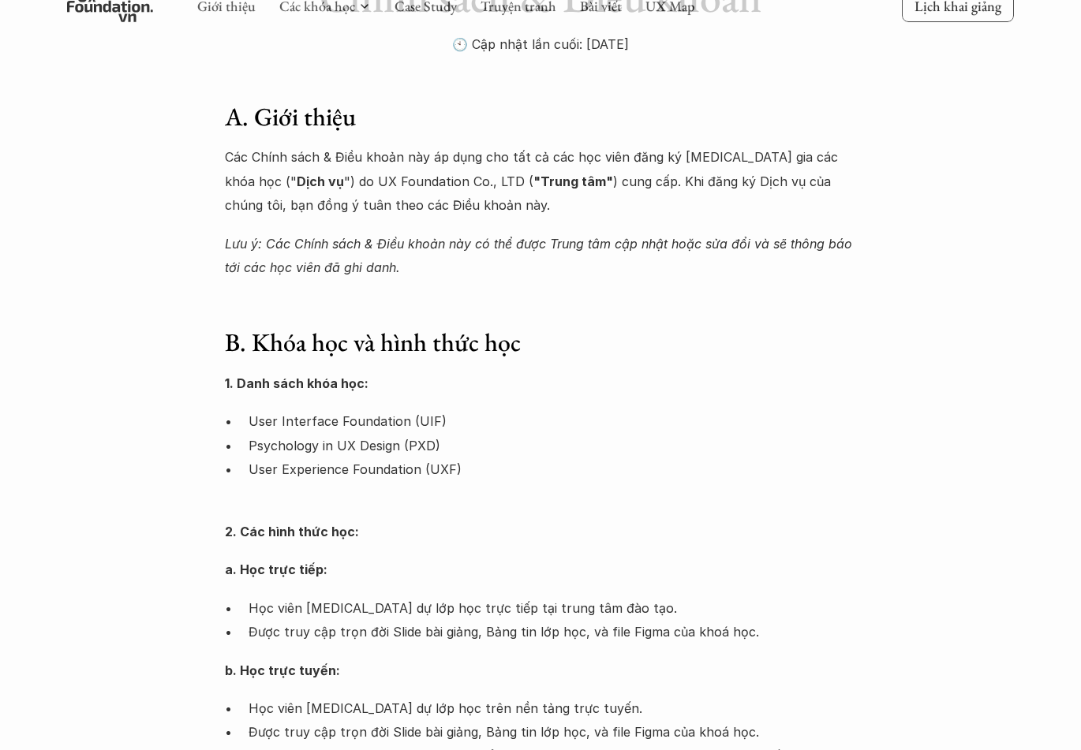
scroll to position [158, 0]
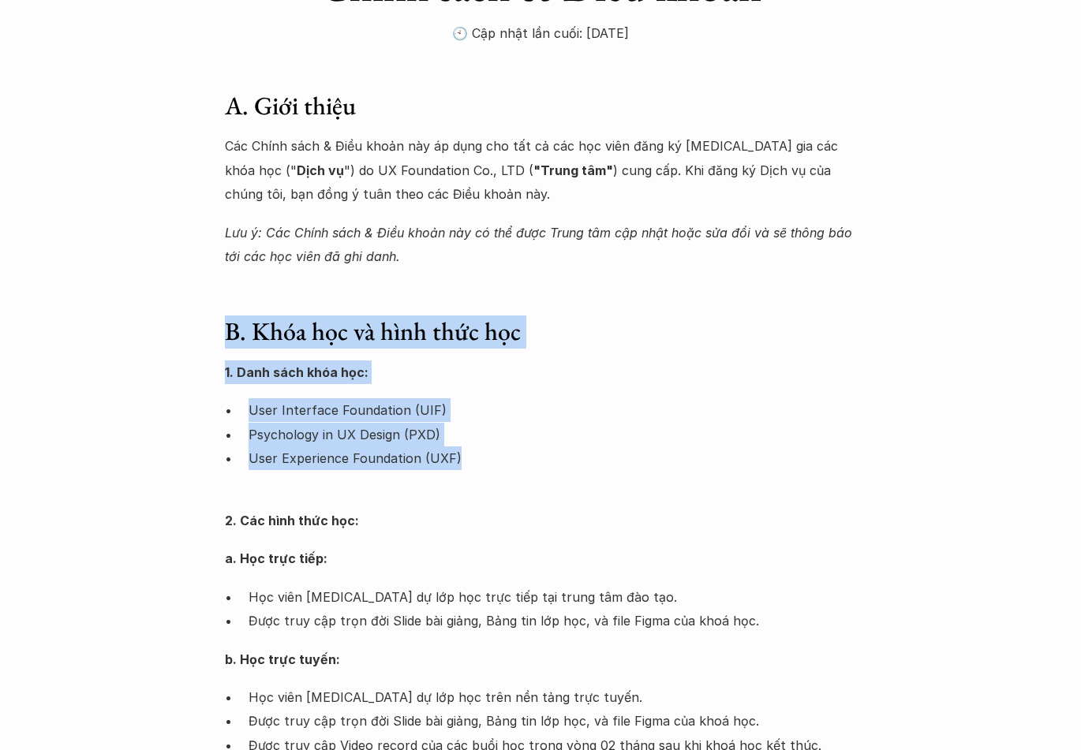
drag, startPoint x: 483, startPoint y: 289, endPoint x: 537, endPoint y: 455, distance: 175.2
click at [537, 455] on p "User Experience Foundation (UXF)" at bounding box center [553, 471] width 608 height 48
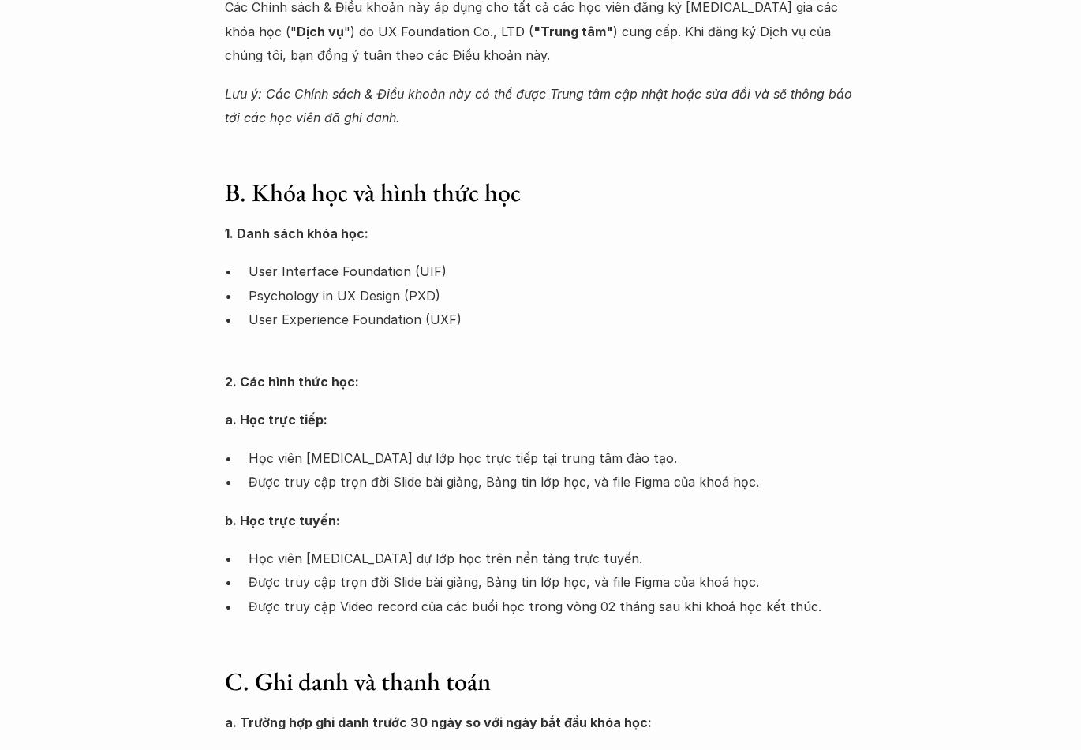
scroll to position [316, 0]
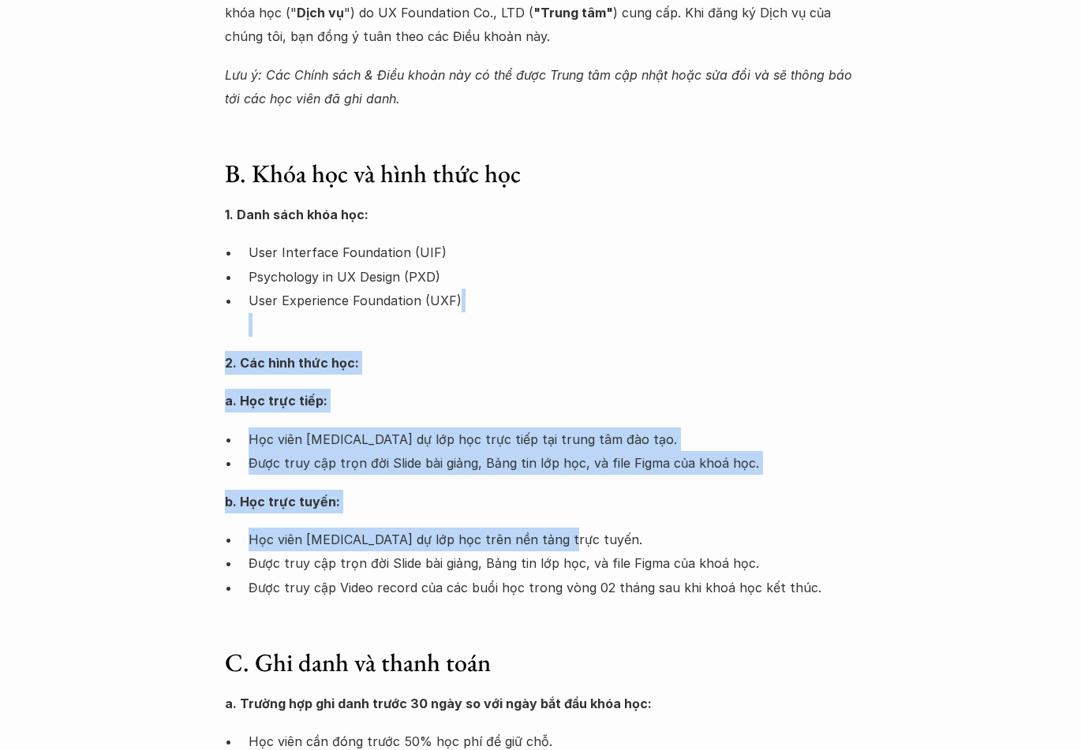
drag, startPoint x: 516, startPoint y: 327, endPoint x: 560, endPoint y: 532, distance: 209.9
click at [560, 532] on div "1. Danh sách khóa học: User Interface Foundation (UIF) Psychology in UX Design …" at bounding box center [540, 401] width 631 height 397
click at [560, 532] on p "Học viên tham dự lớp học trên nền tảng trực tuyến." at bounding box center [553, 540] width 608 height 24
drag, startPoint x: 534, startPoint y: 476, endPoint x: 442, endPoint y: 322, distance: 179.4
click at [442, 322] on div "1. Danh sách khóa học: User Interface Foundation (UIF) Psychology in UX Design …" at bounding box center [540, 401] width 631 height 397
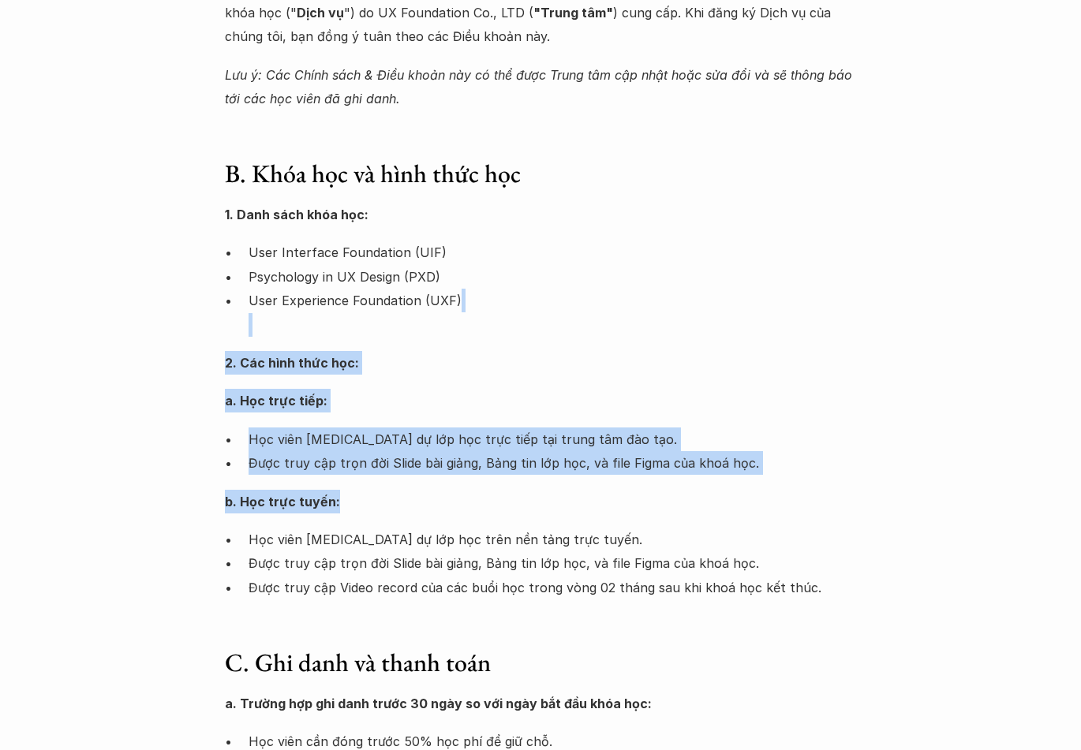
click at [442, 322] on p "User Experience Foundation (UXF)" at bounding box center [553, 313] width 608 height 48
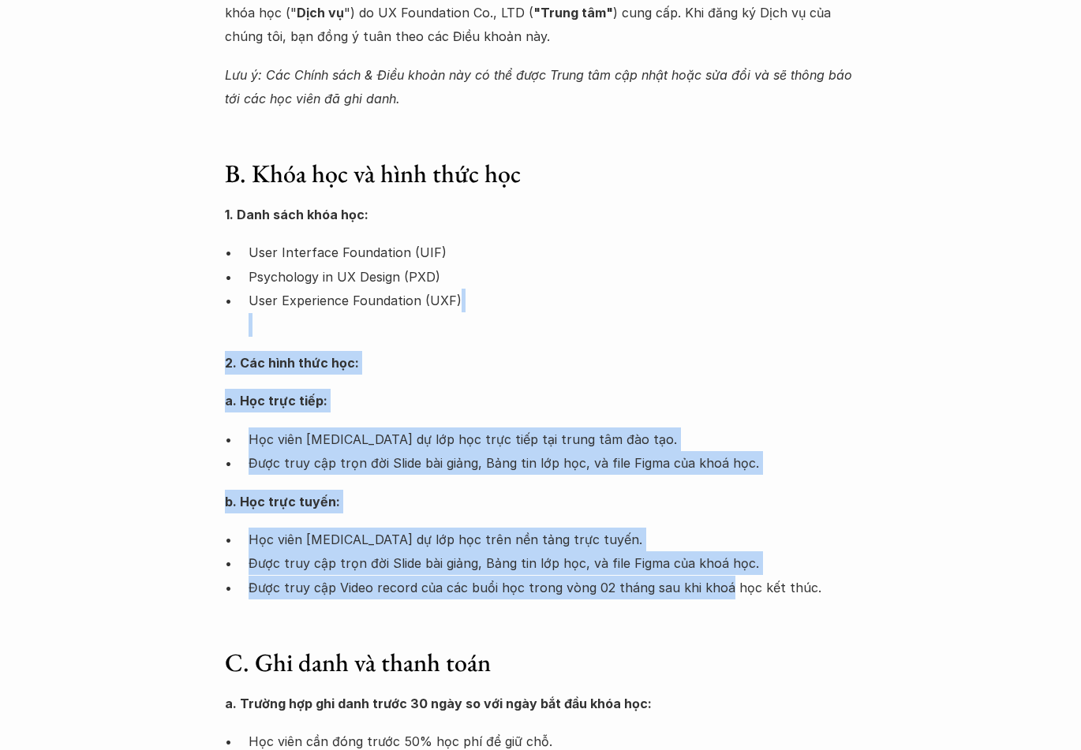
drag, startPoint x: 442, startPoint y: 322, endPoint x: 699, endPoint y: 615, distance: 389.7
drag, startPoint x: 688, startPoint y: 619, endPoint x: 464, endPoint y: 340, distance: 358.1
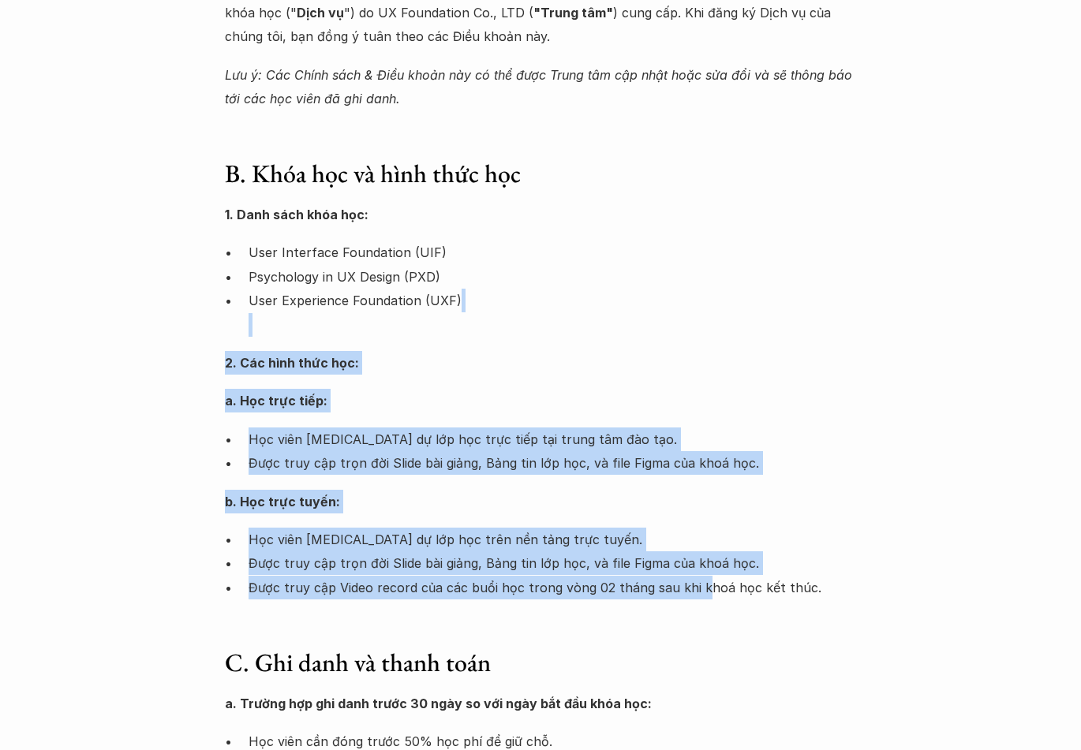
click at [464, 340] on div "1. Danh sách khóa học: User Interface Foundation (UIF) Psychology in UX Design …" at bounding box center [540, 401] width 631 height 397
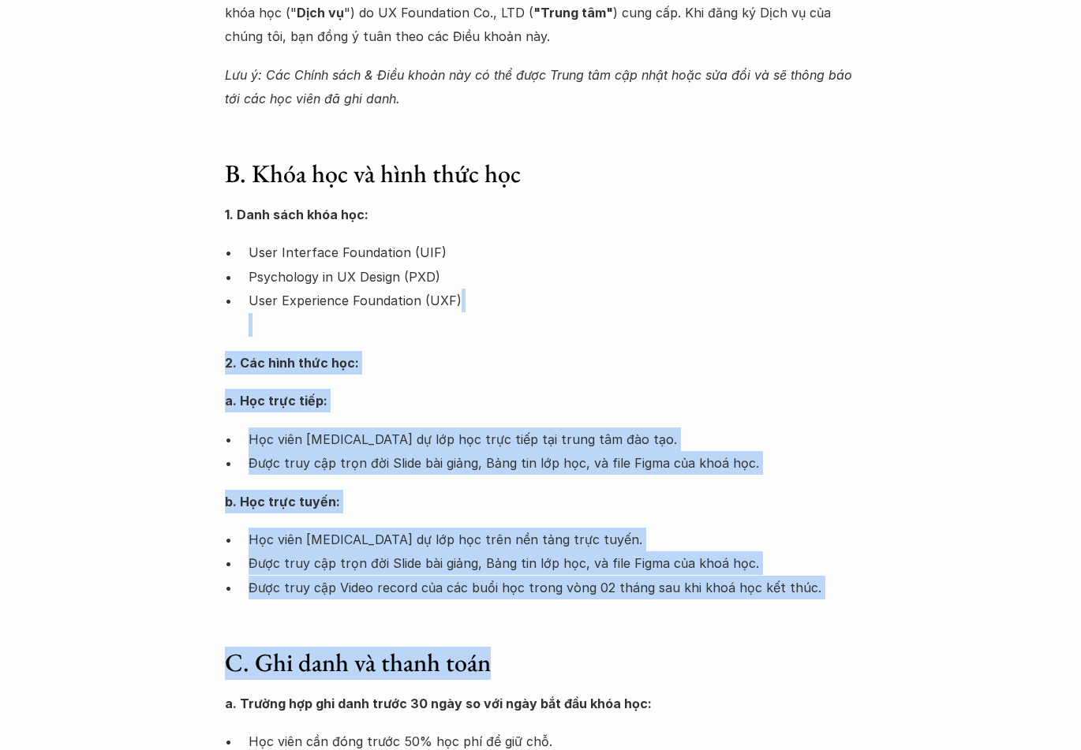
drag, startPoint x: 464, startPoint y: 340, endPoint x: 880, endPoint y: 635, distance: 509.9
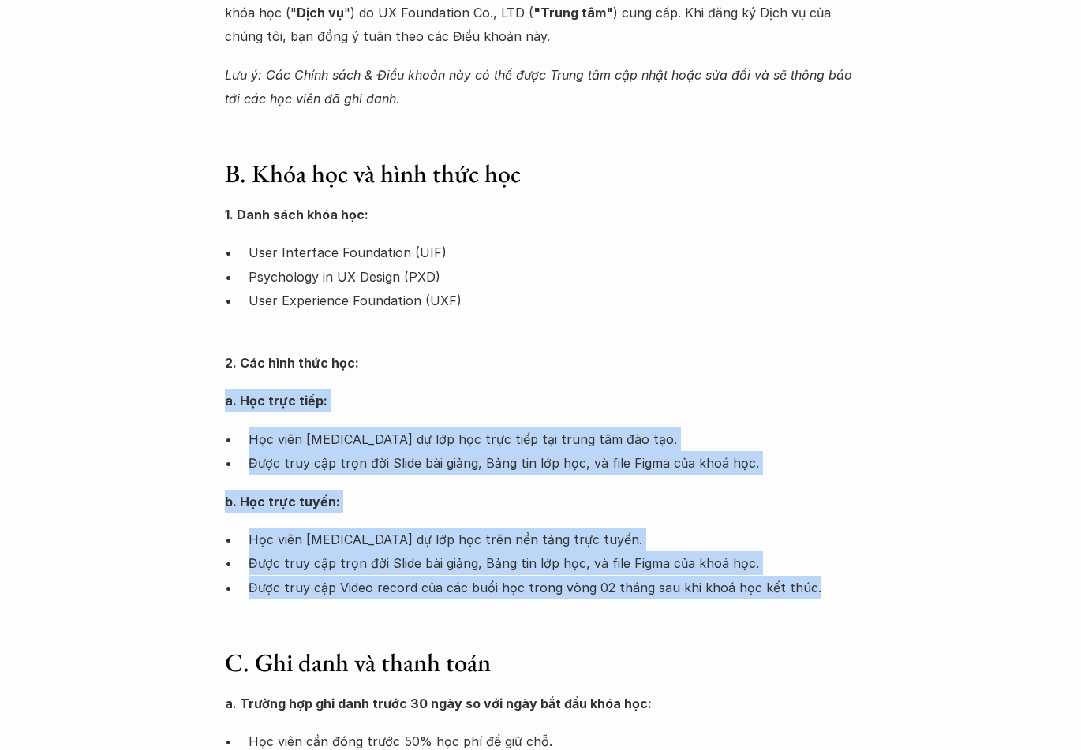
drag, startPoint x: 784, startPoint y: 559, endPoint x: 508, endPoint y: 349, distance: 346.9
click at [508, 349] on div "1. Danh sách khóa học: User Interface Foundation (UIF) Psychology in UX Design …" at bounding box center [540, 401] width 631 height 397
drag, startPoint x: 508, startPoint y: 349, endPoint x: 787, endPoint y: 595, distance: 371.7
click at [787, 595] on div "1. Danh sách khóa học: User Interface Foundation (UIF) Psychology in UX Design …" at bounding box center [540, 401] width 631 height 397
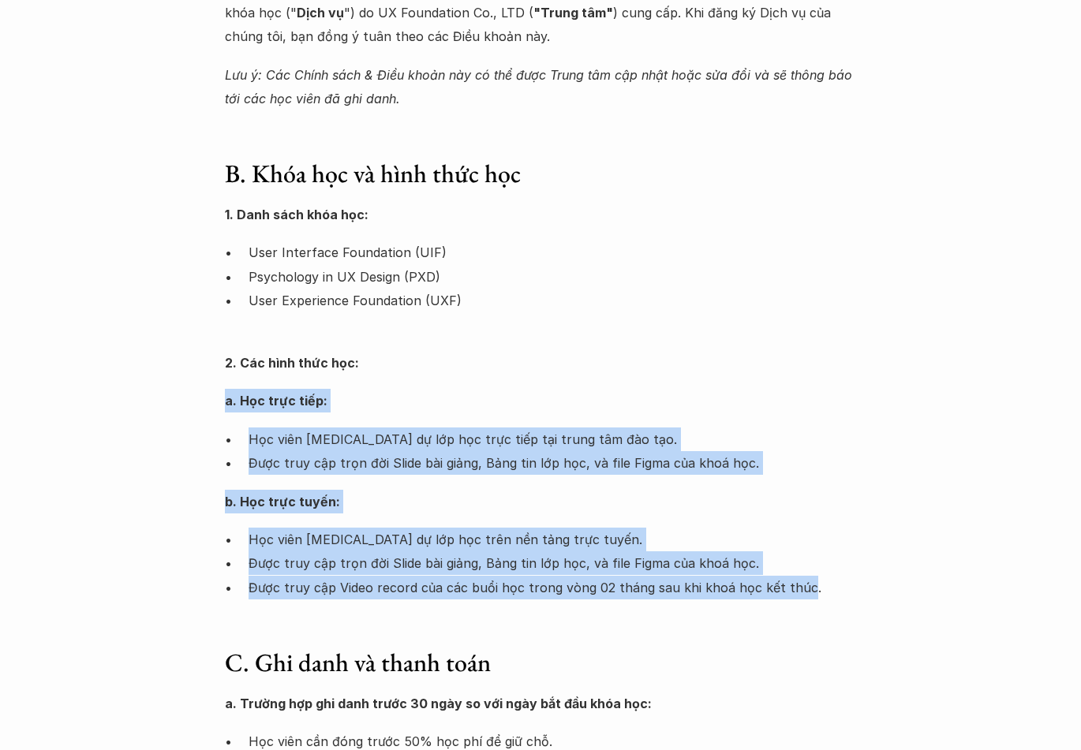
click at [787, 595] on p "Được truy cập Video record của các buổi học trong vòng 02 tháng sau khi khoá họ…" at bounding box center [553, 588] width 608 height 24
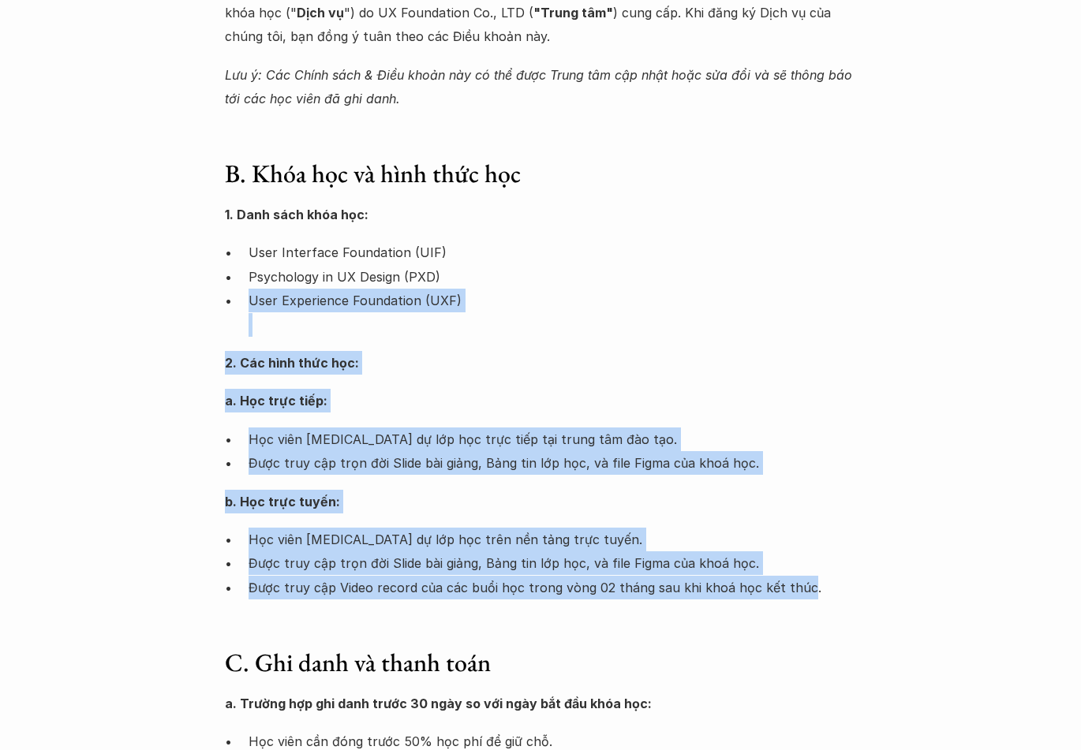
drag, startPoint x: 787, startPoint y: 595, endPoint x: 473, endPoint y: 307, distance: 425.5
click at [473, 307] on div "1. Danh sách khóa học: User Interface Foundation (UIF) Psychology in UX Design …" at bounding box center [540, 401] width 631 height 397
click at [473, 307] on p "User Experience Foundation (UXF)" at bounding box center [553, 313] width 608 height 48
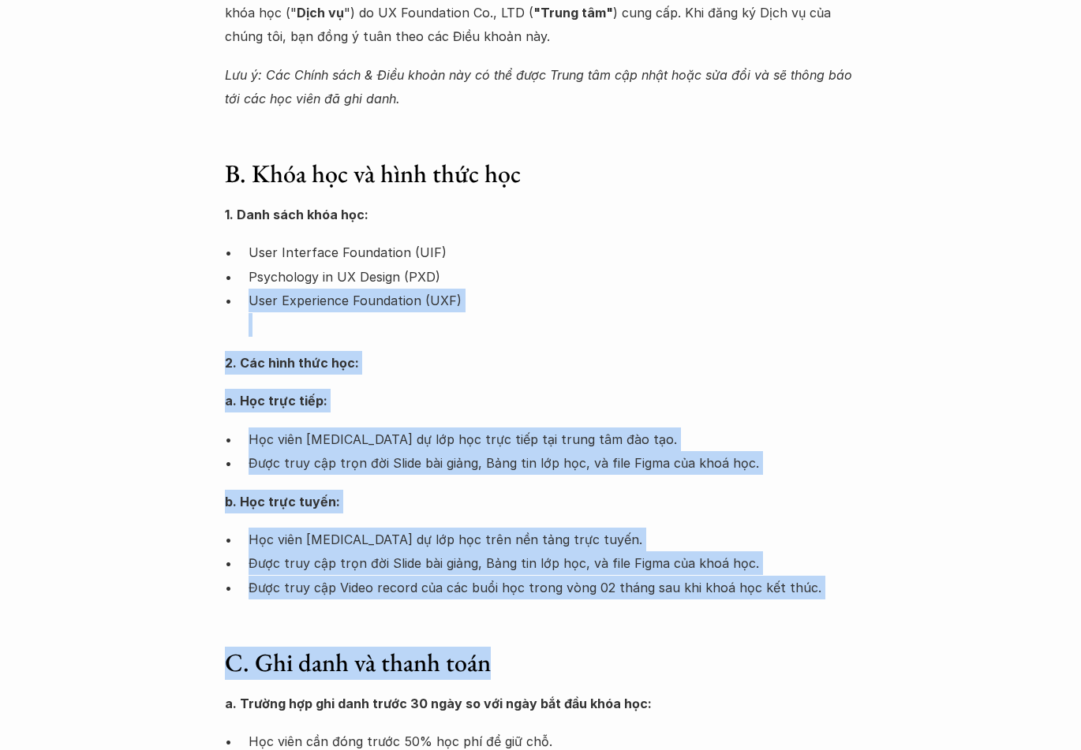
drag, startPoint x: 473, startPoint y: 307, endPoint x: 856, endPoint y: 632, distance: 502.1
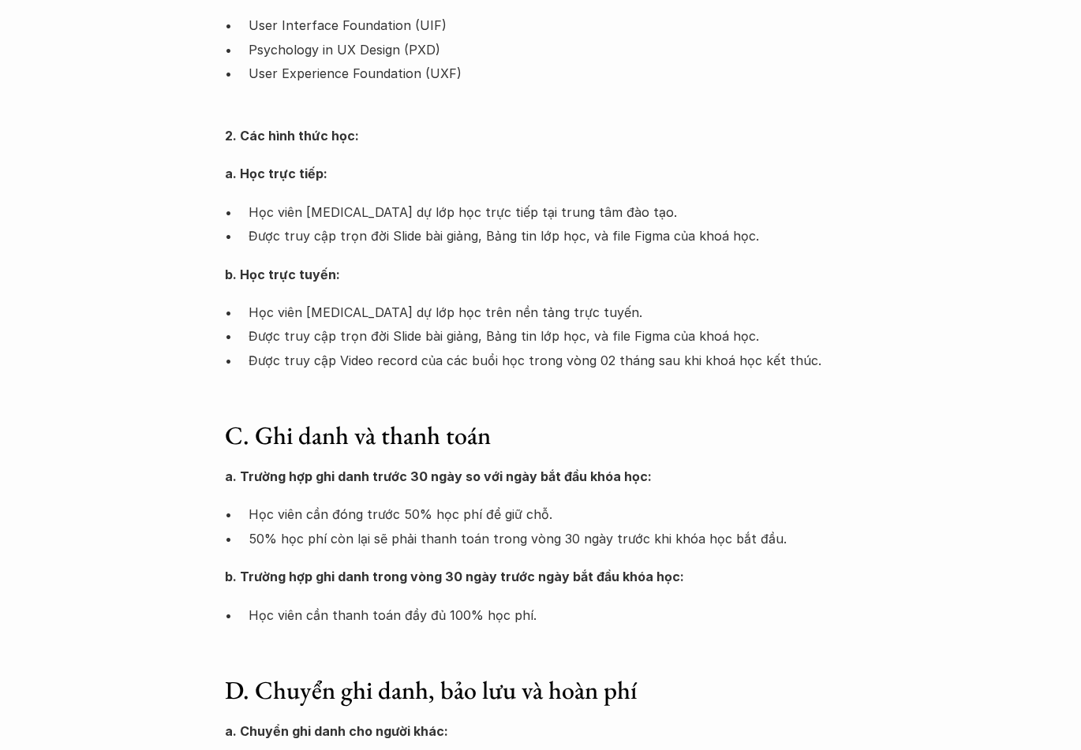
scroll to position [552, 0]
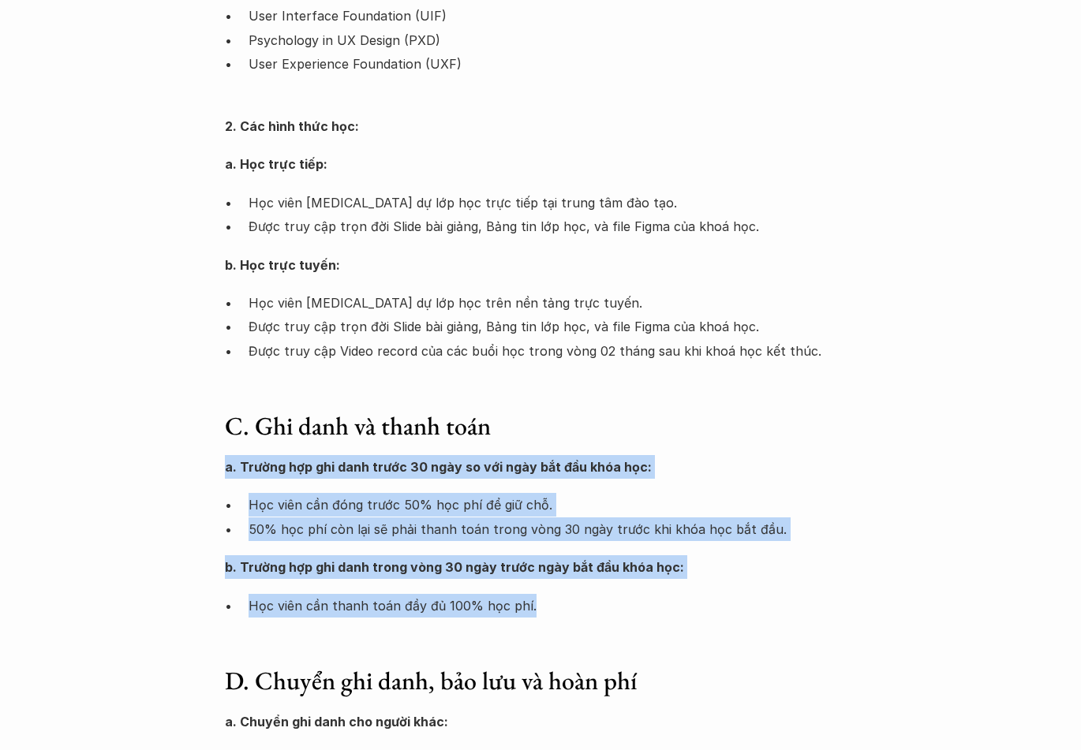
drag, startPoint x: 575, startPoint y: 427, endPoint x: 722, endPoint y: 597, distance: 224.9
click at [722, 597] on div "C. Ghi danh và thanh toán a. Trường hợp ghi danh trước 30 ngày so với ngày bắt …" at bounding box center [540, 514] width 631 height 208
click at [722, 597] on p "Học viên cần thanh toán đầy đủ 100% học phí." at bounding box center [553, 606] width 608 height 24
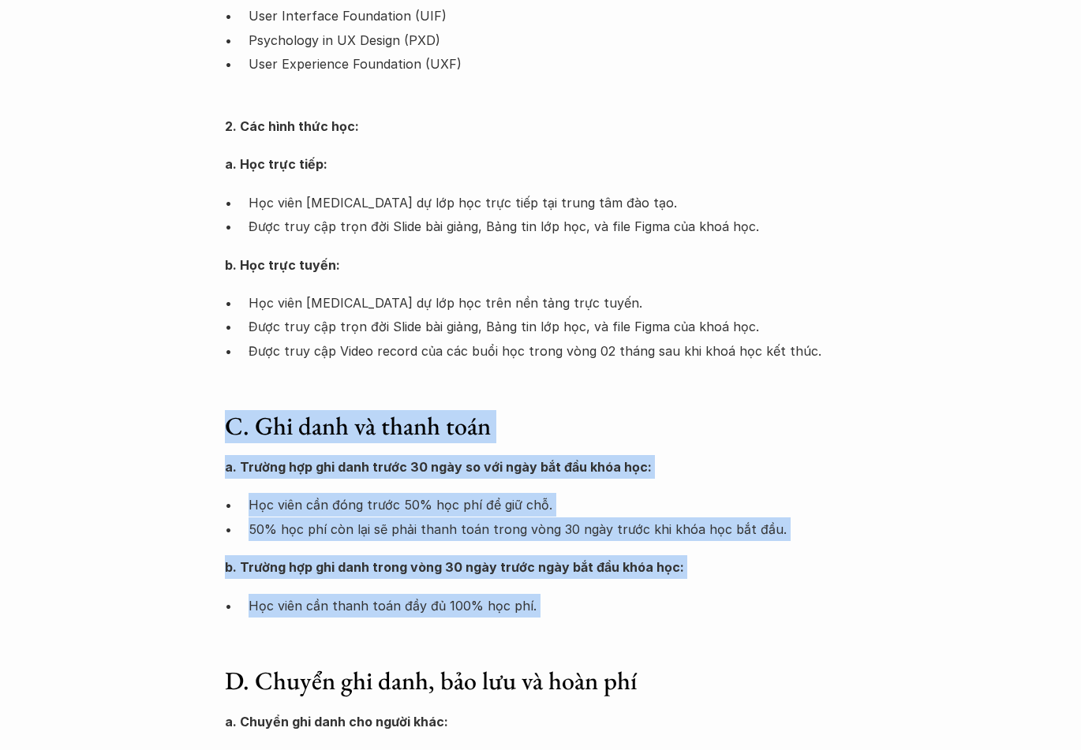
drag, startPoint x: 617, startPoint y: 495, endPoint x: 223, endPoint y: 426, distance: 399.7
drag, startPoint x: 210, startPoint y: 426, endPoint x: 716, endPoint y: 638, distance: 549.3
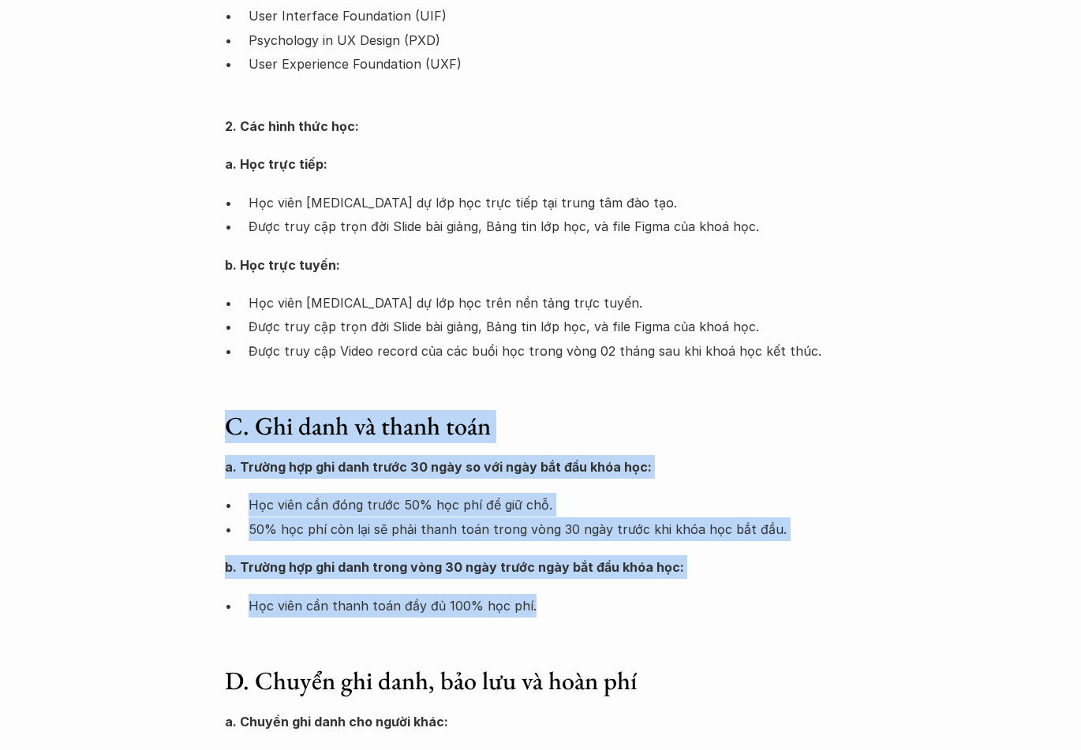
drag, startPoint x: 643, startPoint y: 593, endPoint x: 187, endPoint y: 406, distance: 493.2
drag, startPoint x: 186, startPoint y: 406, endPoint x: 527, endPoint y: 608, distance: 396.2
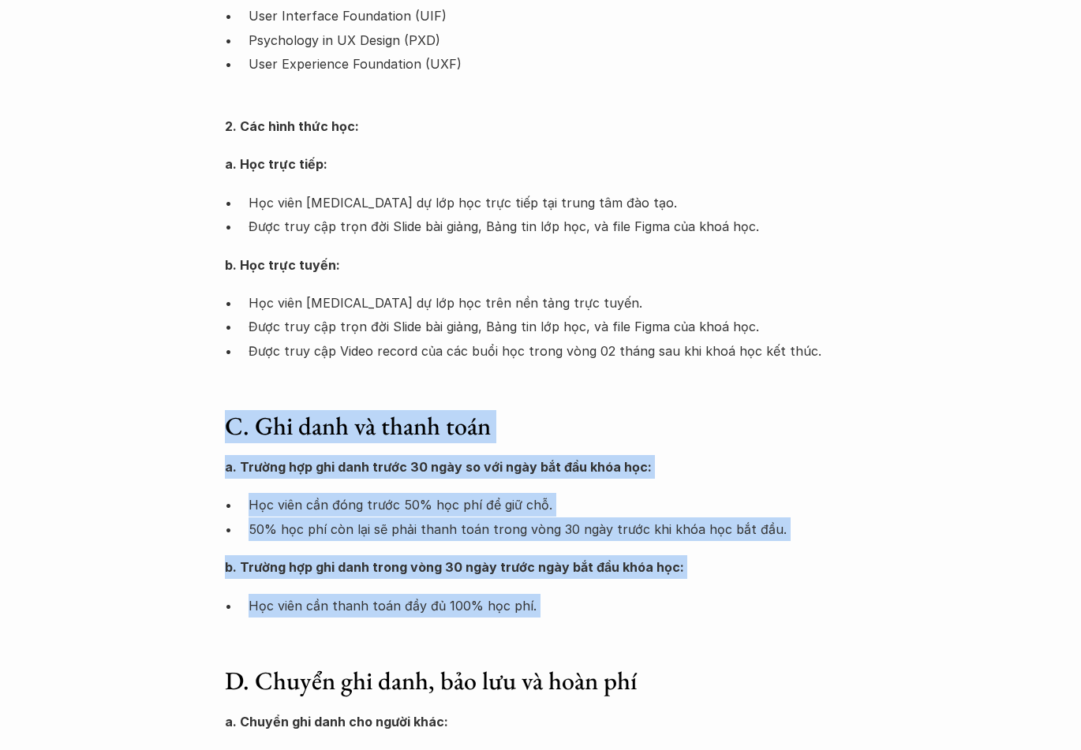
click at [527, 608] on p "Học viên cần thanh toán đầy đủ 100% học phí." at bounding box center [553, 606] width 608 height 24
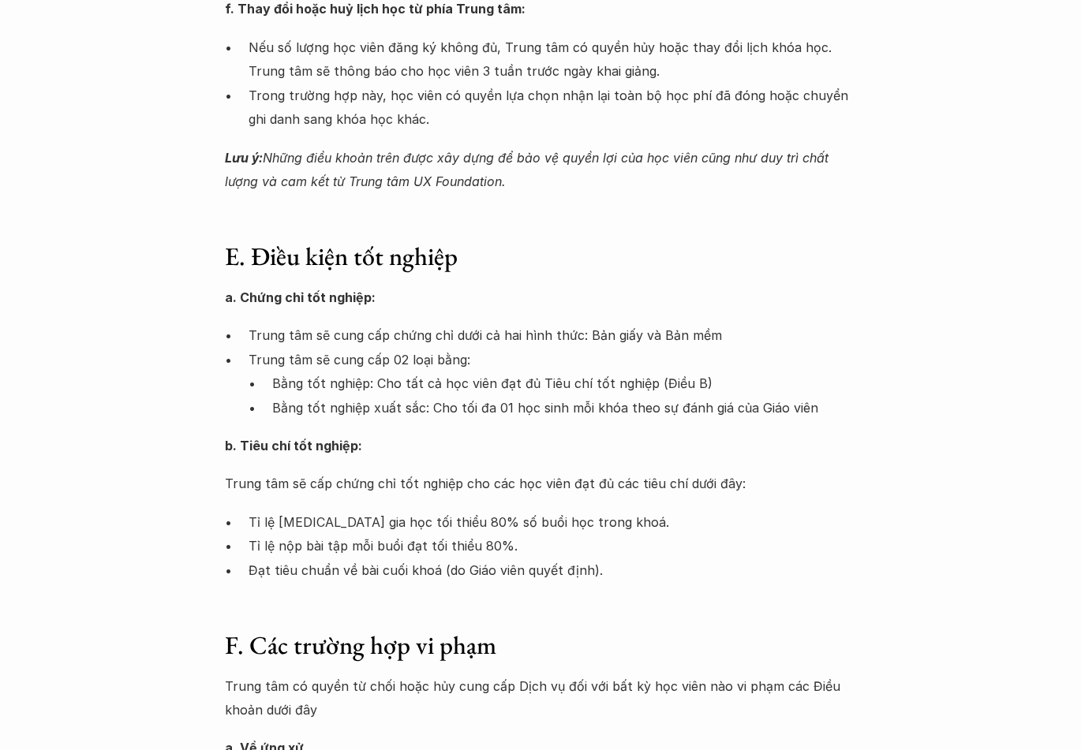
scroll to position [2130, 0]
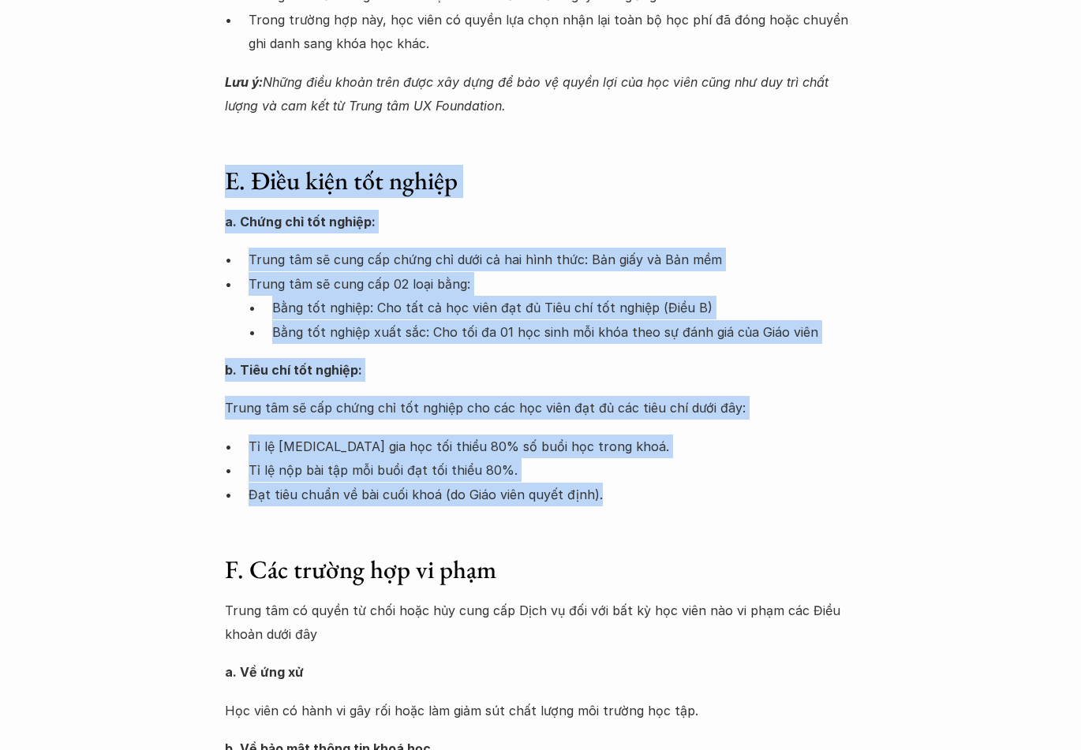
drag, startPoint x: 630, startPoint y: 461, endPoint x: 205, endPoint y: 180, distance: 509.0
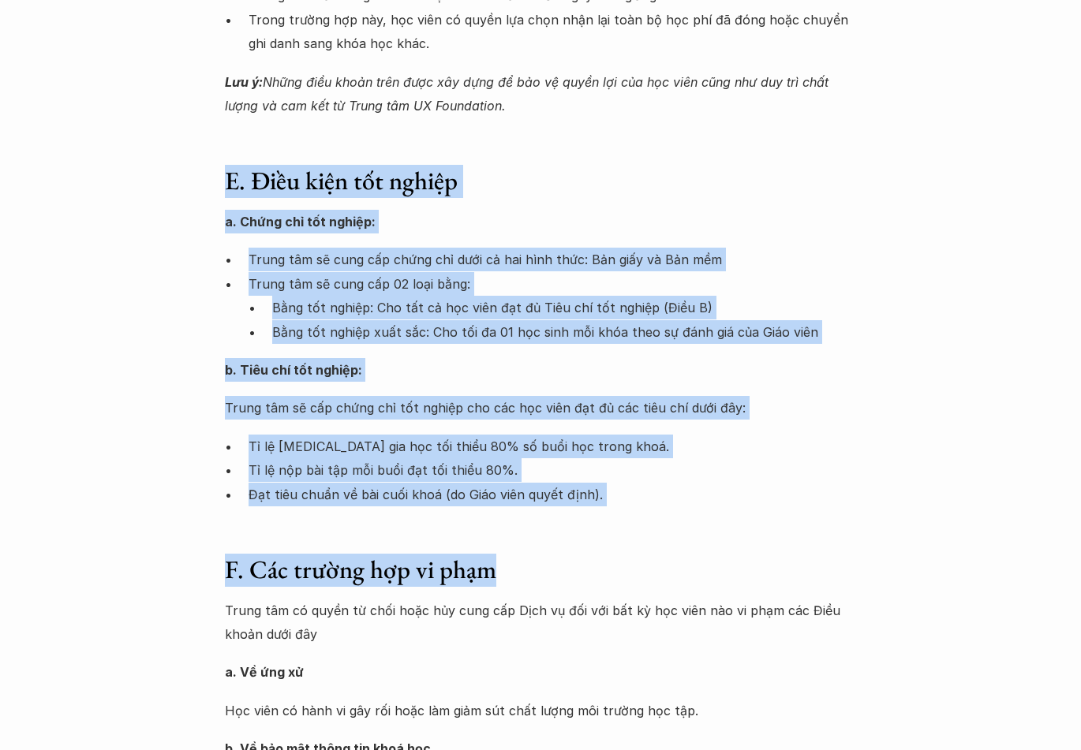
drag, startPoint x: 201, startPoint y: 179, endPoint x: 608, endPoint y: 517, distance: 529.0
drag, startPoint x: 544, startPoint y: 486, endPoint x: 192, endPoint y: 167, distance: 474.8
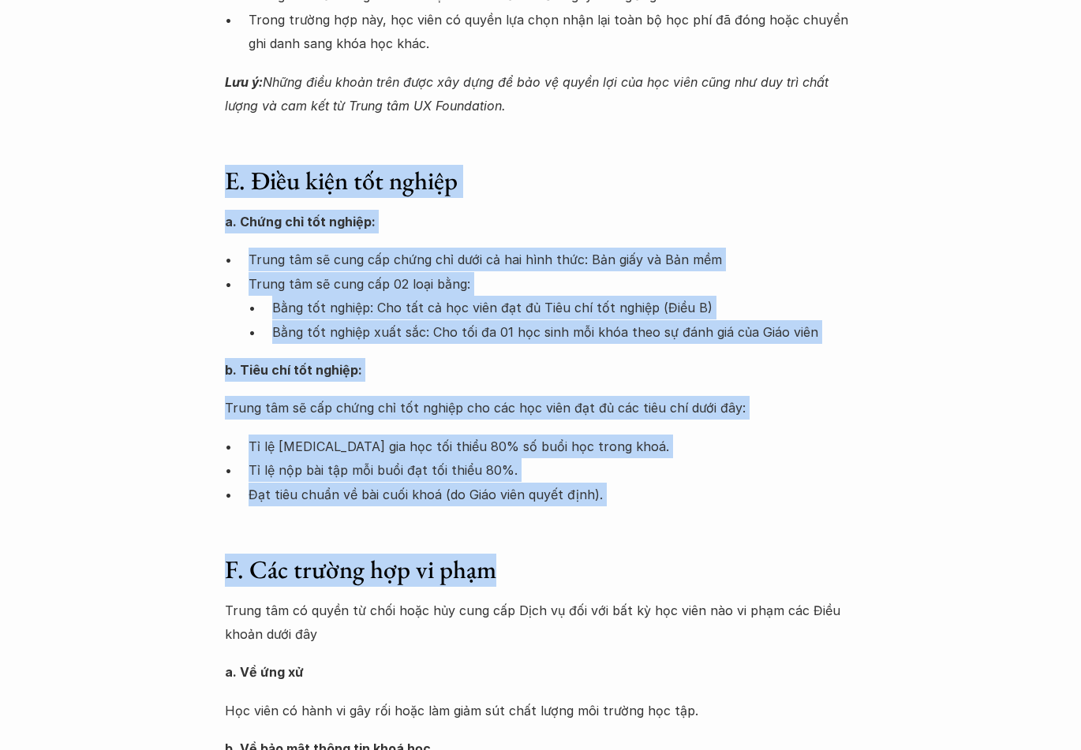
drag, startPoint x: 192, startPoint y: 167, endPoint x: 579, endPoint y: 540, distance: 537.4
click at [579, 554] on h3 "F. Các trường hợp vi phạm" at bounding box center [540, 570] width 631 height 33
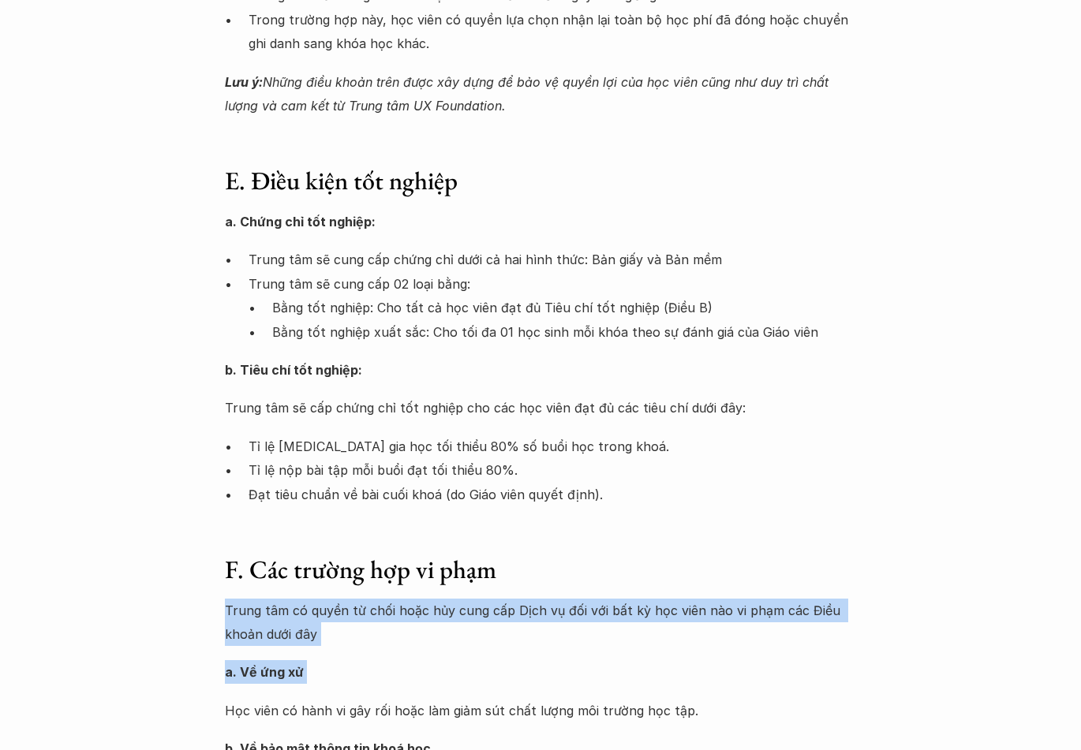
drag, startPoint x: 579, startPoint y: 540, endPoint x: 598, endPoint y: 632, distance: 94.2
click at [598, 632] on div "F. Các trường hợp vi phạm Trung tâm có quyền từ chối hoặc hủy cung cấp Dịch vụ …" at bounding box center [540, 701] width 631 height 294
click at [598, 632] on div "Trung tâm có quyền từ chối hoặc hủy cung cấp Dịch vụ đối với bất kỳ học viên nà…" at bounding box center [540, 723] width 631 height 249
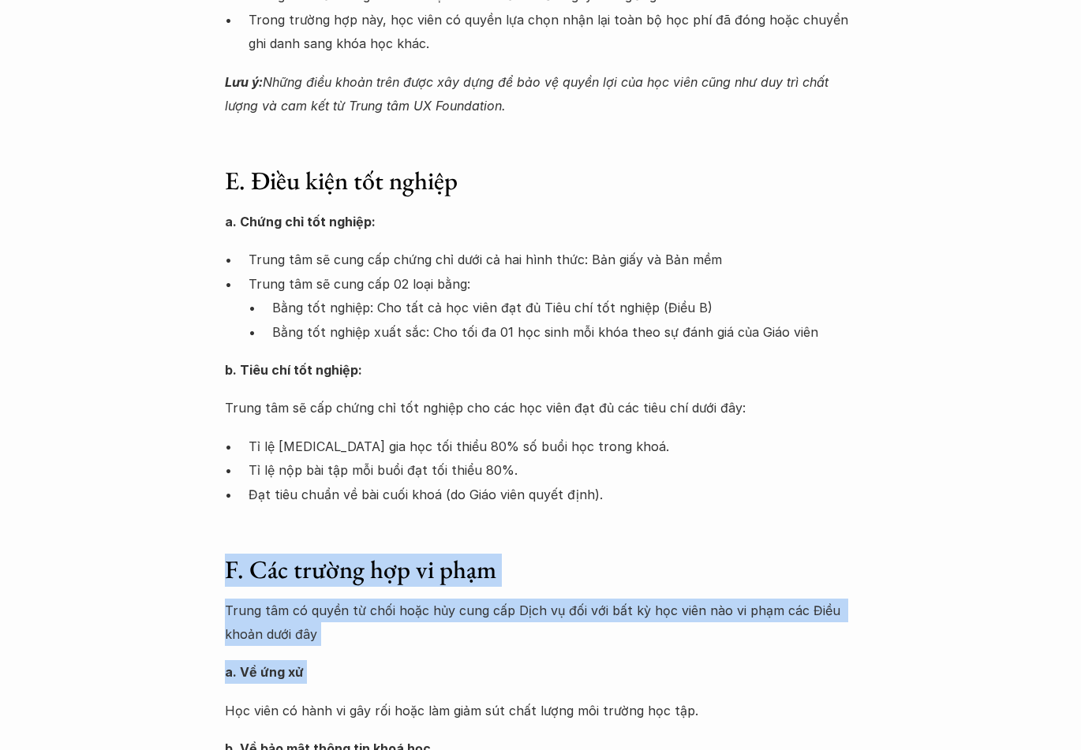
drag, startPoint x: 598, startPoint y: 632, endPoint x: 230, endPoint y: 515, distance: 385.8
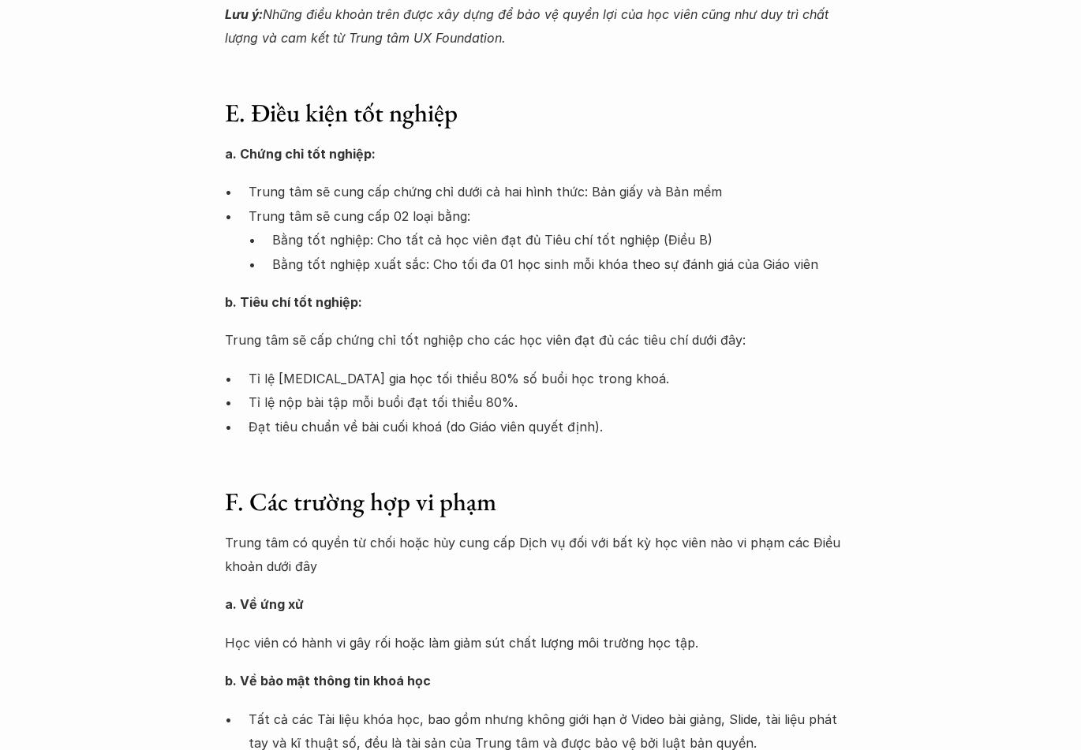
scroll to position [2288, 0]
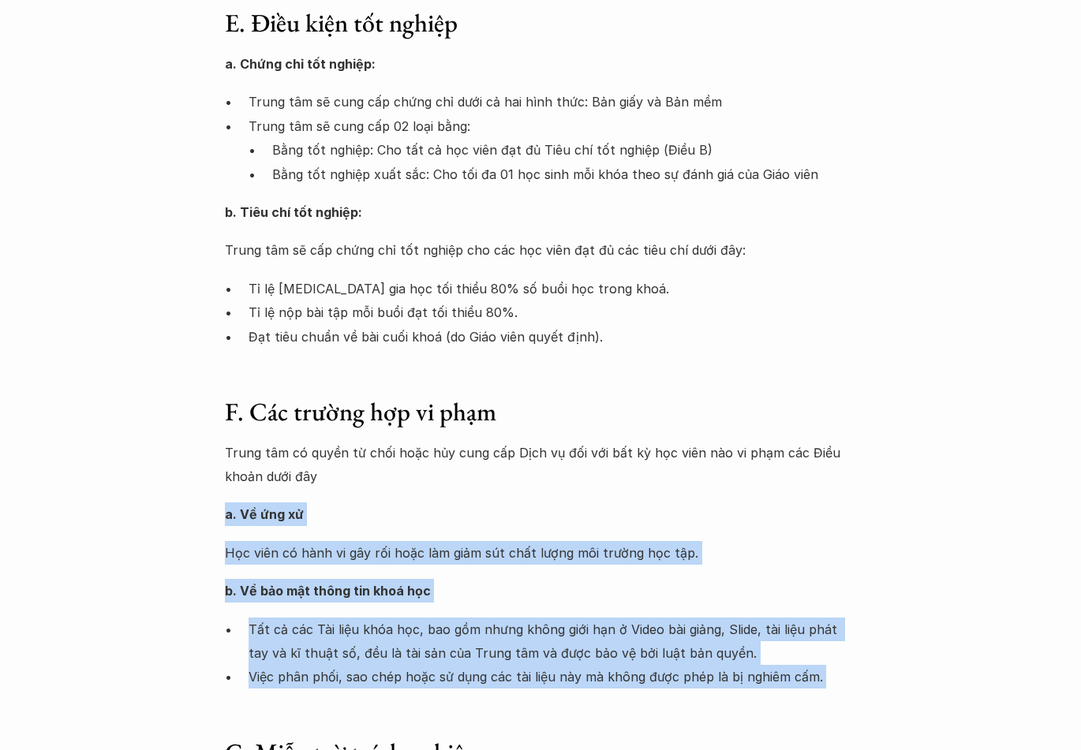
drag, startPoint x: 240, startPoint y: 479, endPoint x: 843, endPoint y: 675, distance: 634.1
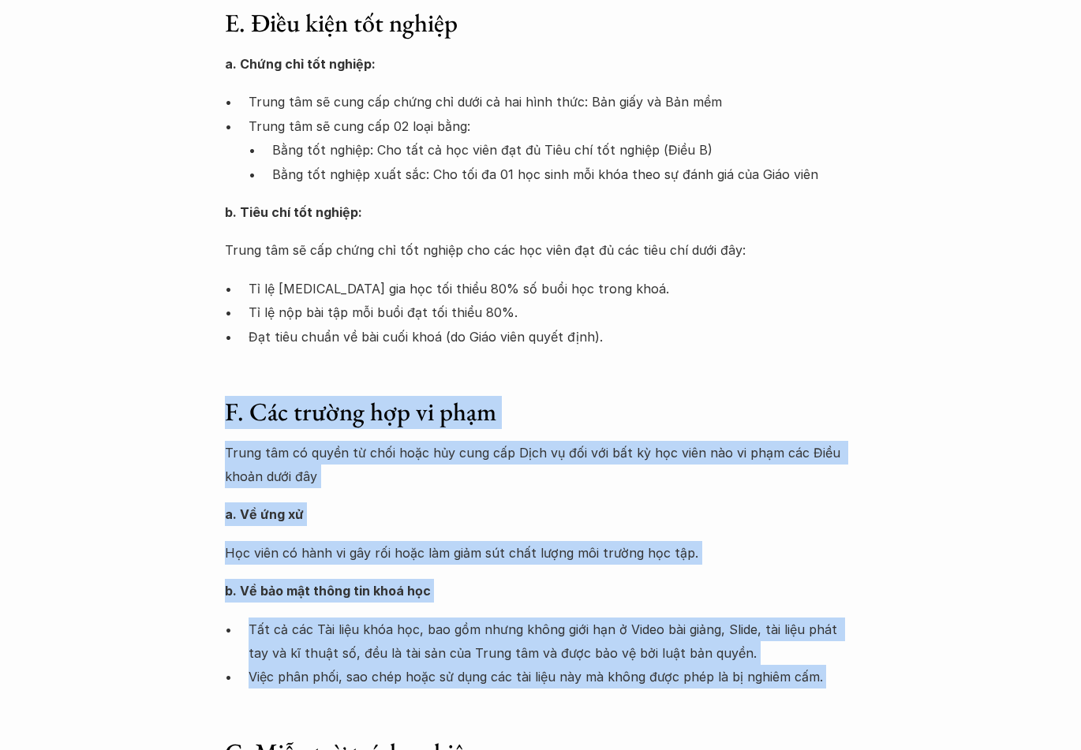
drag, startPoint x: 822, startPoint y: 662, endPoint x: 190, endPoint y: 380, distance: 692.0
drag, startPoint x: 190, startPoint y: 380, endPoint x: 807, endPoint y: 673, distance: 683.0
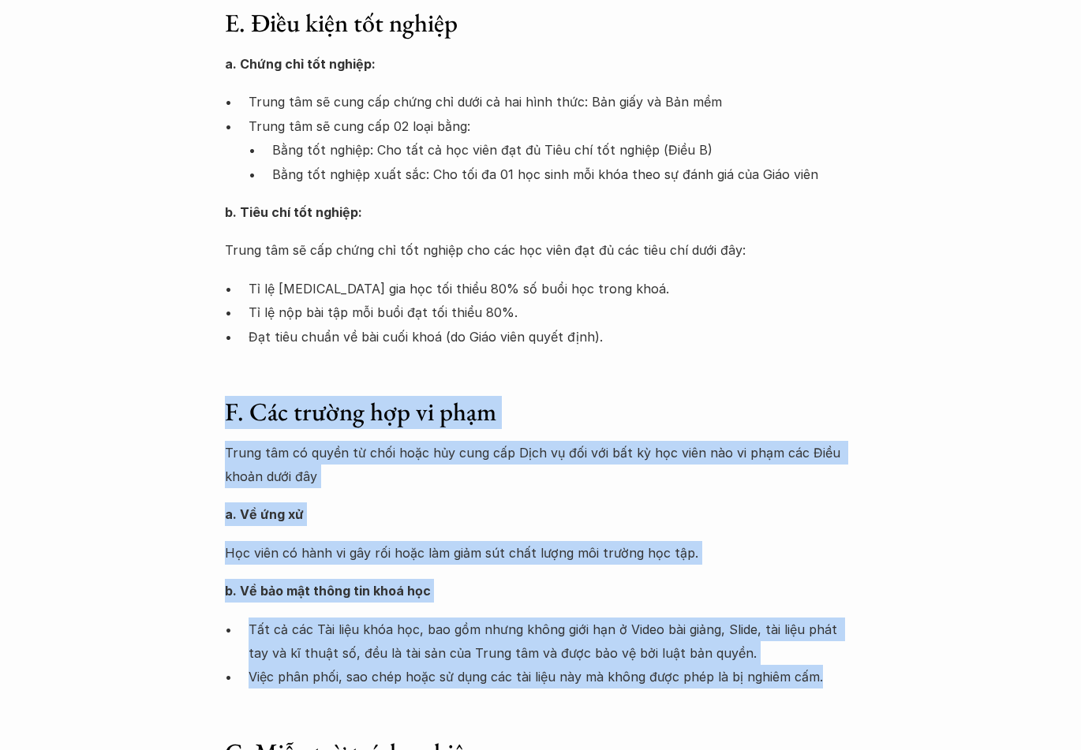
drag, startPoint x: 760, startPoint y: 644, endPoint x: 197, endPoint y: 384, distance: 619.6
drag, startPoint x: 197, startPoint y: 384, endPoint x: 839, endPoint y: 642, distance: 691.5
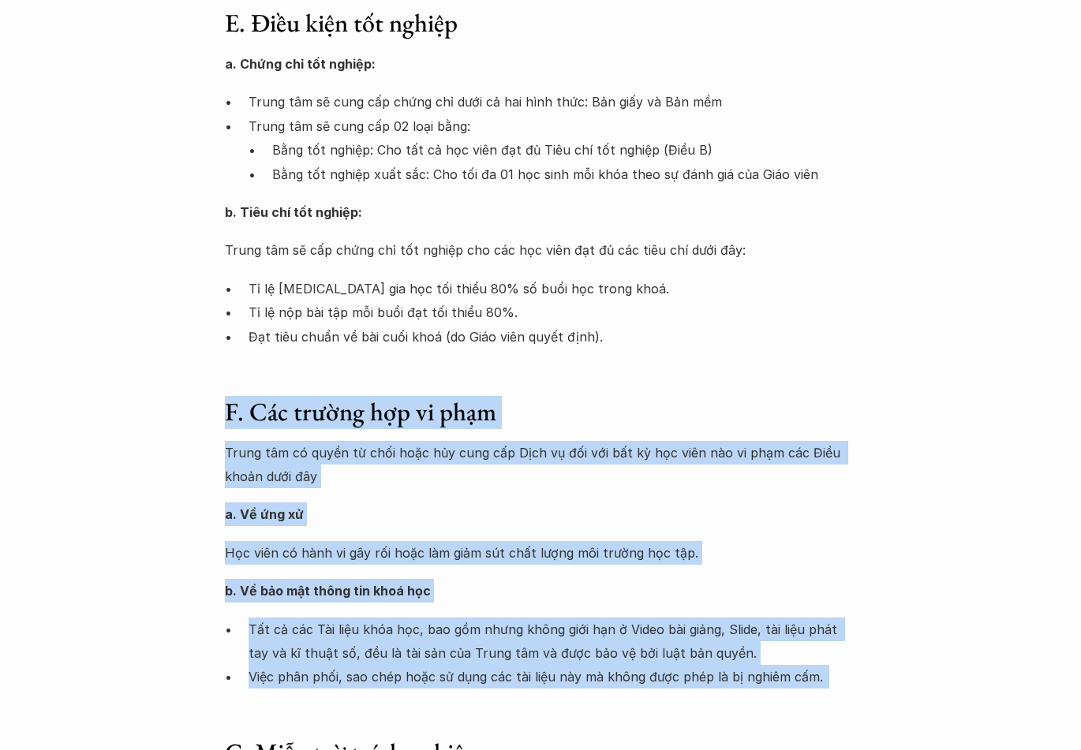
click at [839, 665] on p "Việc phân phối, sao chép hoặc sử dụng các tài liệu này mà không được phép là bị…" at bounding box center [553, 677] width 608 height 24
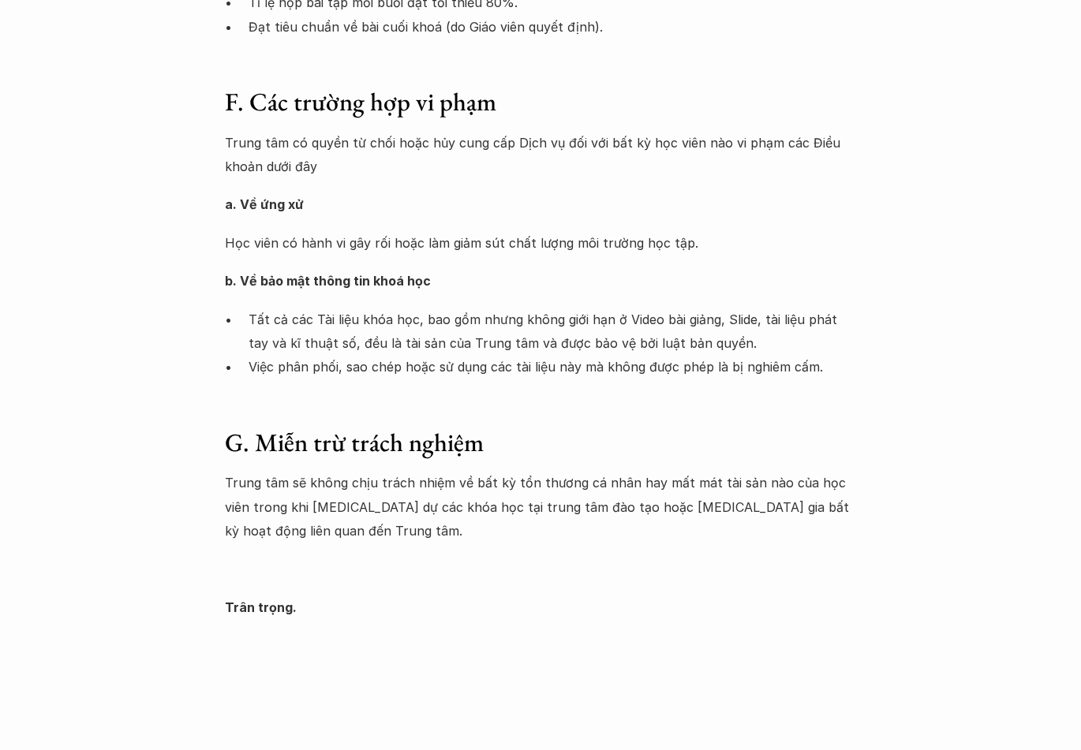
scroll to position [2604, 0]
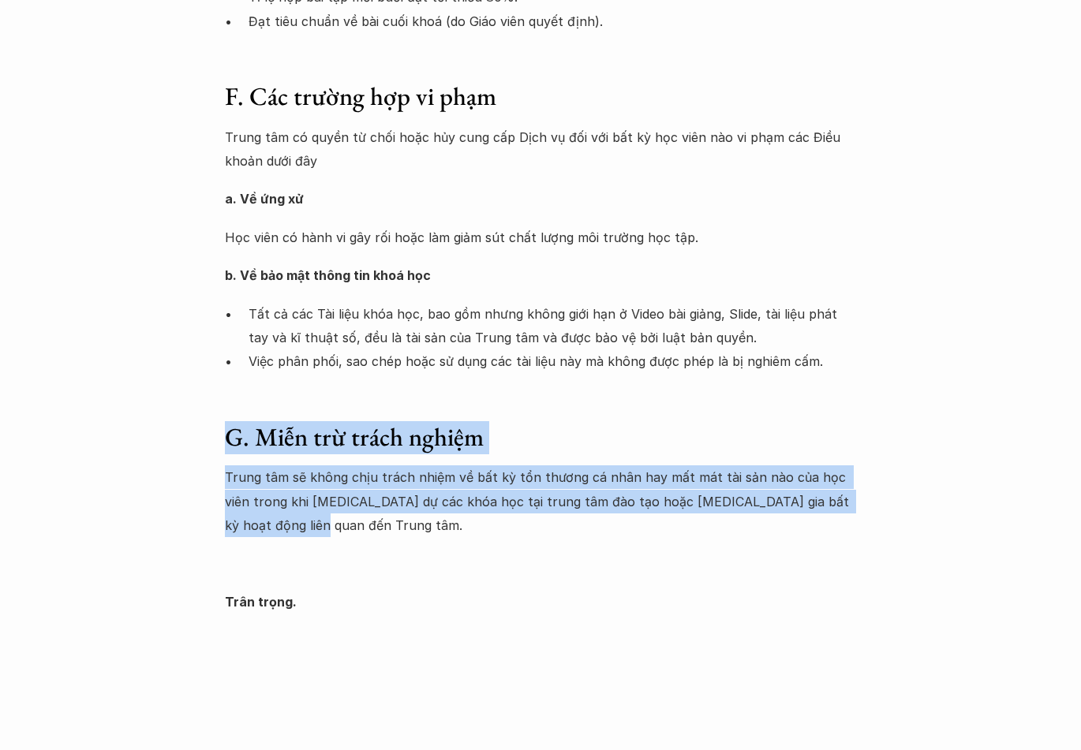
drag
click at [227, 421] on div "G. Miễn trừ trách nghiệm Trung tâm sẽ không chịu trách nhiệm về bất kỳ tổn thươ…" at bounding box center [540, 517] width 631 height 193
click at [225, 421] on h3 "G. Miễn trừ trách nghiệm" at bounding box center [540, 437] width 631 height 33
click at [423, 524] on div "Trung tâm sẽ không chịu trách nhiệm về bất kỳ tổn thương cá nhân hay mất mát tà…" at bounding box center [540, 540] width 631 height 148
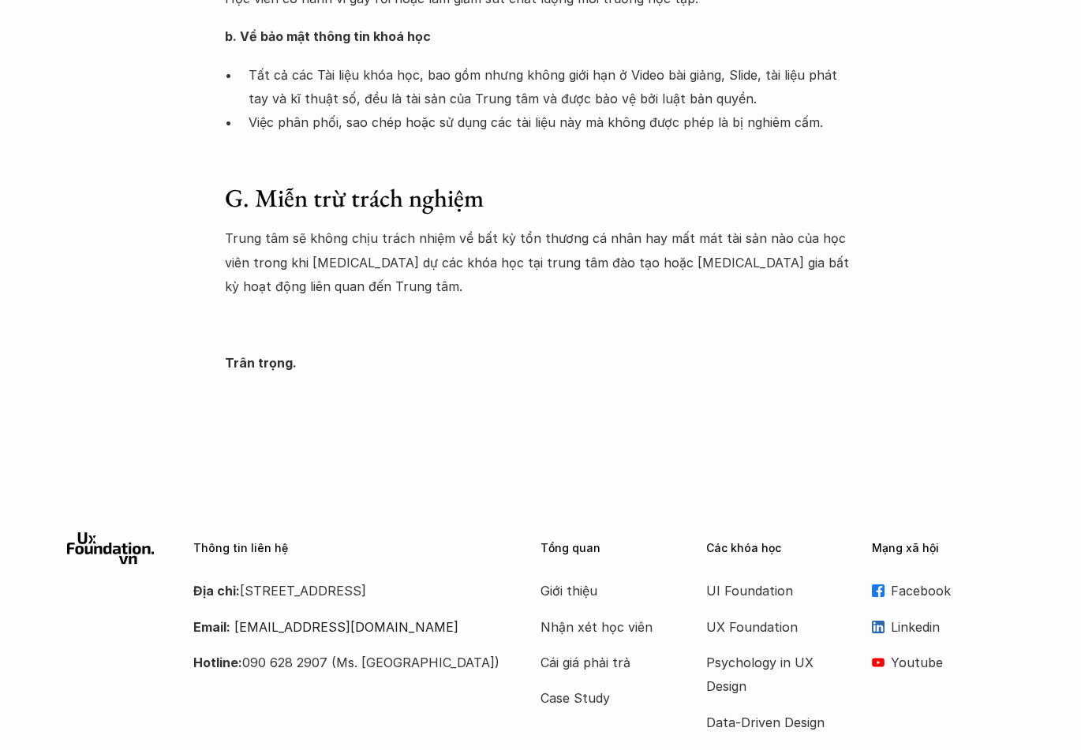
scroll to position [2916, 0]
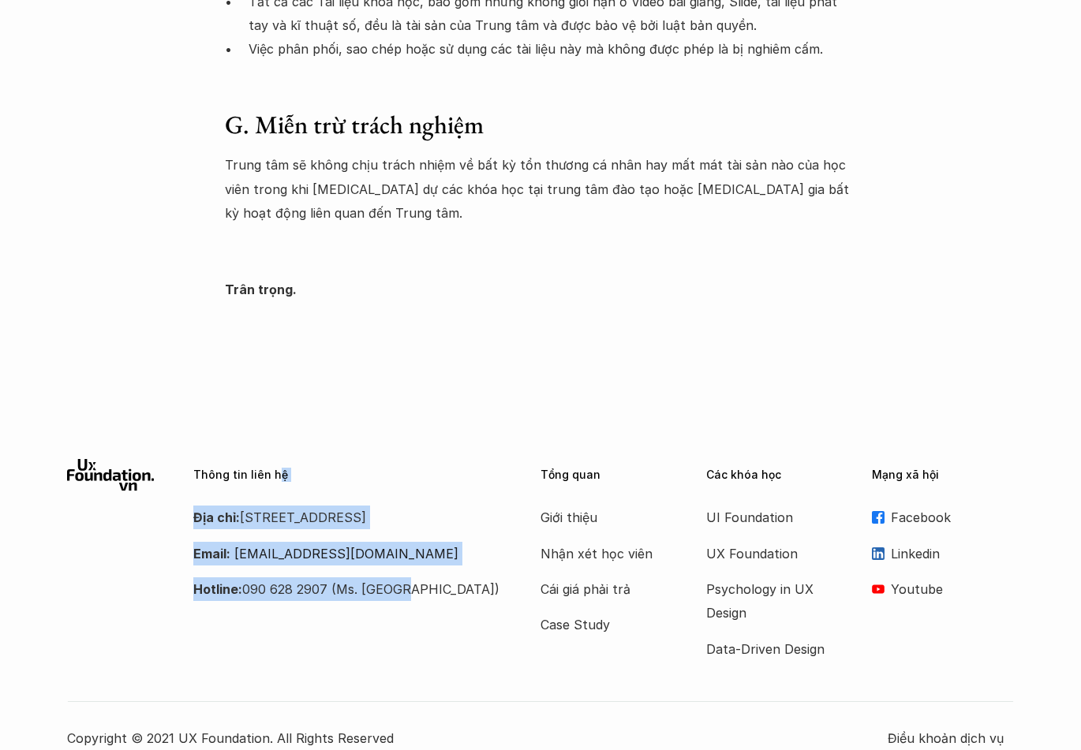
click at [416, 598] on div "Thông tin liên hệ Địa chỉ: Tầng 6, số 116 Trung Liệt, phường Trung Liệt, quận Đ…" at bounding box center [347, 530] width 308 height 142
click at [416, 598] on p "Hotline: 090 628 2907 (Ms. Ngân)" at bounding box center [347, 590] width 308 height 24
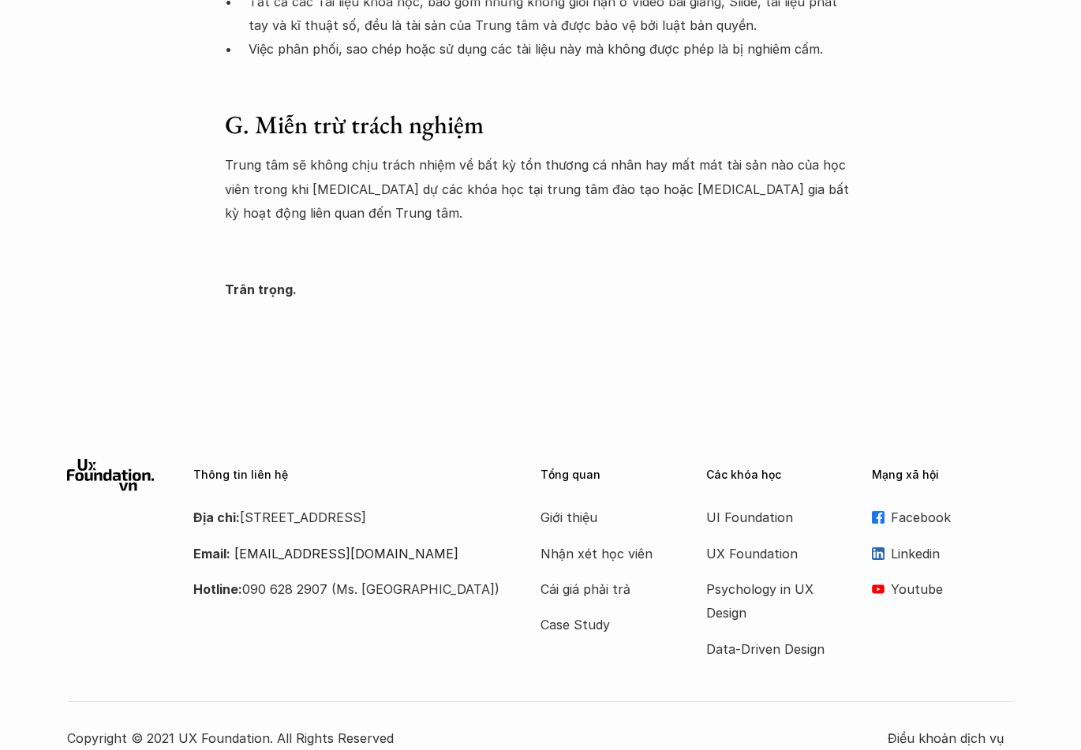
scroll to position [2522, 0]
